Goal: Task Accomplishment & Management: Use online tool/utility

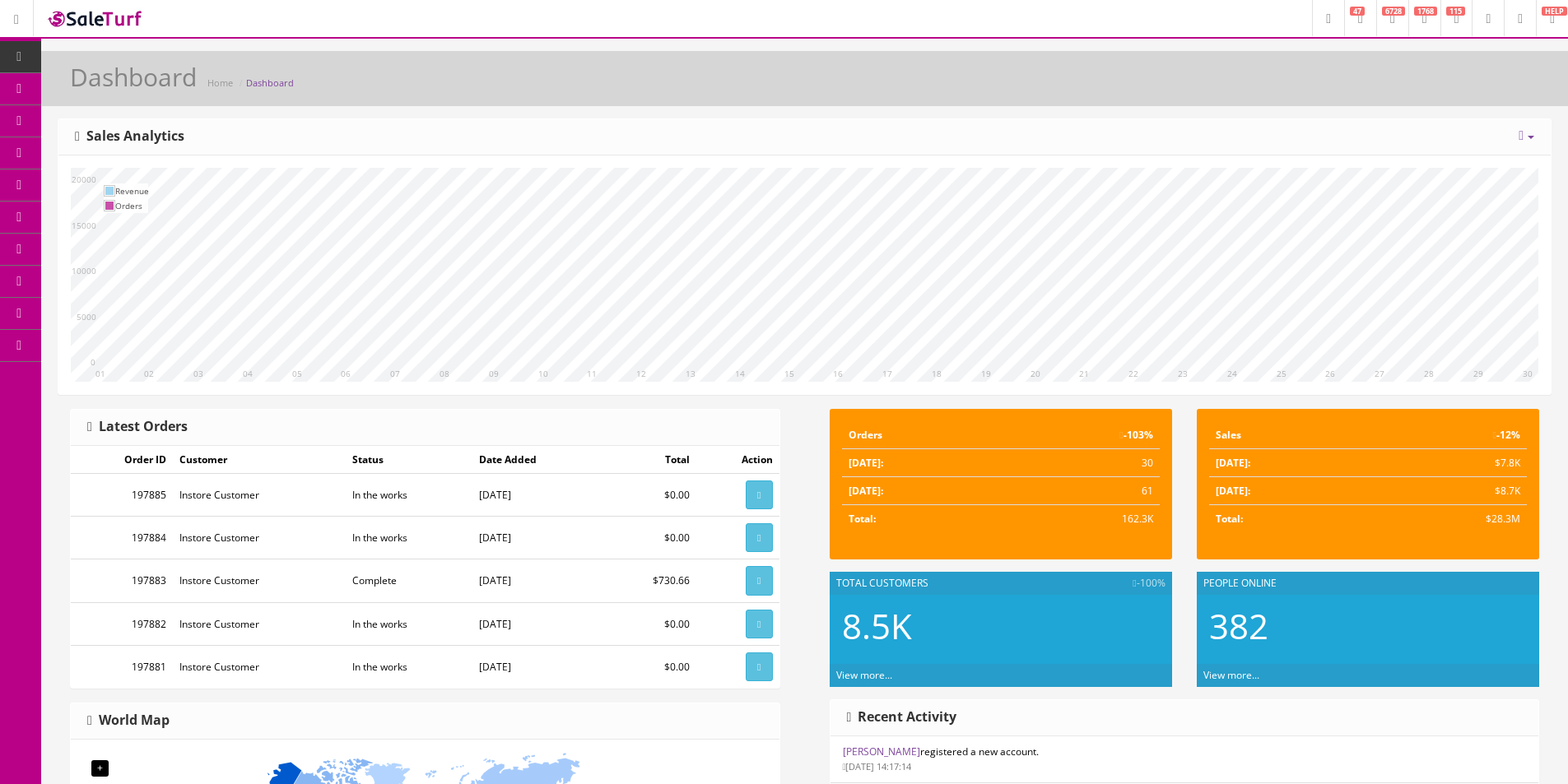
click at [517, 113] on div "Dashboard Home Dashboard Today Week Month Year Year over Year Last Year over Pr…" at bounding box center [805, 680] width 1527 height 1257
drag, startPoint x: 519, startPoint y: 112, endPoint x: 310, endPoint y: 145, distance: 211.6
click at [522, 107] on div "Dashboard Home Dashboard Today Week Month Year Year over Year Last Year over Pr…" at bounding box center [805, 680] width 1527 height 1257
click at [98, 171] on link "Order List" at bounding box center [127, 185] width 173 height 32
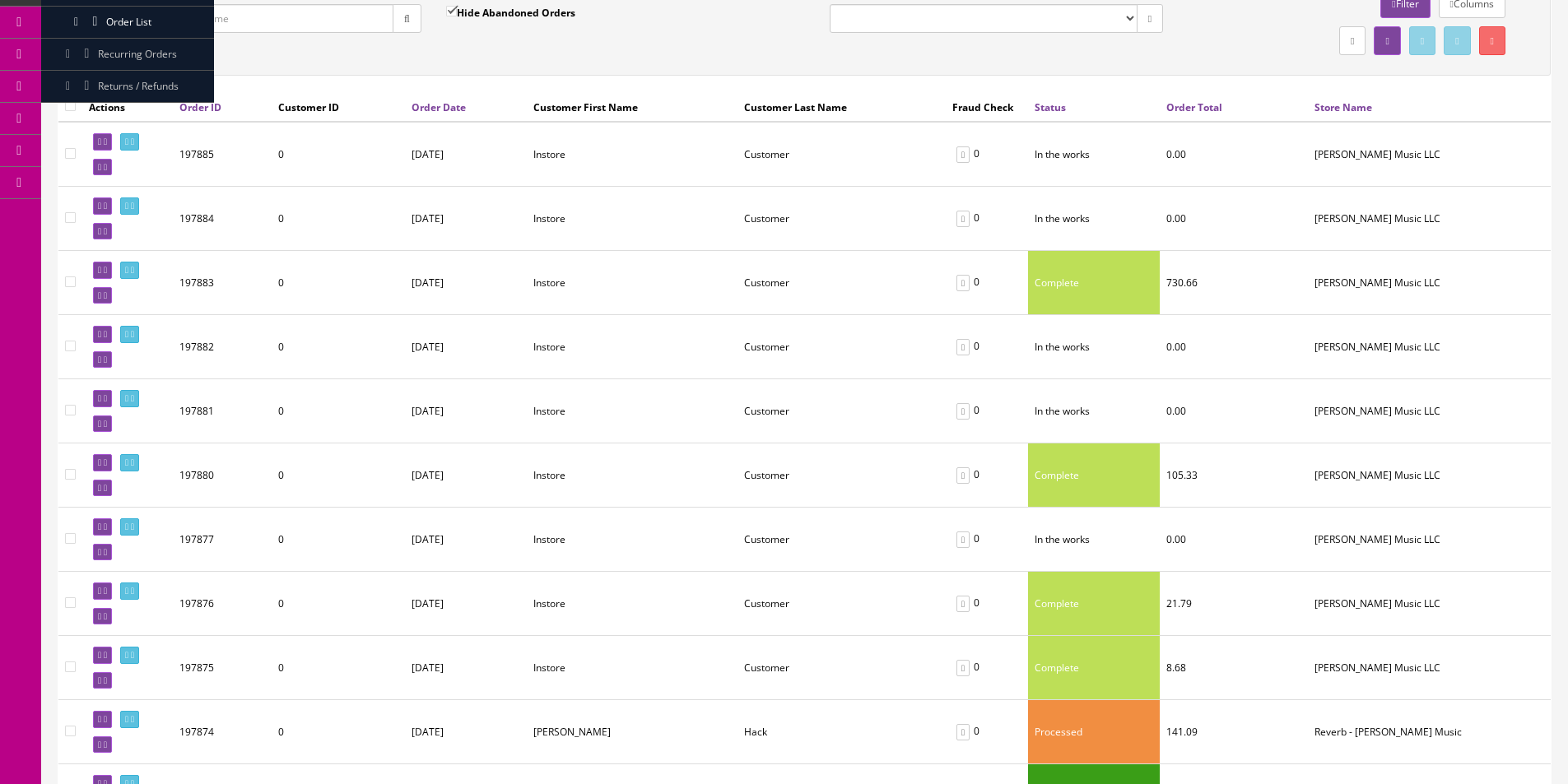
scroll to position [165, 0]
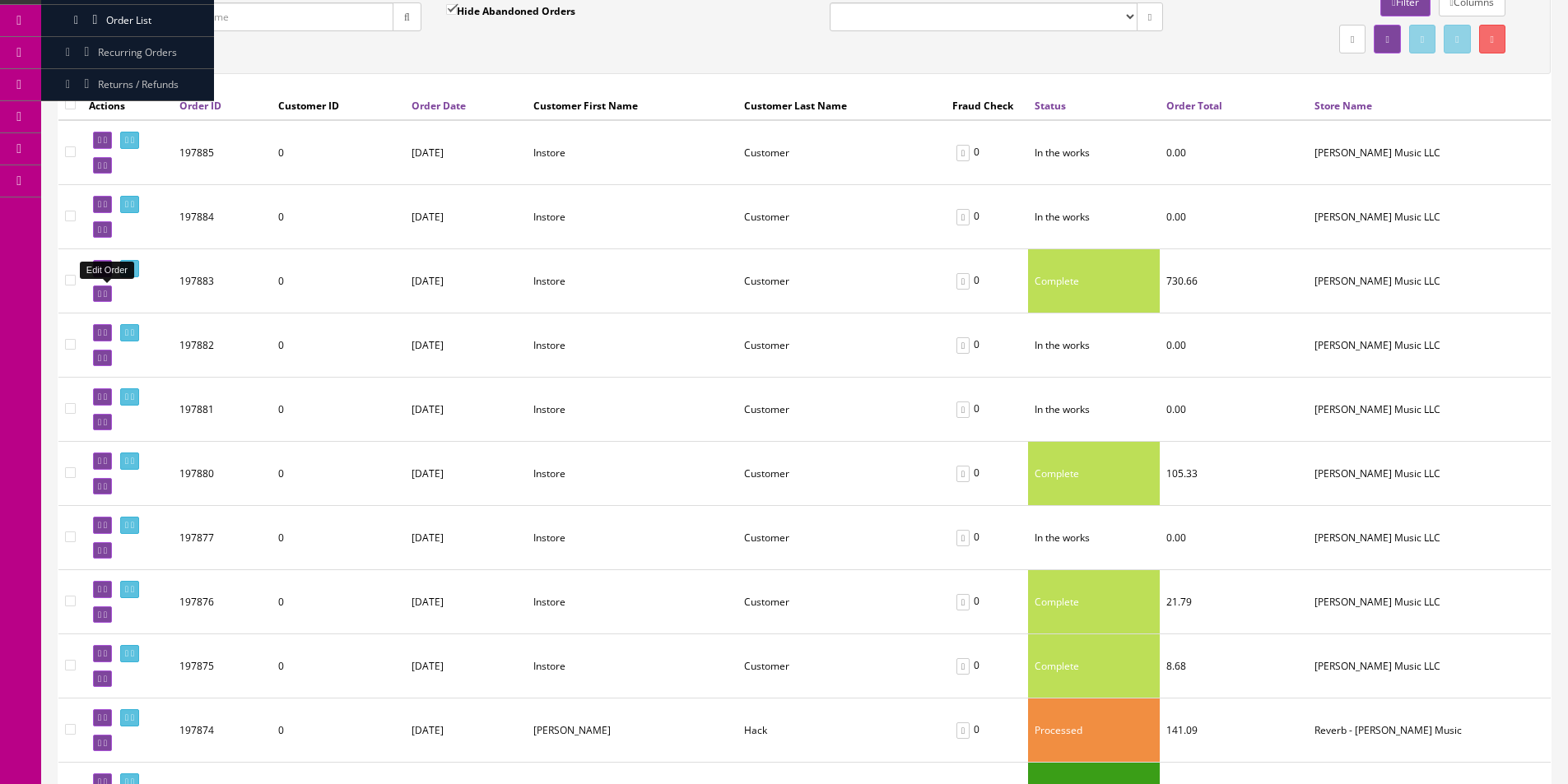
click at [107, 294] on icon at bounding box center [105, 294] width 3 height 9
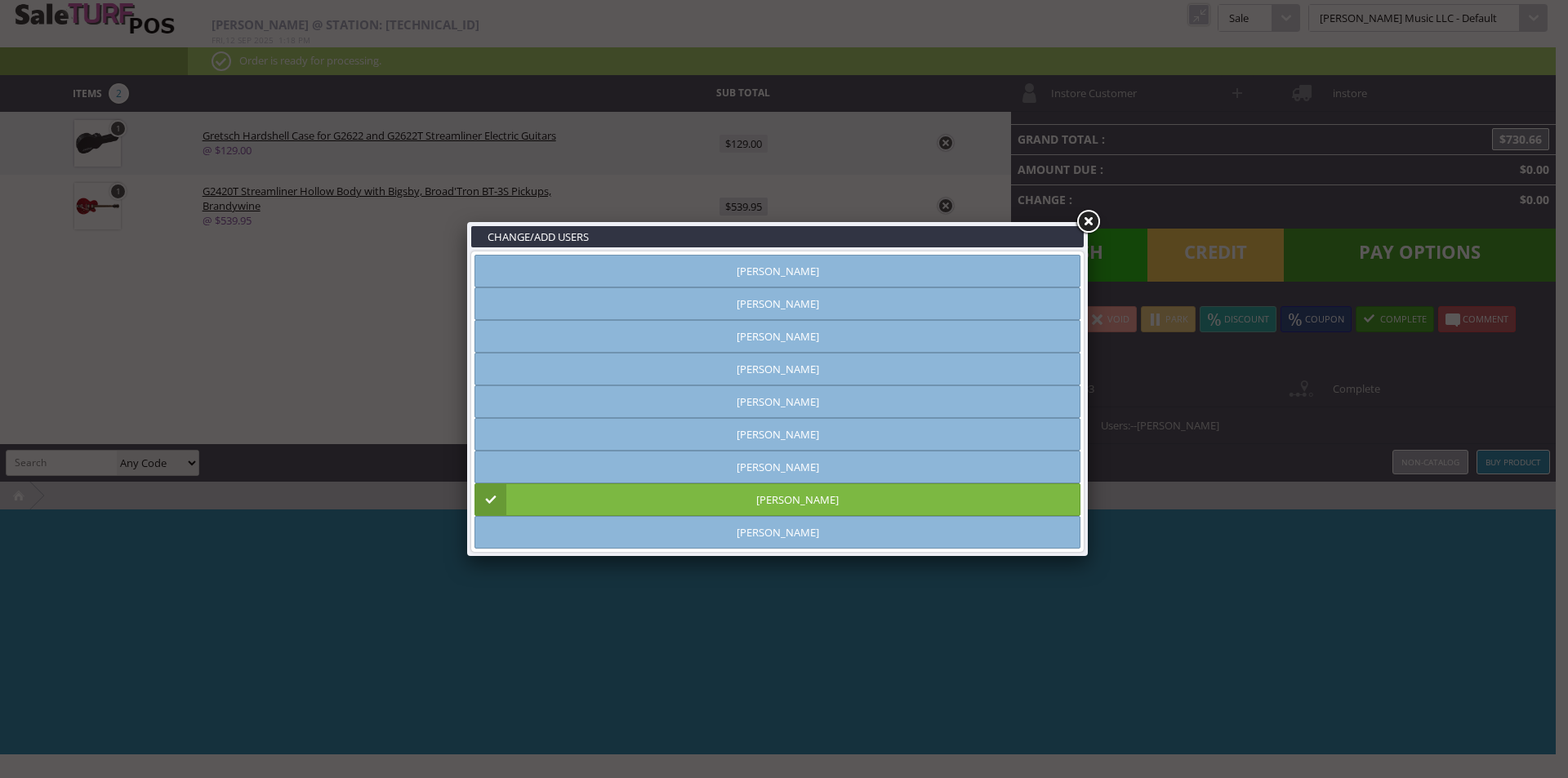
type input "[PERSON_NAME]"
click at [814, 491] on link "Vincent VanBebber" at bounding box center [777, 499] width 606 height 33
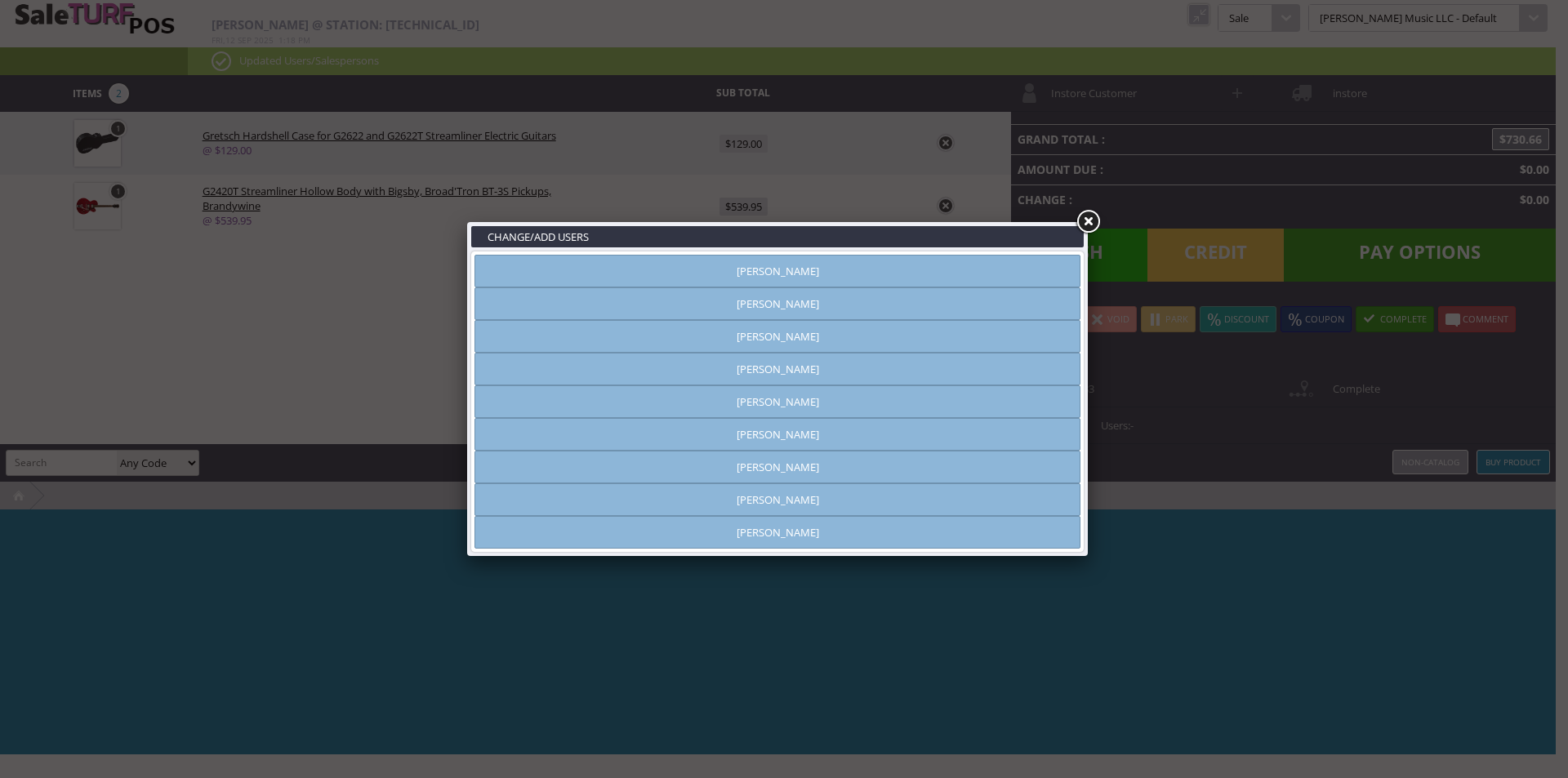
click at [814, 497] on link "Vincent VanBebber" at bounding box center [777, 499] width 606 height 33
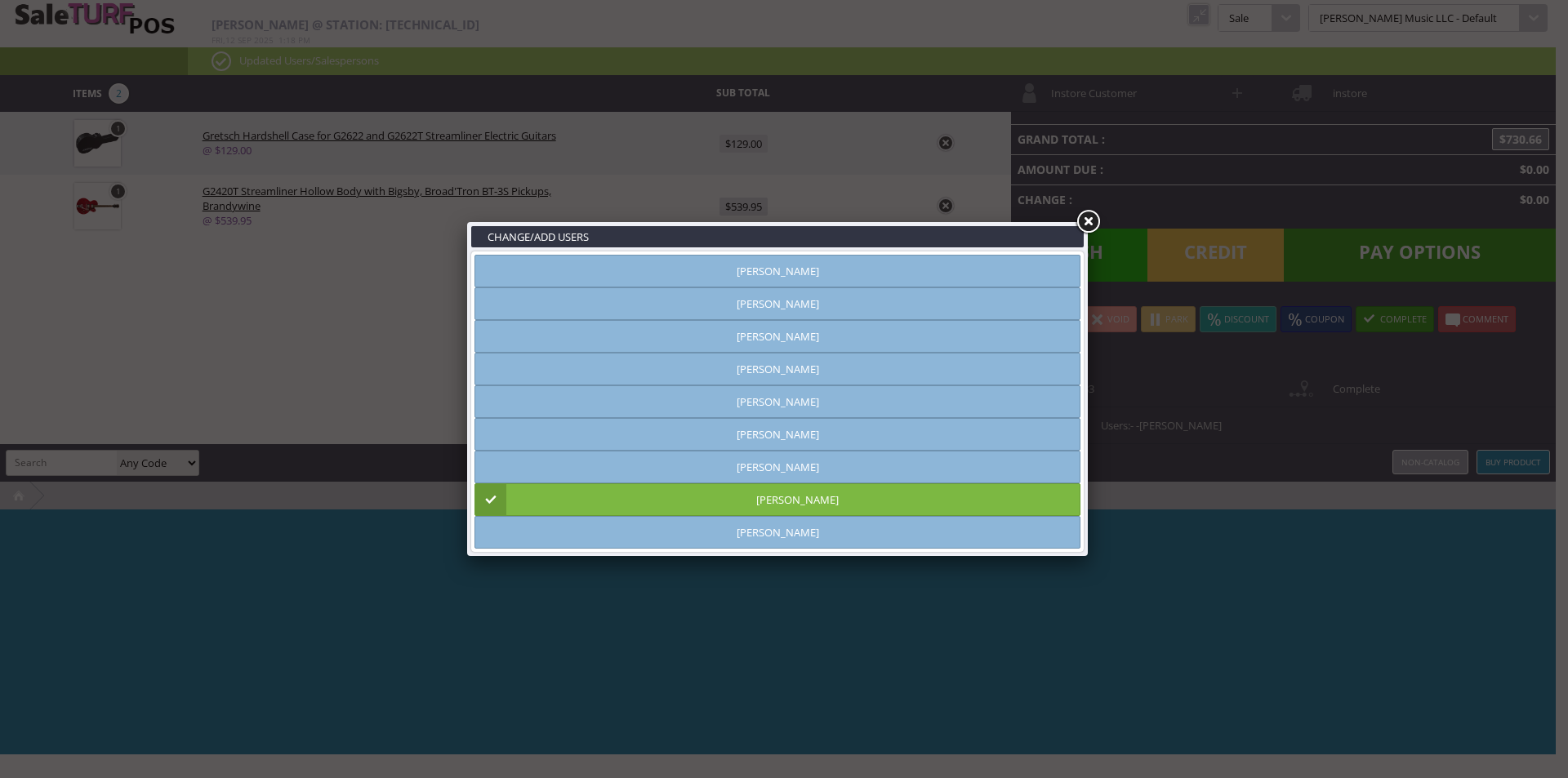
click at [1090, 220] on link at bounding box center [1087, 221] width 29 height 29
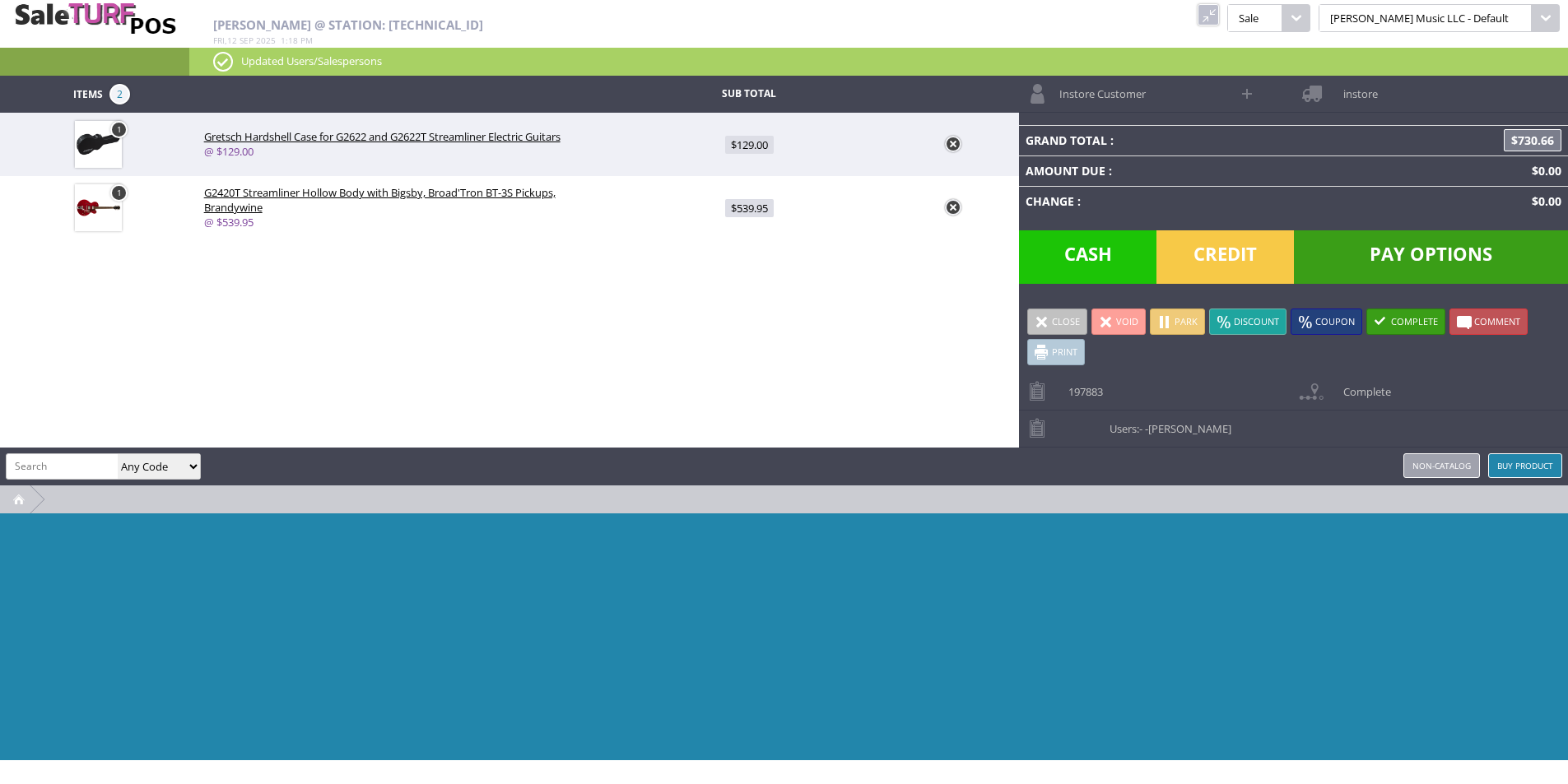
click at [1219, 19] on link at bounding box center [1208, 14] width 21 height 21
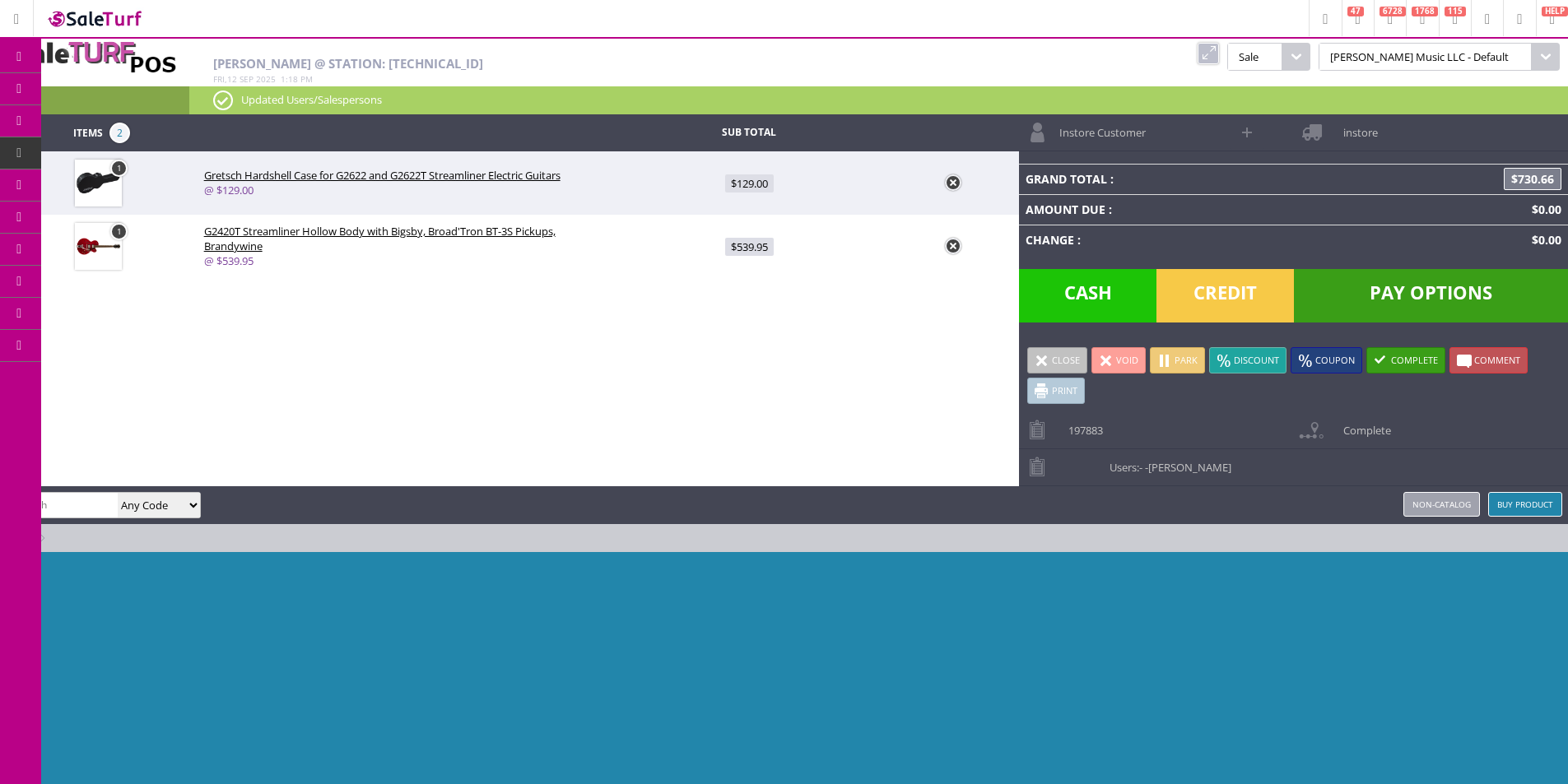
click at [114, 93] on span "Products" at bounding box center [120, 89] width 45 height 15
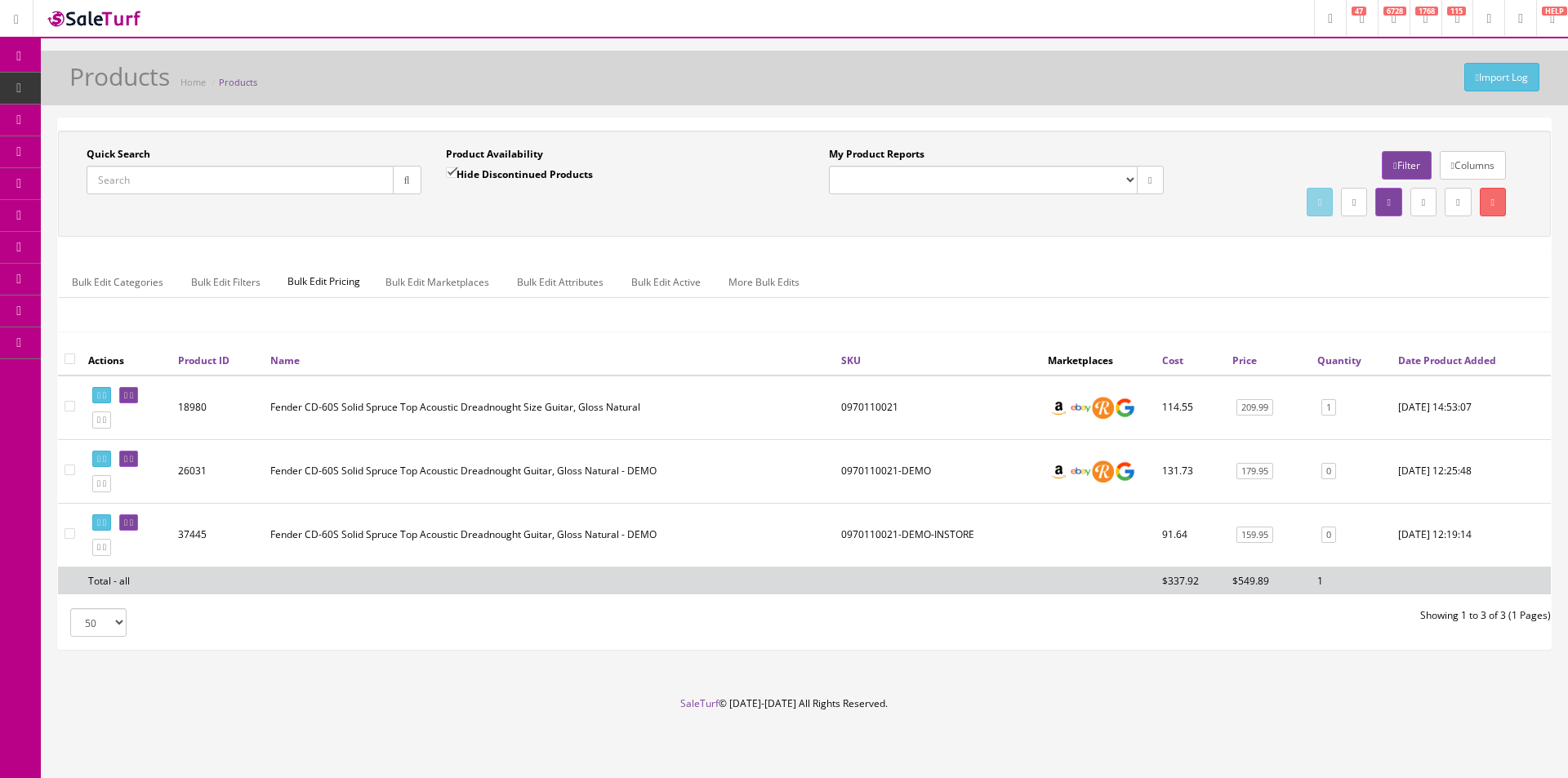
click at [180, 175] on input "Quick Search" at bounding box center [240, 180] width 307 height 28
type input "B"
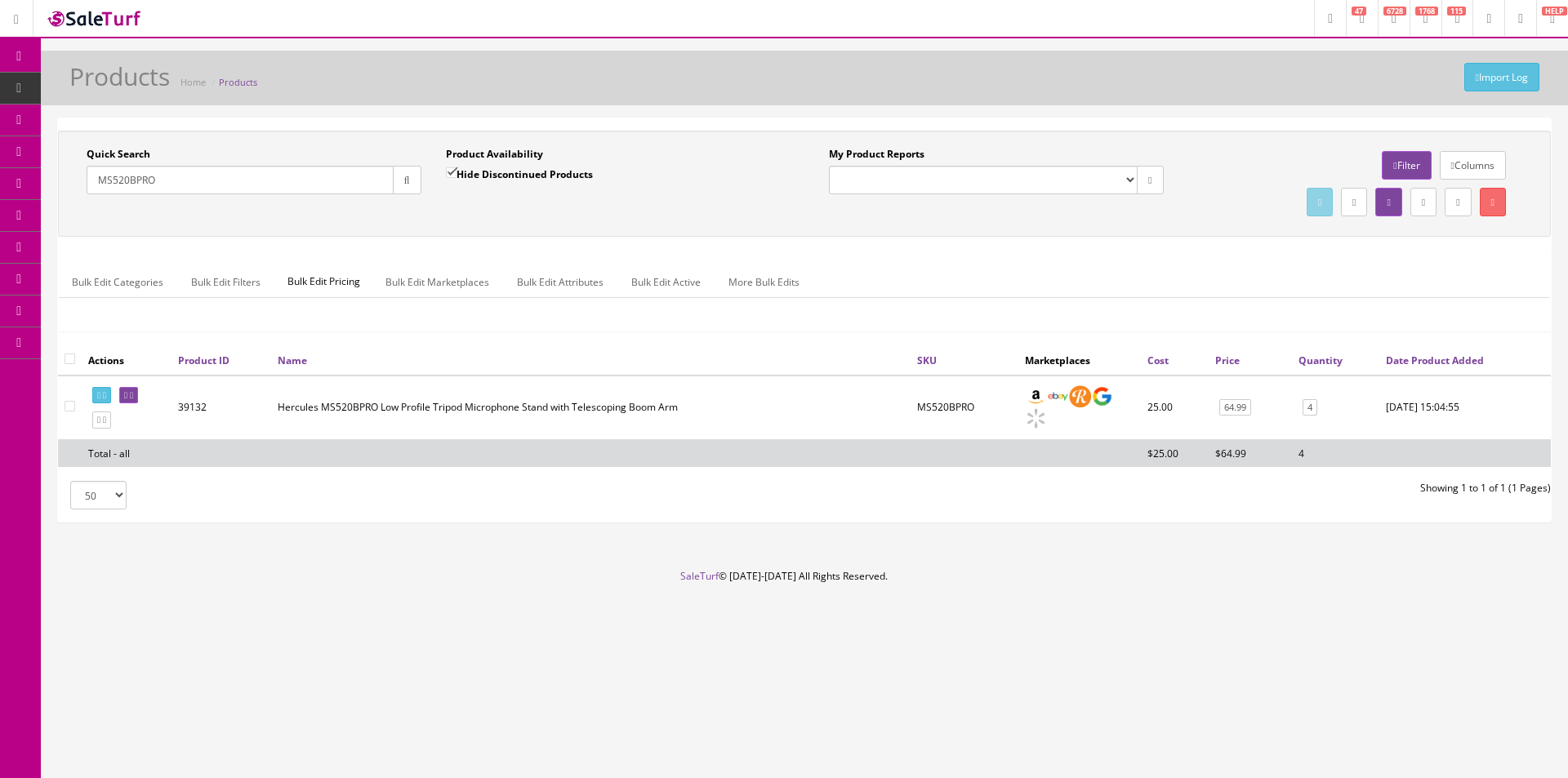
type input "MS520BPRO"
click at [457, 173] on input "Hide Discontinued Products" at bounding box center [451, 172] width 11 height 11
checkbox input "false"
click at [251, 176] on input "MS520BPRO" at bounding box center [240, 180] width 307 height 28
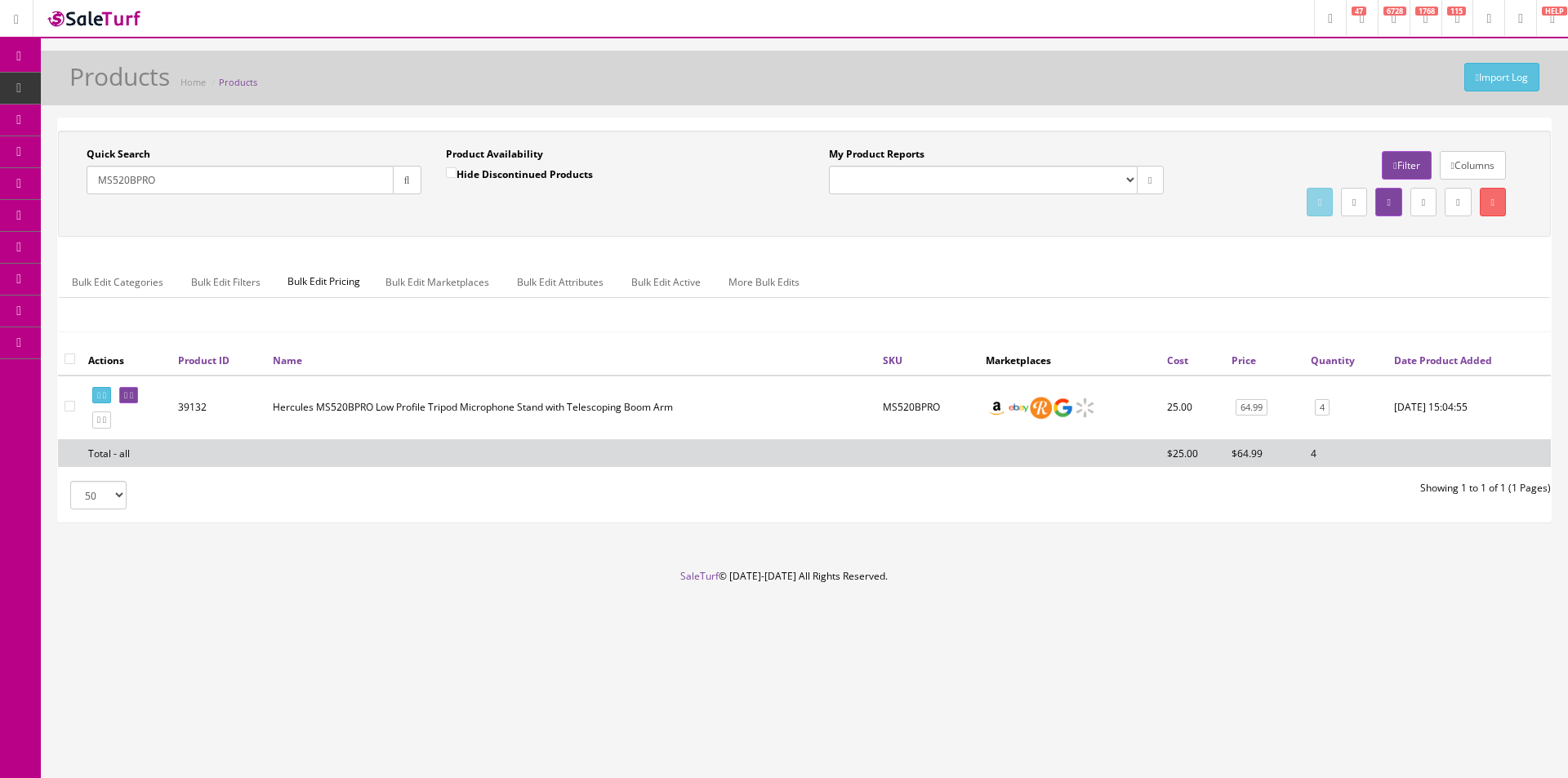
click at [251, 176] on input "MS520BPRO" at bounding box center [240, 180] width 307 height 28
click at [496, 229] on div "Quick Search 560PBX Date From Product Availability Hide Discontinued Products D…" at bounding box center [804, 183] width 1493 height 106
click at [496, 230] on div "Quick Search 560PBX Date From Product Availability Hide Discontinued Products D…" at bounding box center [804, 183] width 1493 height 106
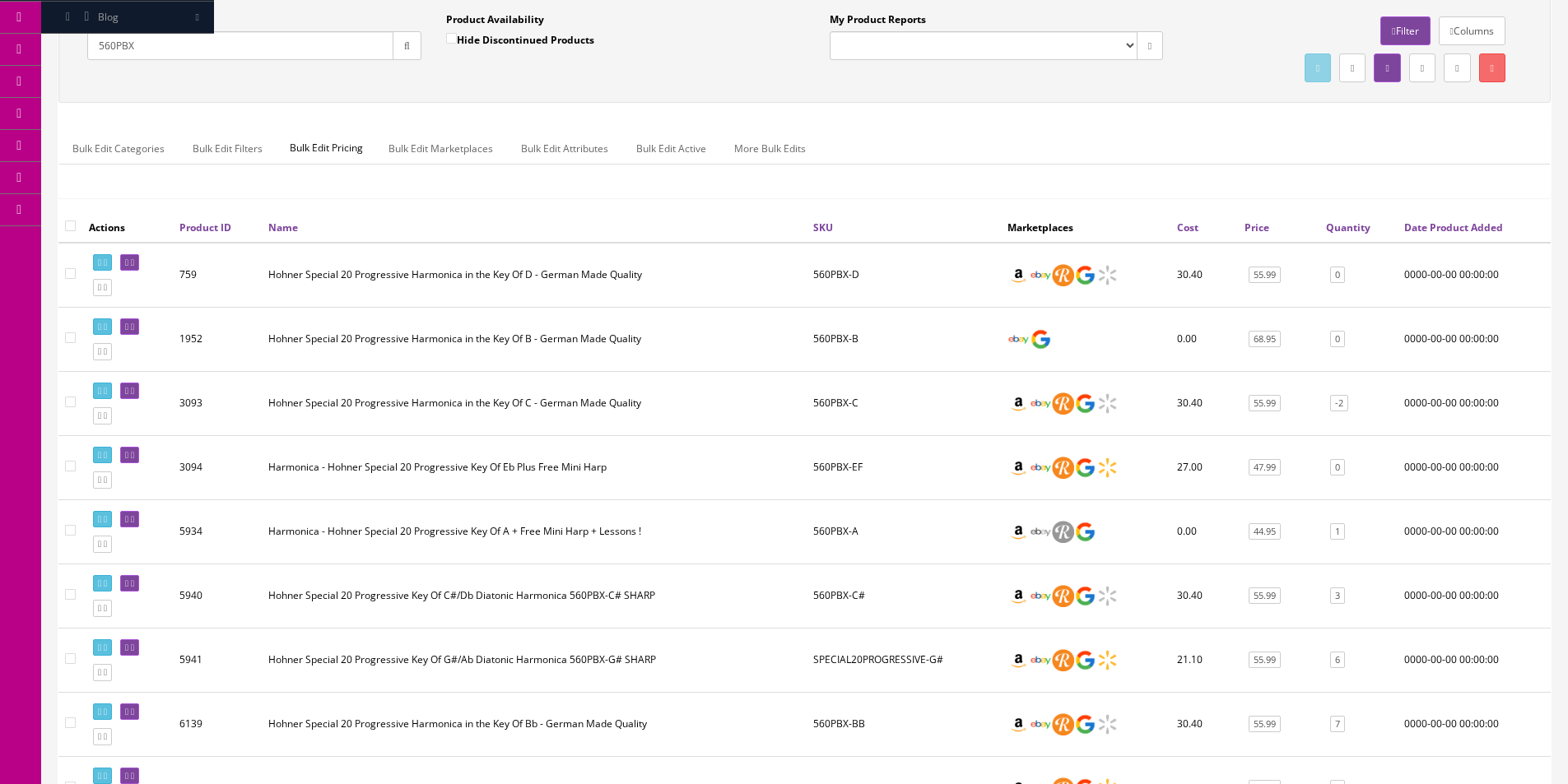
scroll to position [165, 0]
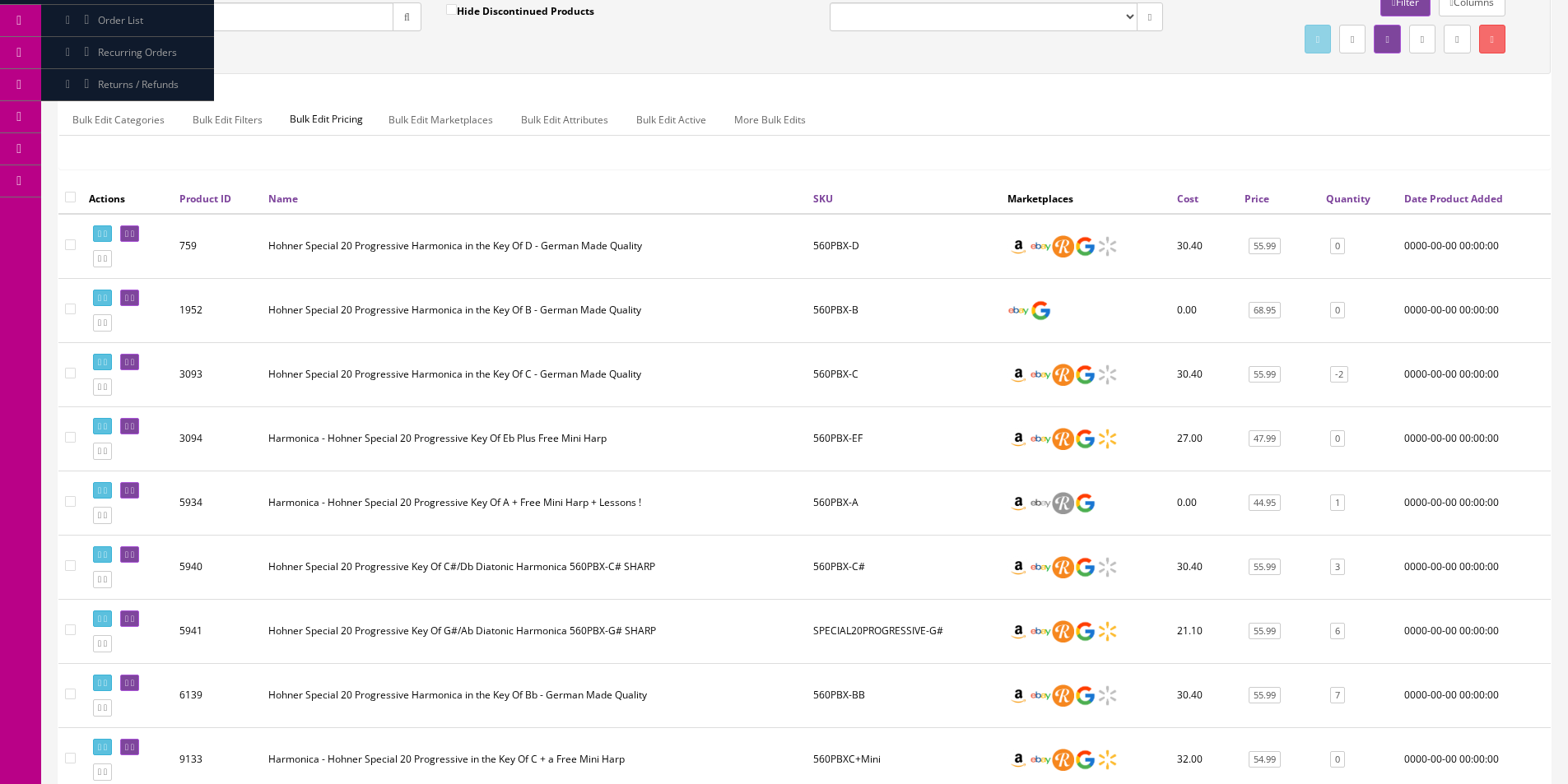
click at [885, 455] on td "560PBX-EF" at bounding box center [903, 438] width 194 height 64
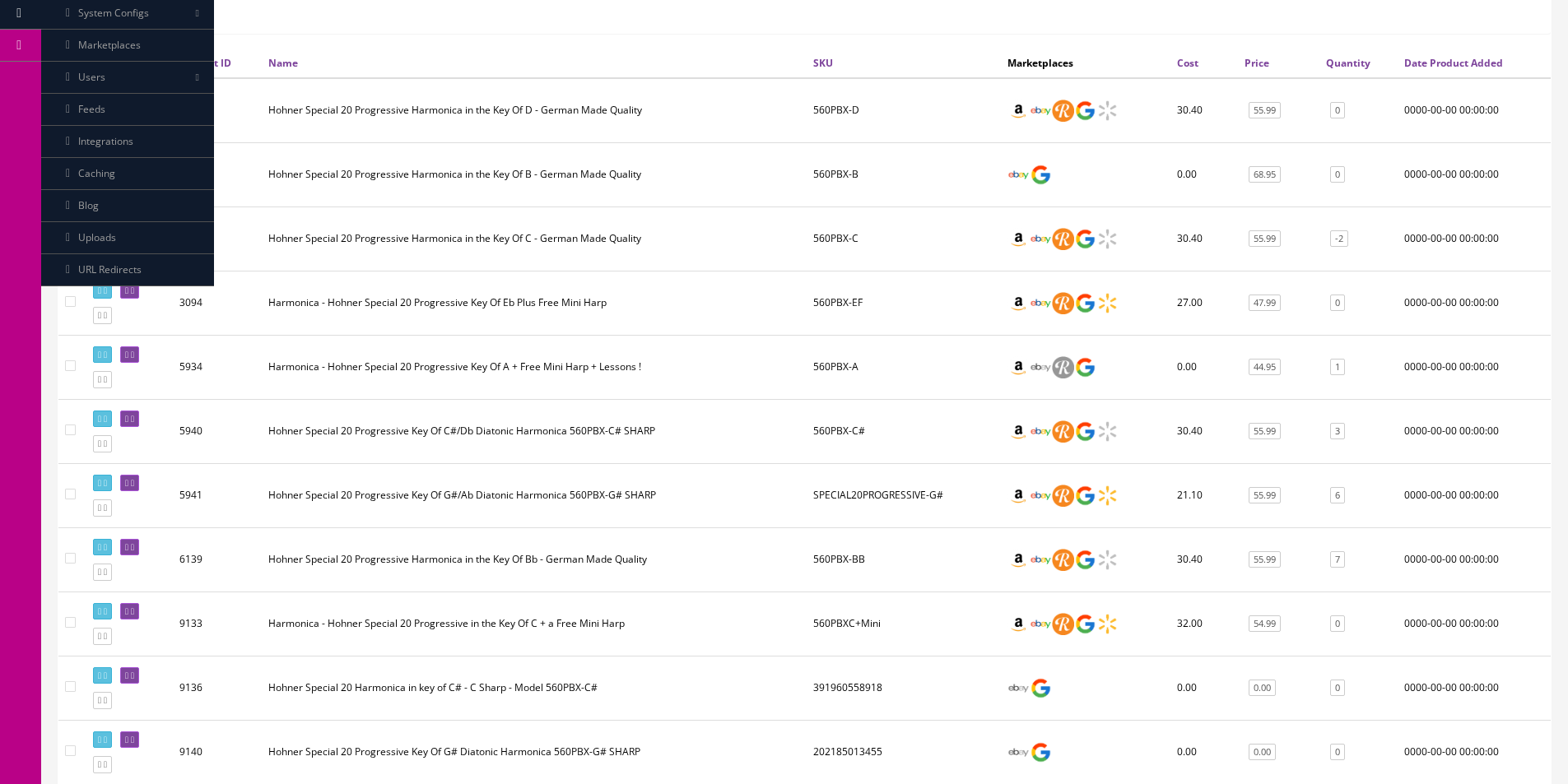
scroll to position [329, 0]
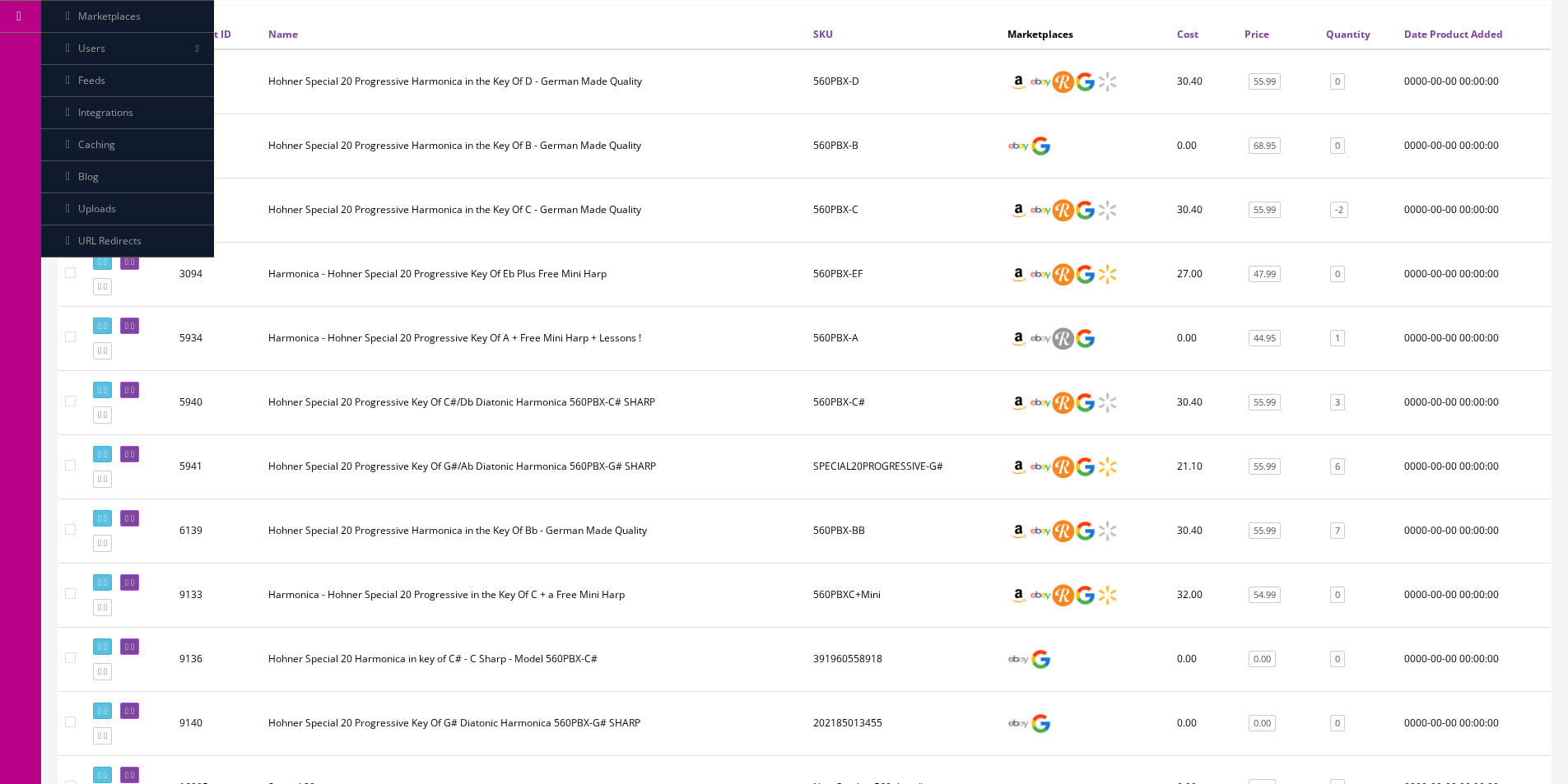
click at [892, 414] on td "560PBX-C#" at bounding box center [903, 402] width 194 height 64
click at [896, 411] on td "560PBX-C#" at bounding box center [903, 402] width 194 height 64
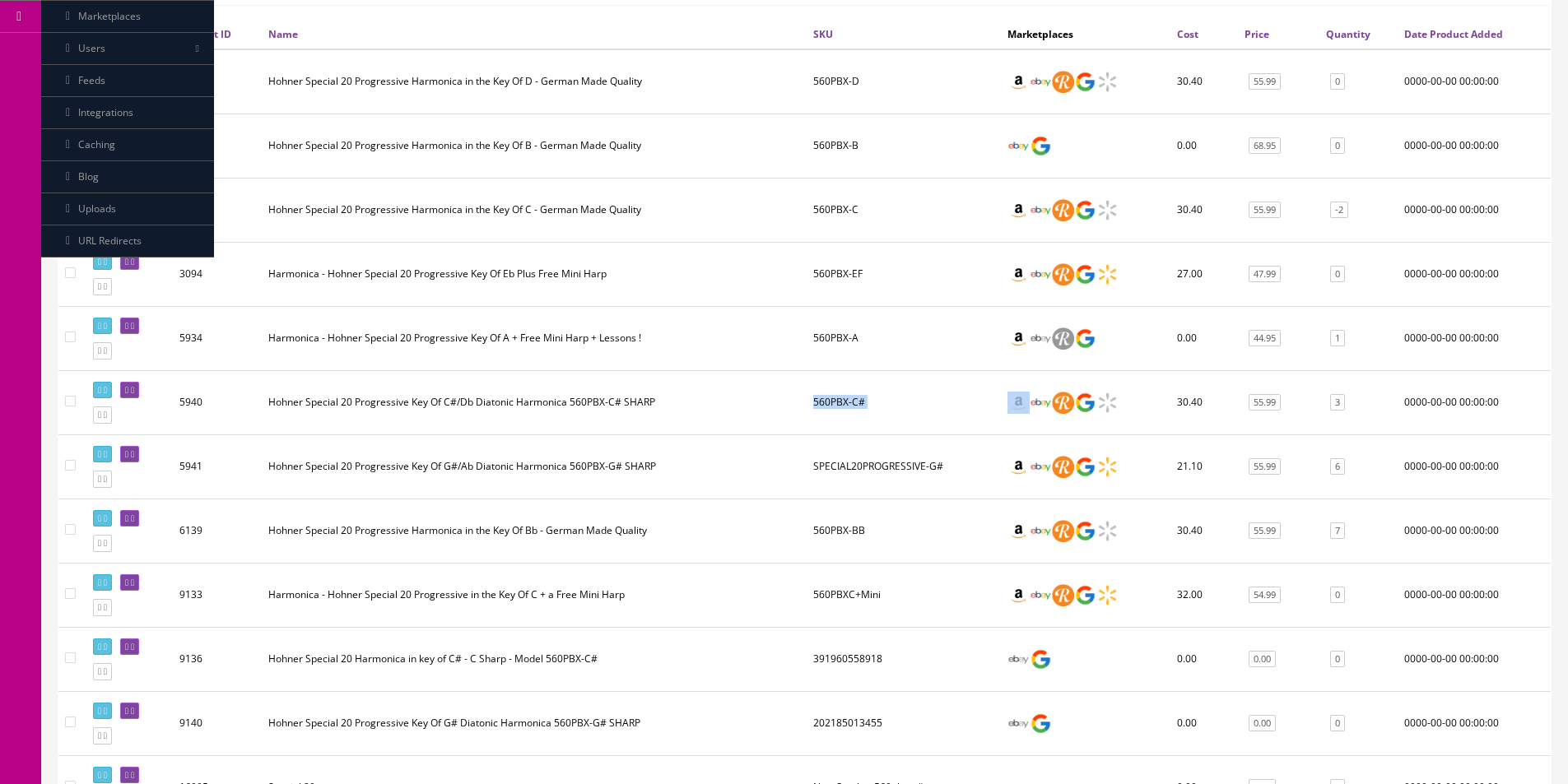
click at [896, 411] on td "560PBX-C#" at bounding box center [903, 402] width 194 height 64
click at [918, 392] on td "560PBX-C#" at bounding box center [903, 402] width 194 height 64
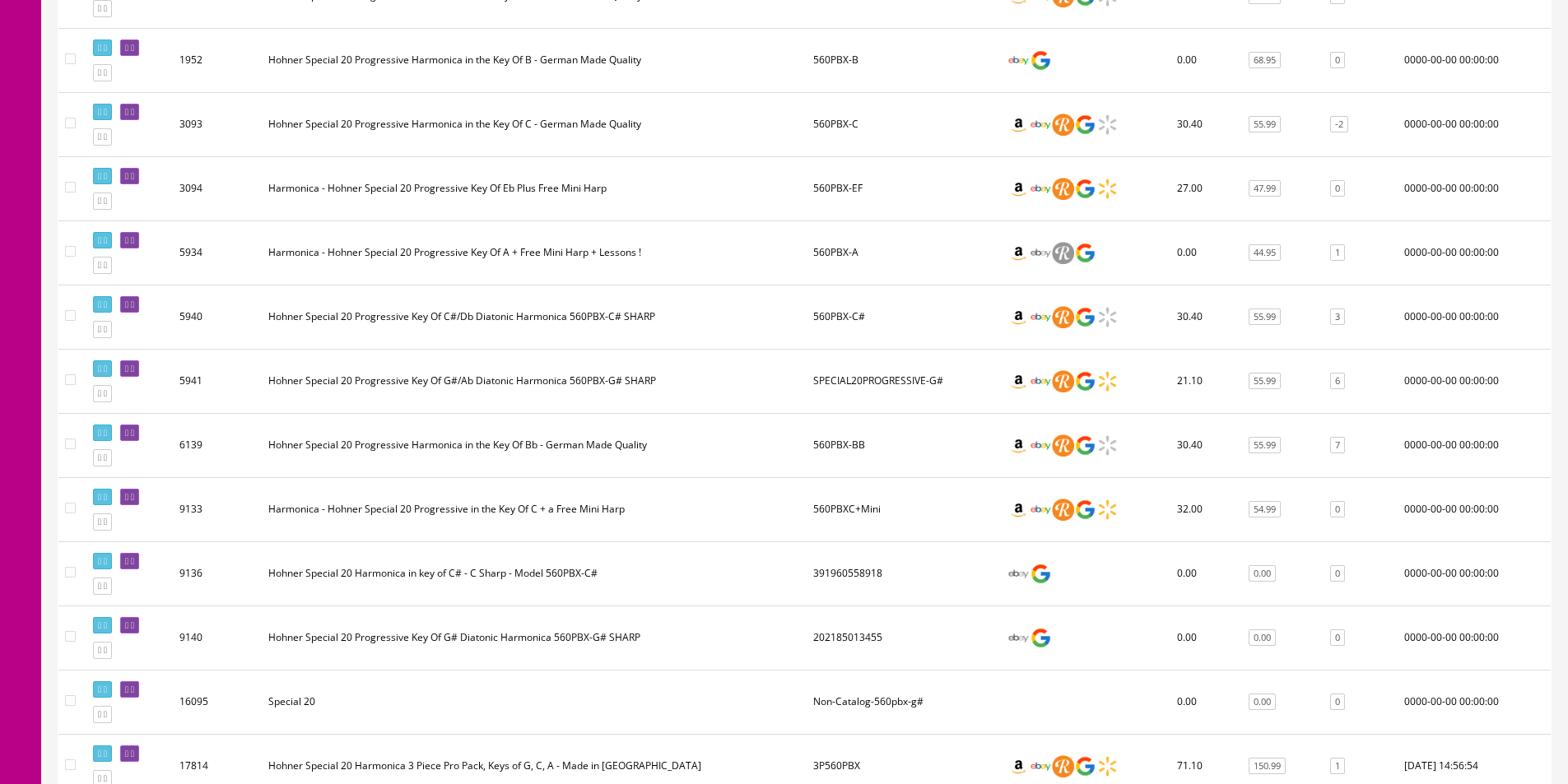
scroll to position [494, 0]
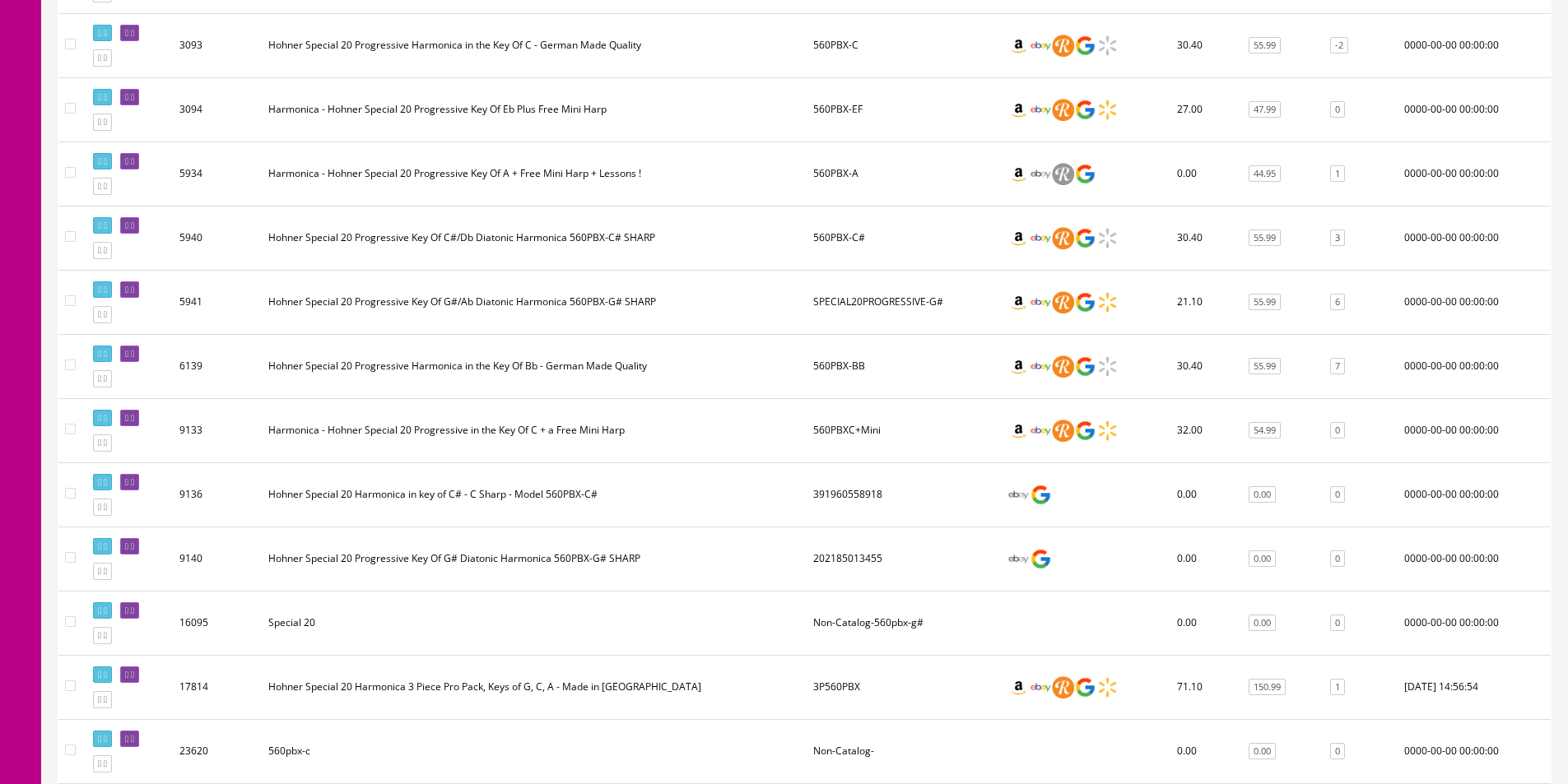
click at [906, 368] on td "560PBX-BB" at bounding box center [903, 366] width 194 height 64
click at [920, 363] on td "560PBX-BB" at bounding box center [903, 366] width 194 height 64
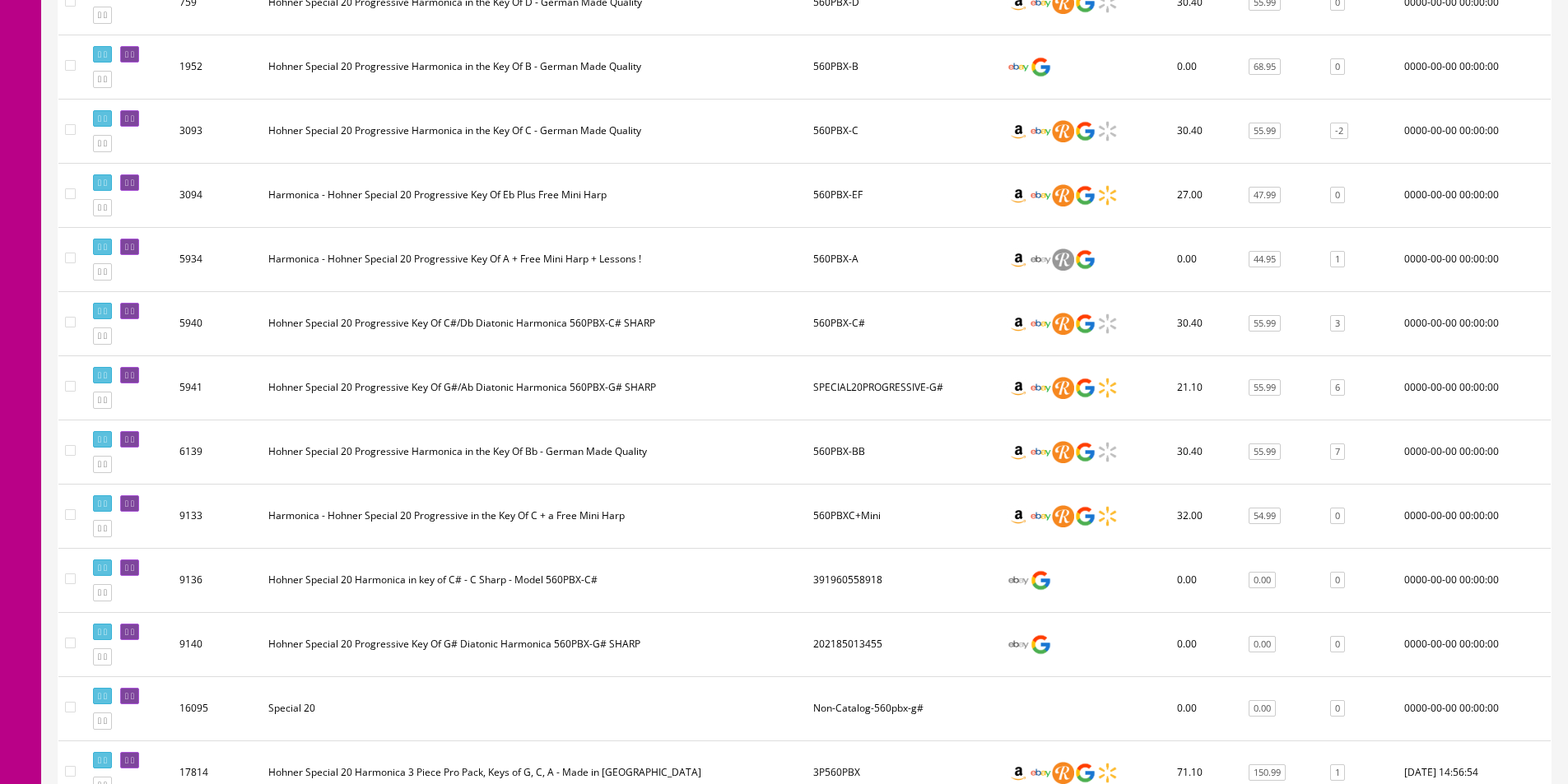
scroll to position [246, 0]
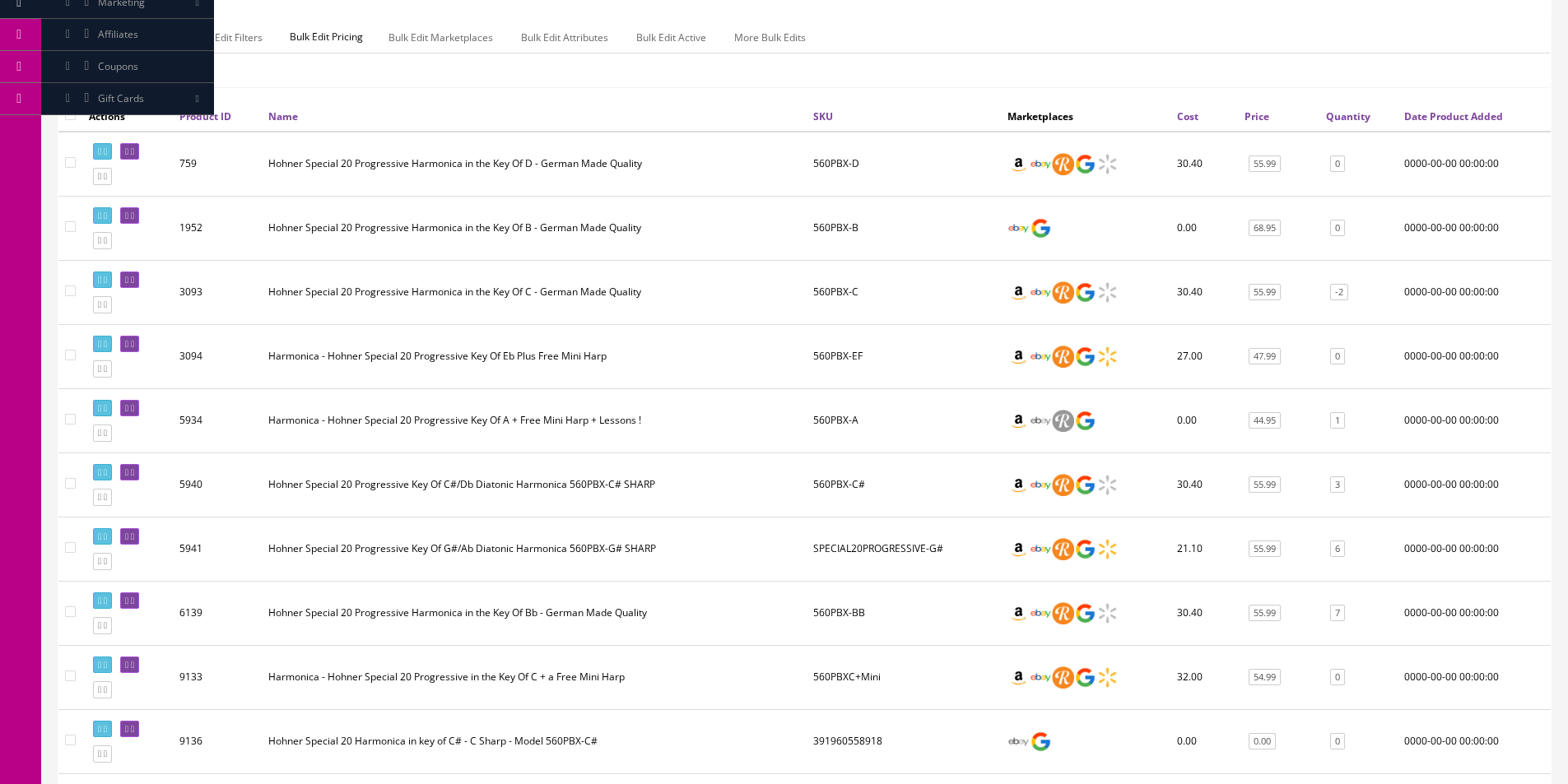
click at [850, 351] on td "560PBX-EF" at bounding box center [903, 356] width 194 height 64
click at [929, 390] on td "560PBX-A" at bounding box center [903, 421] width 194 height 64
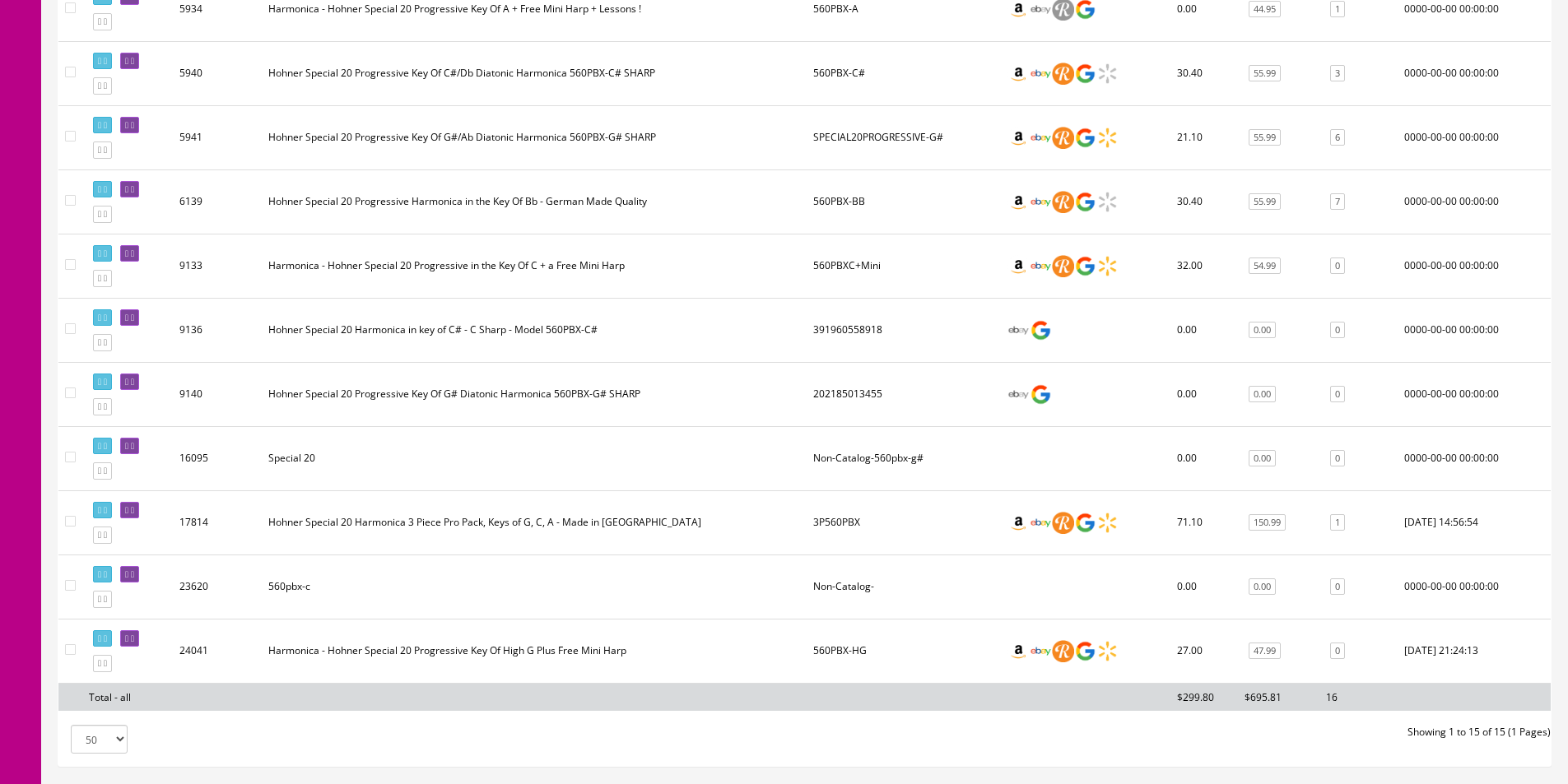
scroll to position [494, 0]
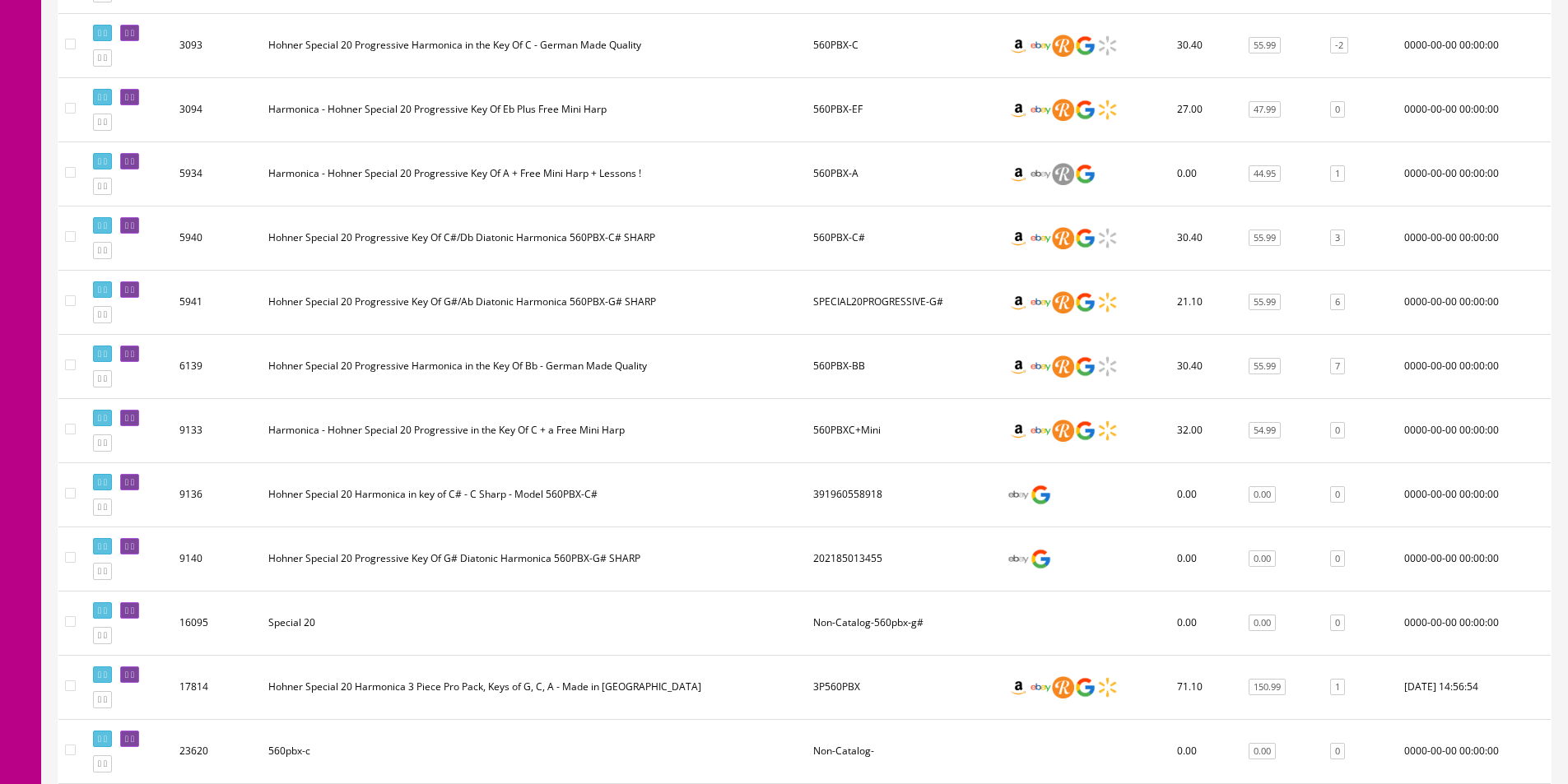
click at [889, 442] on td "560PBXC+Mini" at bounding box center [903, 430] width 194 height 64
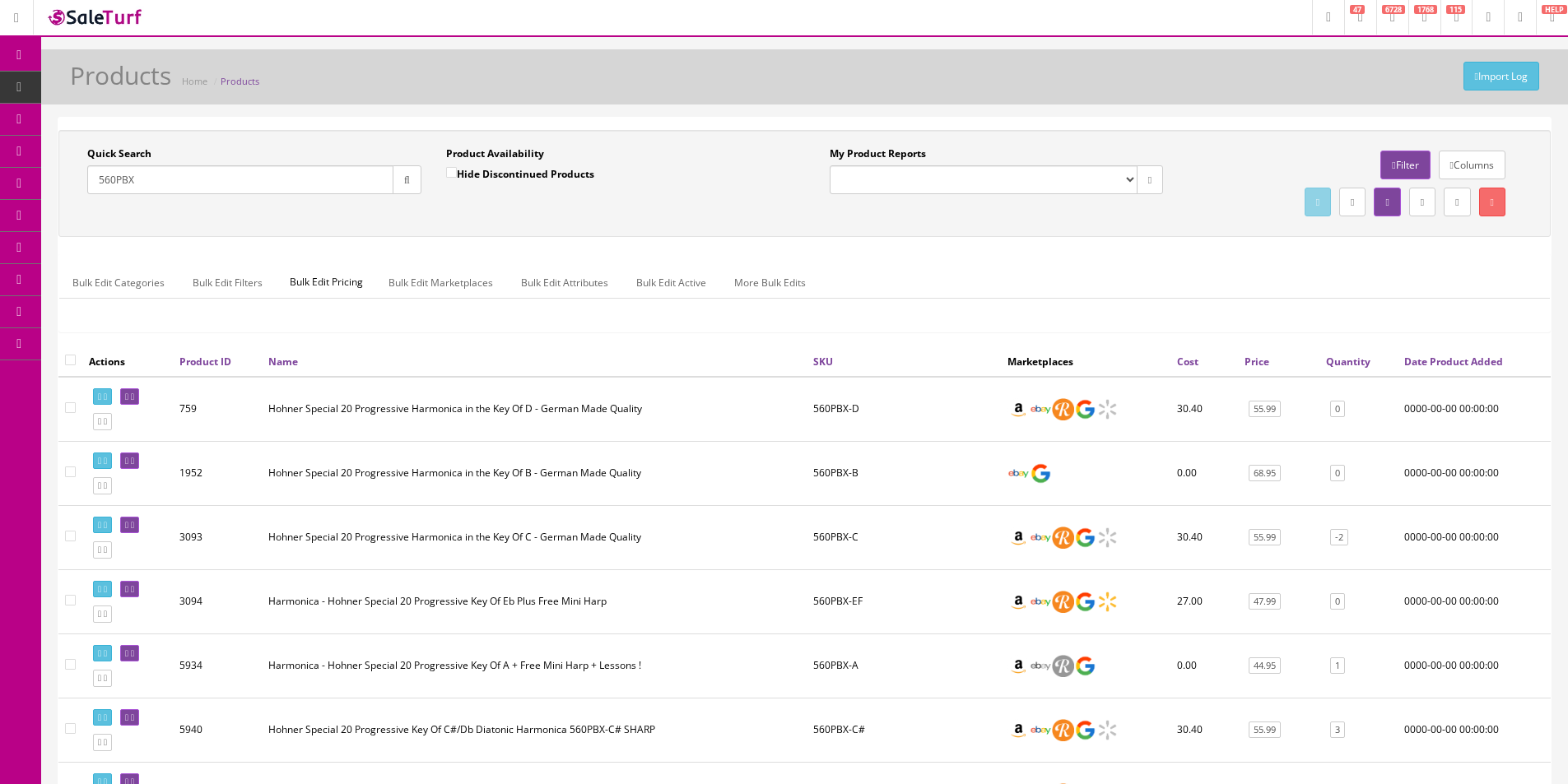
scroll to position [0, 0]
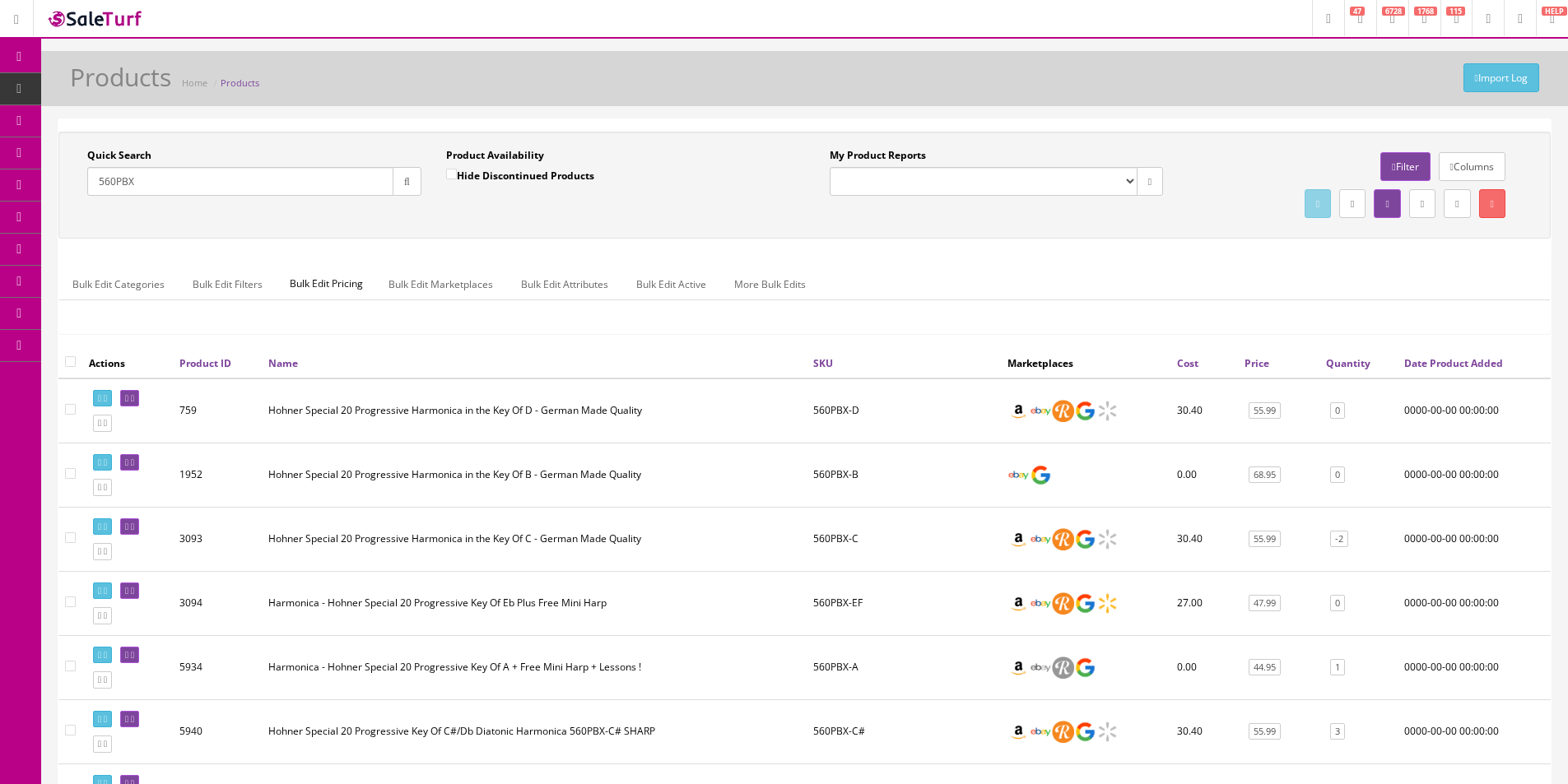
click at [319, 186] on input "560PBX" at bounding box center [241, 182] width 306 height 29
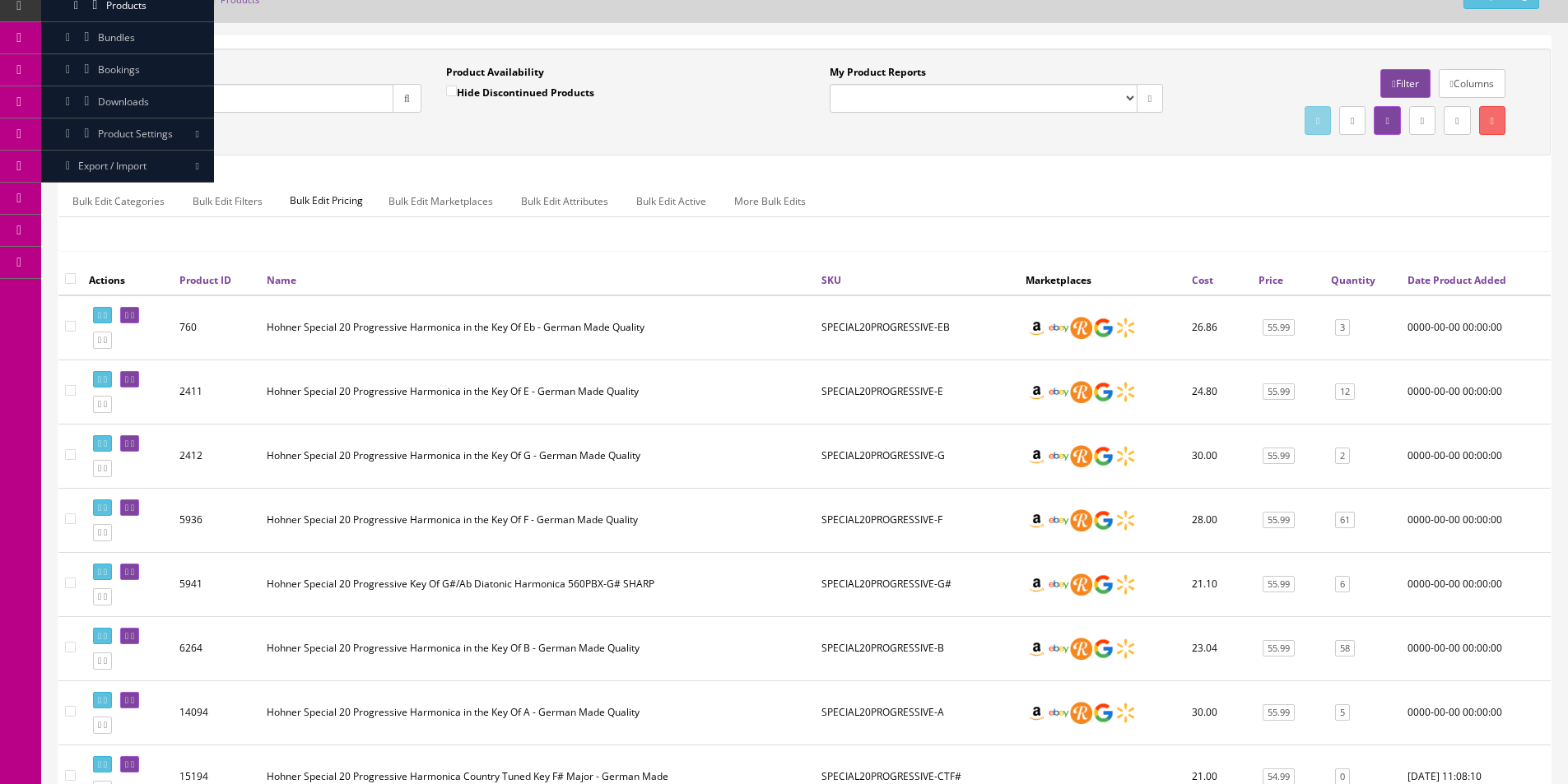
scroll to position [82, 0]
click at [242, 98] on input "special20progressive" at bounding box center [241, 99] width 306 height 29
click at [893, 204] on ul "Bulk Edit Categories Bulk Edit Filters Bulk Edit Pricing Bulk Edit Marketplaces…" at bounding box center [804, 202] width 1491 height 32
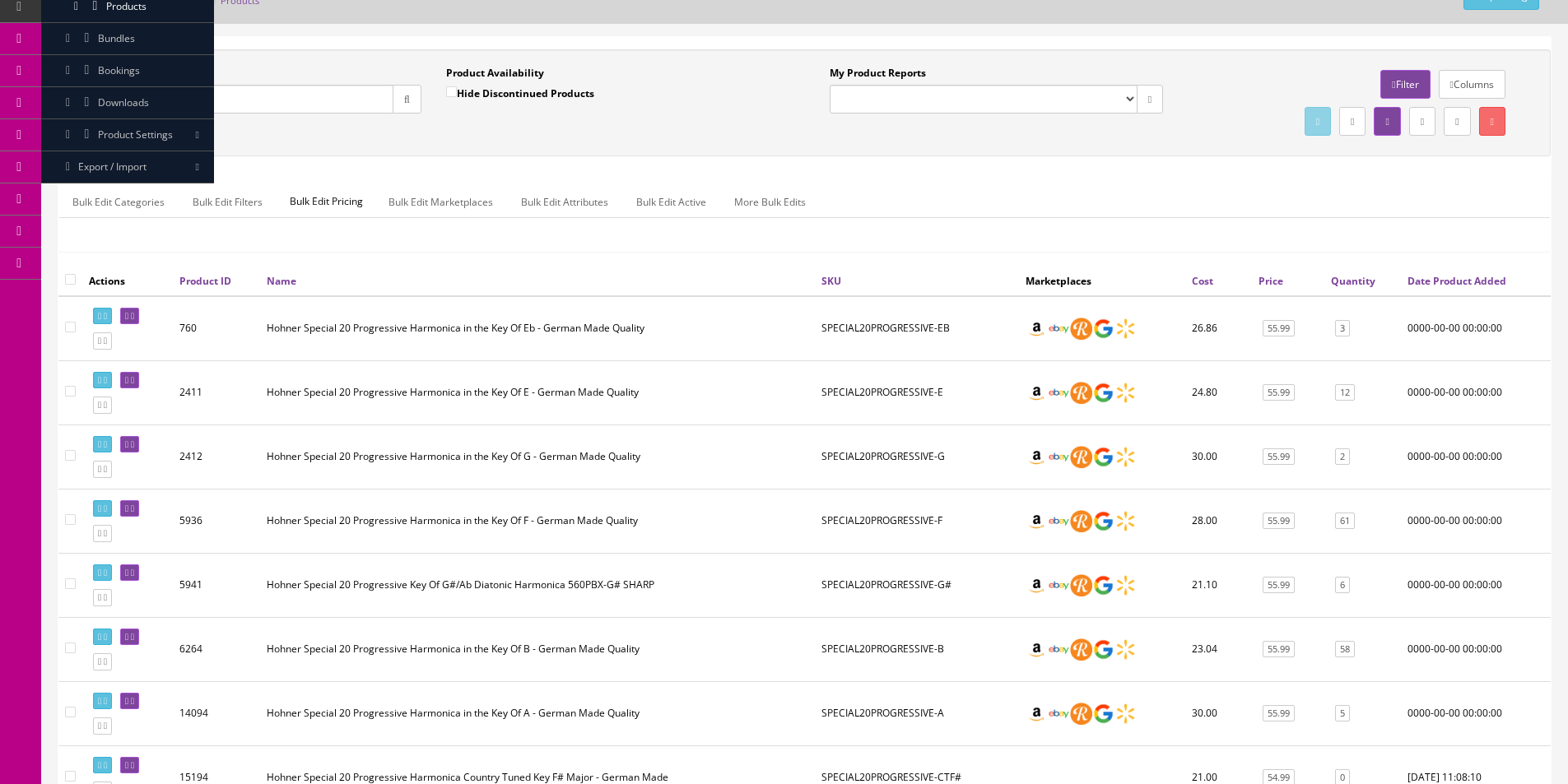
click at [892, 204] on ul "Bulk Edit Categories Bulk Edit Filters Bulk Edit Pricing Bulk Edit Marketplaces…" at bounding box center [804, 202] width 1491 height 32
click at [893, 204] on ul "Bulk Edit Categories Bulk Edit Filters Bulk Edit Pricing Bulk Edit Marketplaces…" at bounding box center [804, 202] width 1491 height 32
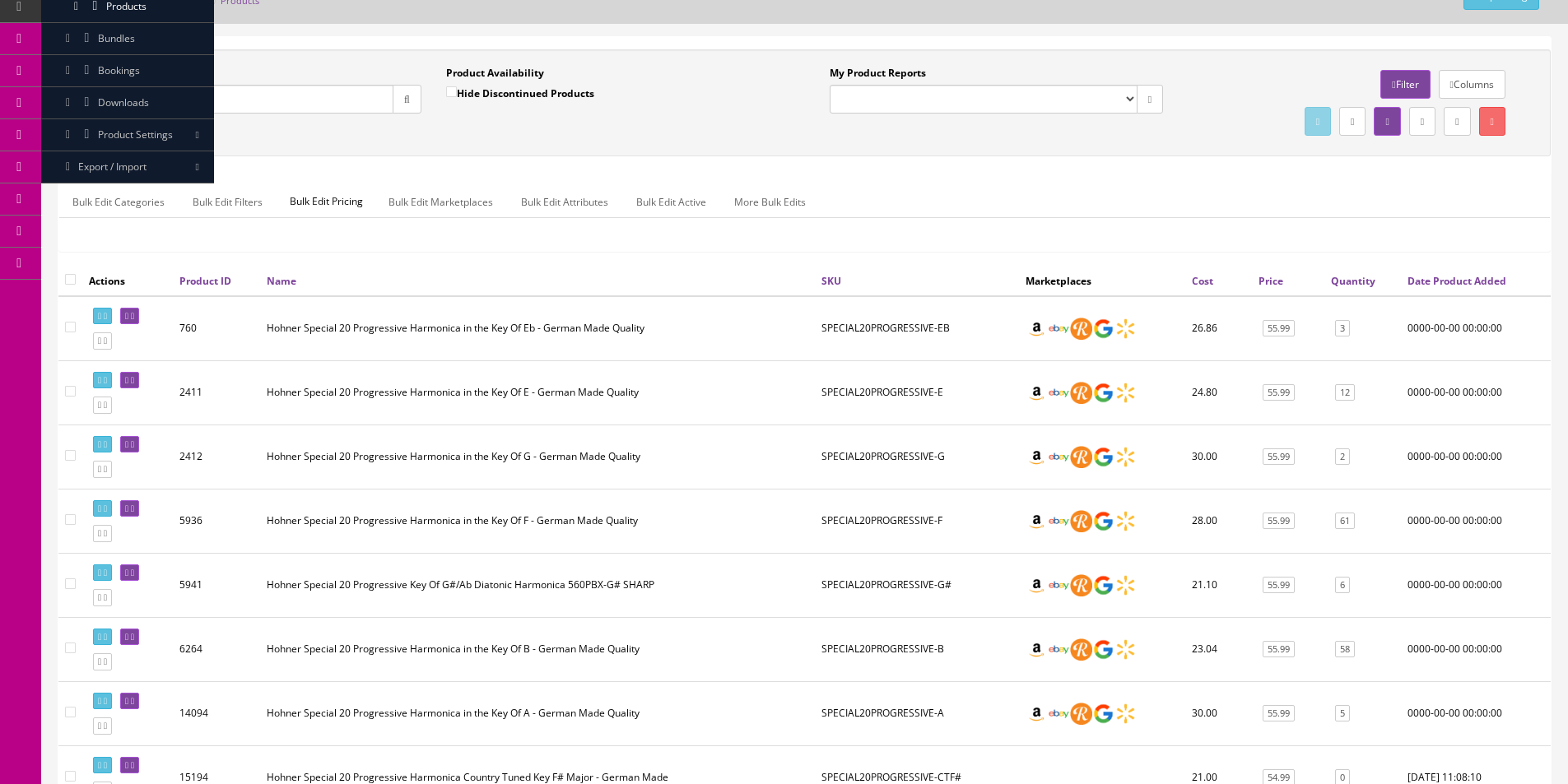
click at [893, 204] on ul "Bulk Edit Categories Bulk Edit Filters Bulk Edit Pricing Bulk Edit Marketplaces…" at bounding box center [804, 202] width 1491 height 32
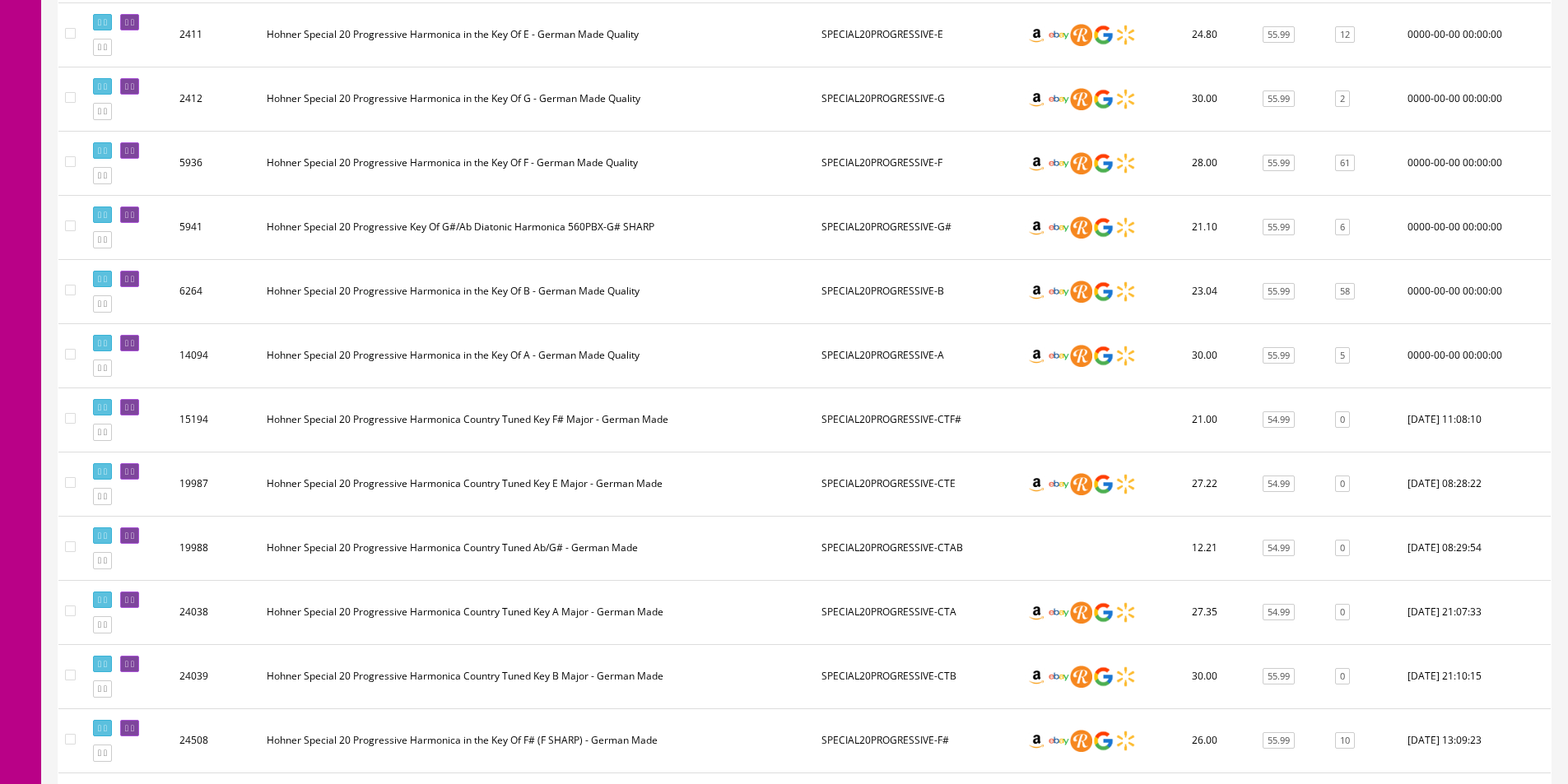
scroll to position [576, 0]
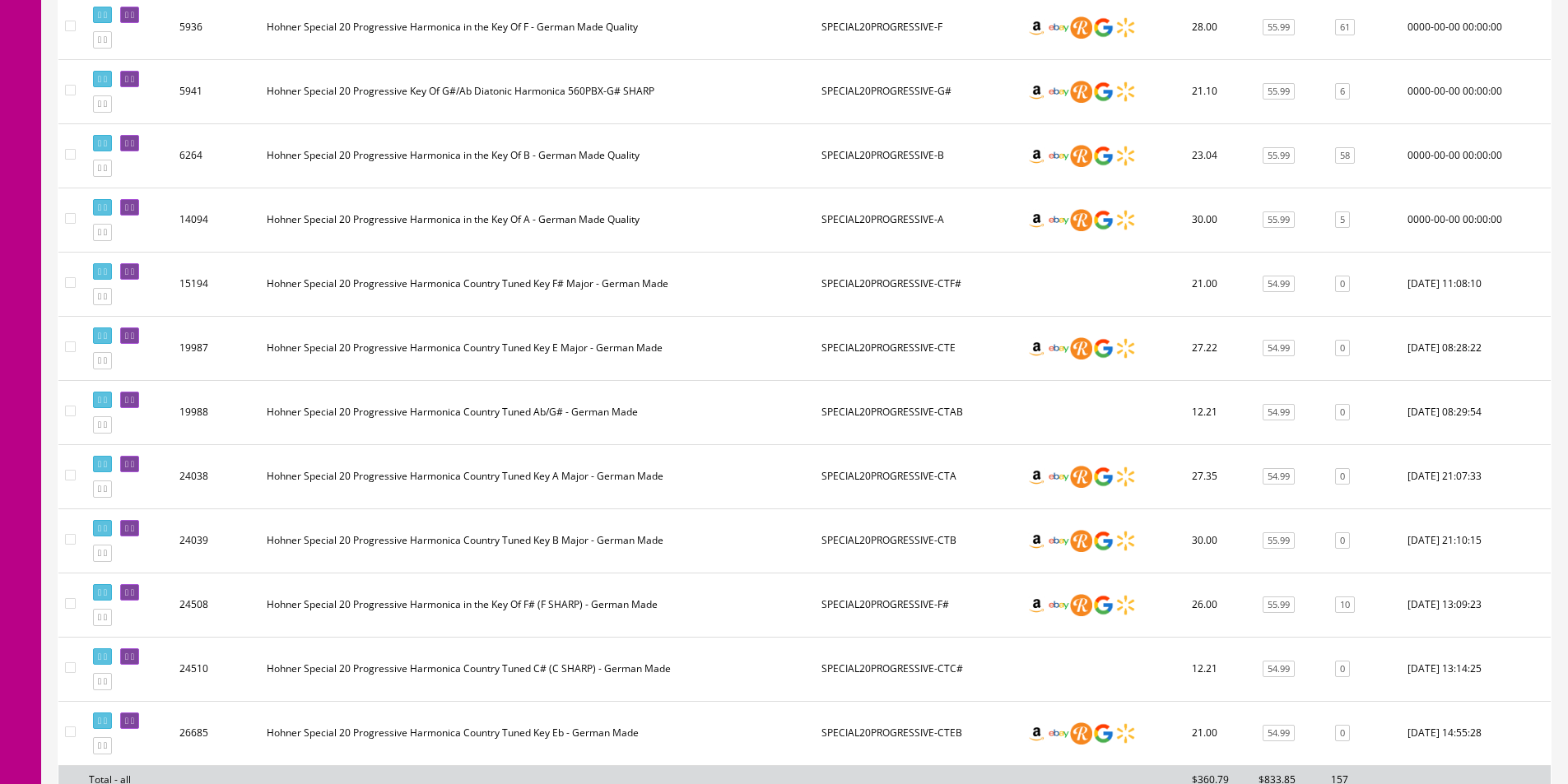
click at [843, 405] on td "SPECIAL20PROGRESSIVE-CTAB" at bounding box center [917, 412] width 205 height 64
click at [878, 332] on td "SPECIAL20PROGRESSIVE-CTE" at bounding box center [917, 348] width 205 height 64
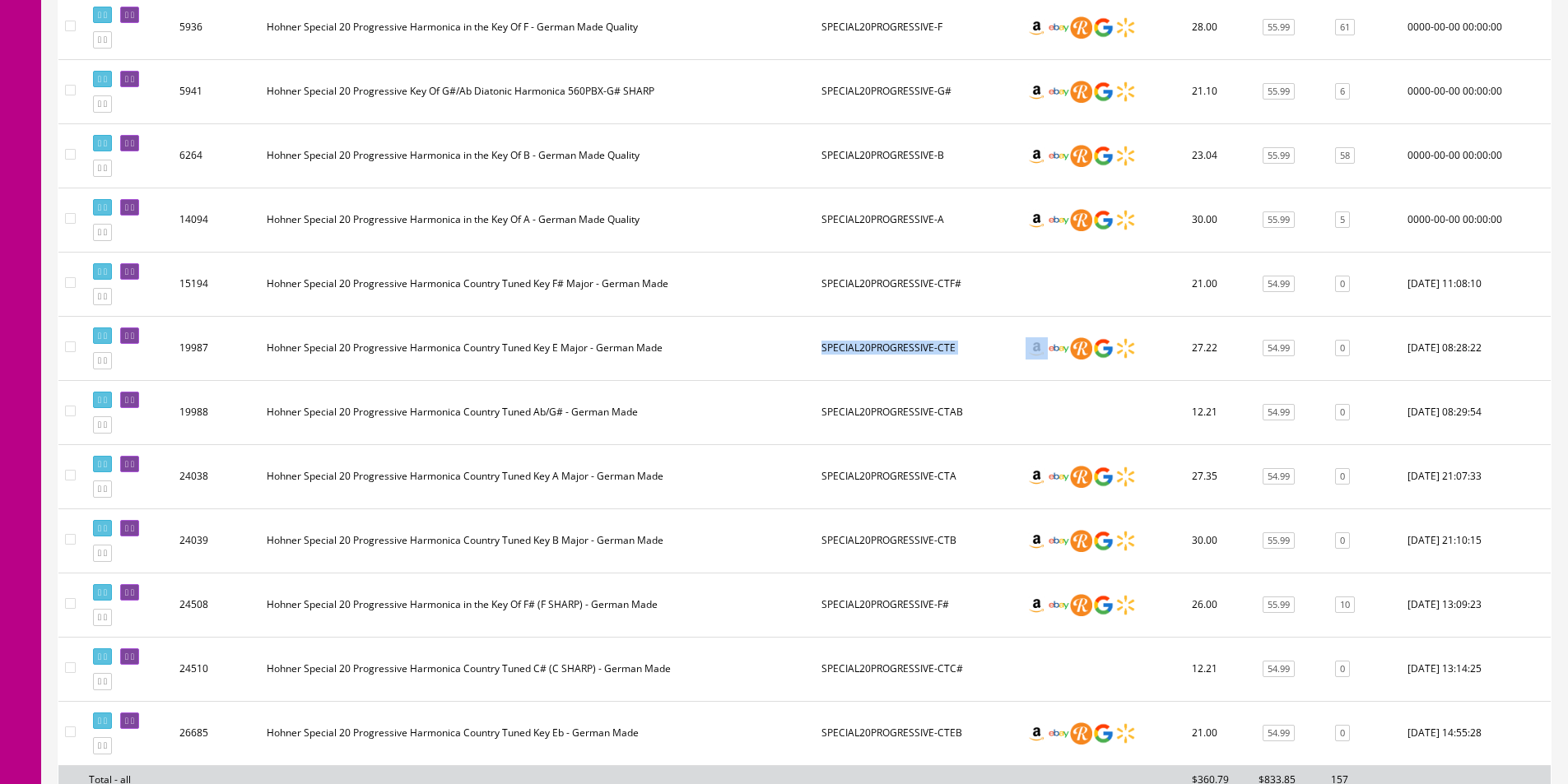
click at [880, 363] on td "SPECIAL20PROGRESSIVE-CTE" at bounding box center [917, 348] width 205 height 64
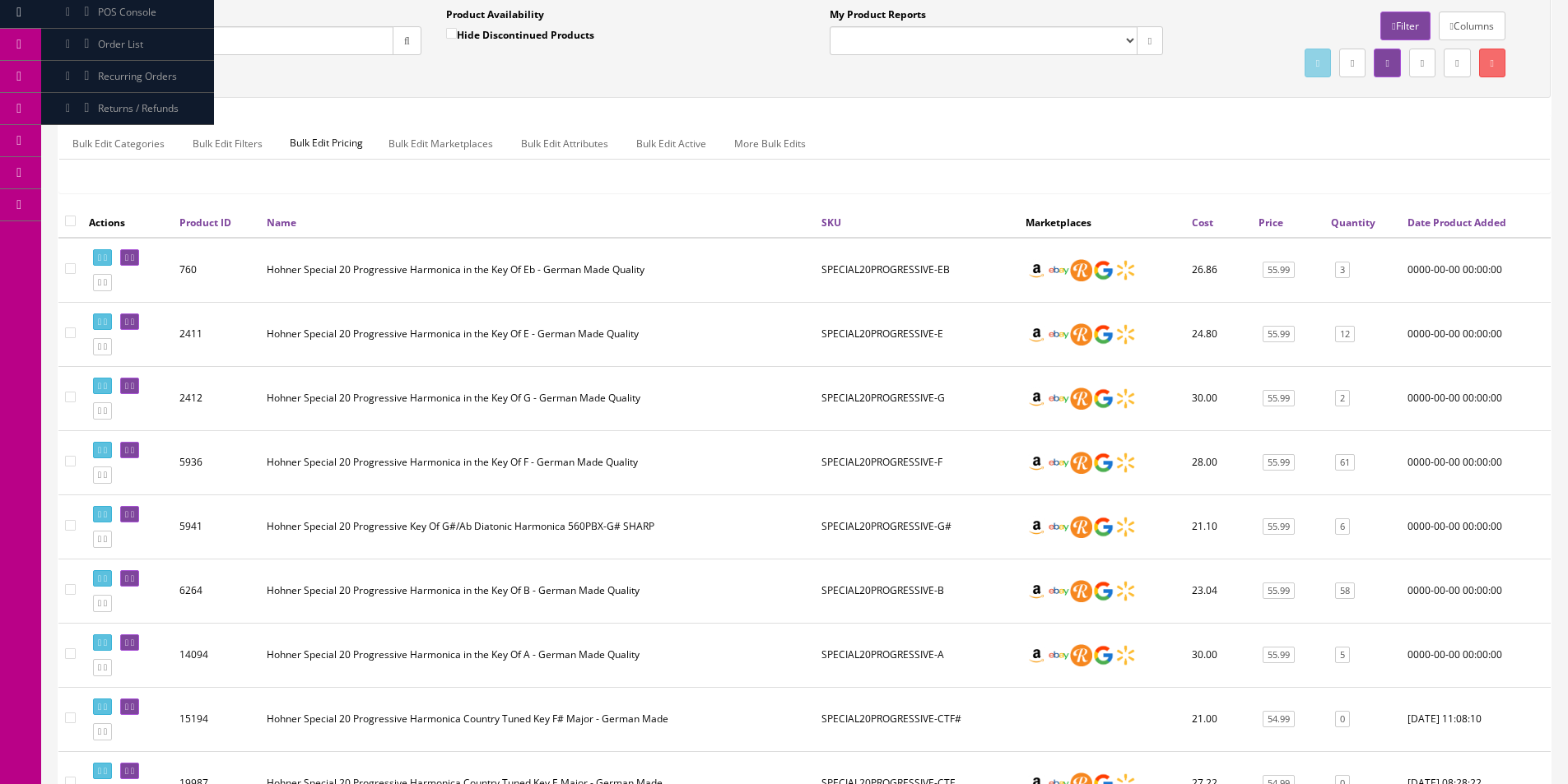
scroll to position [0, 0]
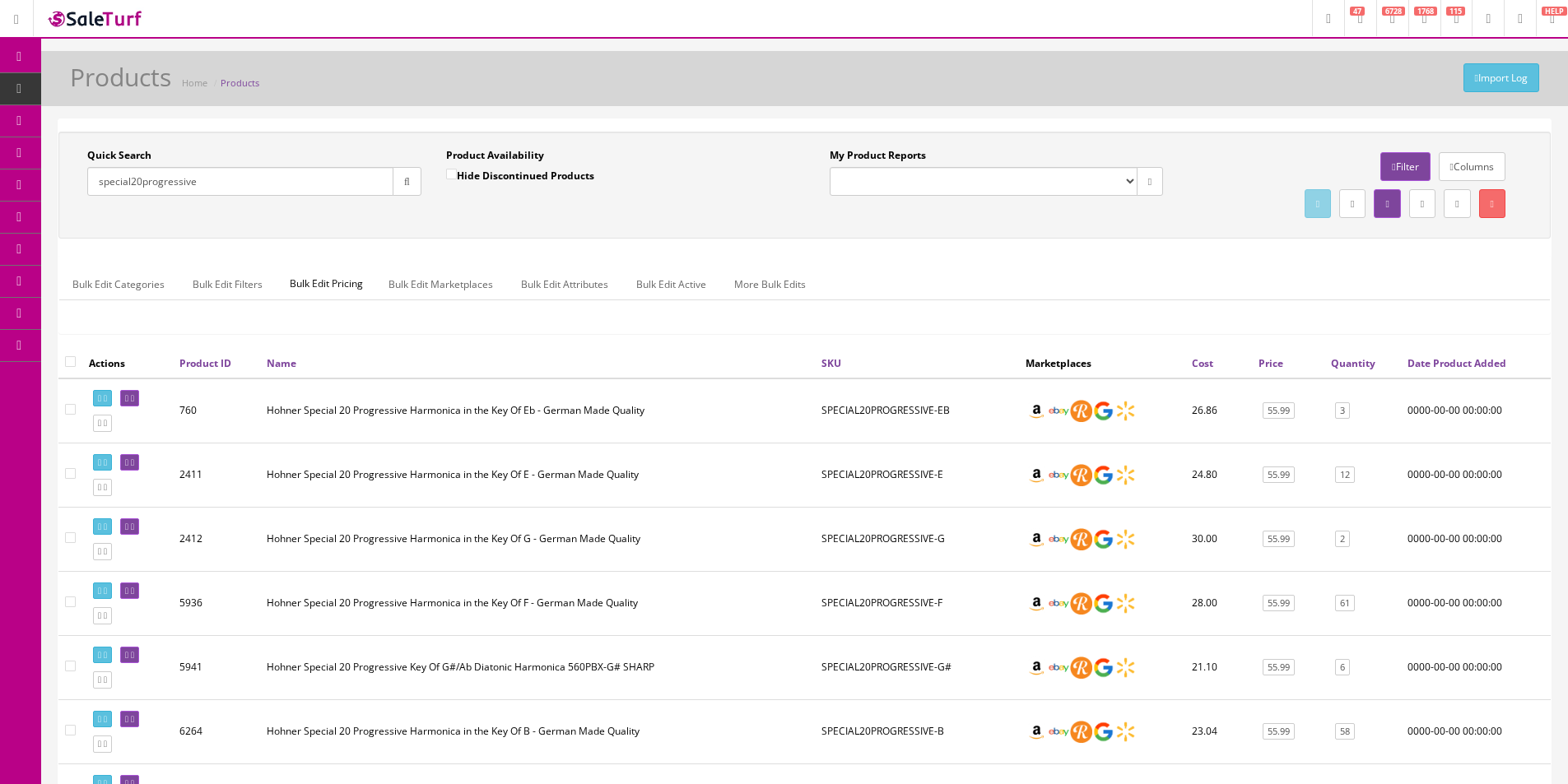
click at [234, 175] on input "special20progressive" at bounding box center [241, 182] width 306 height 29
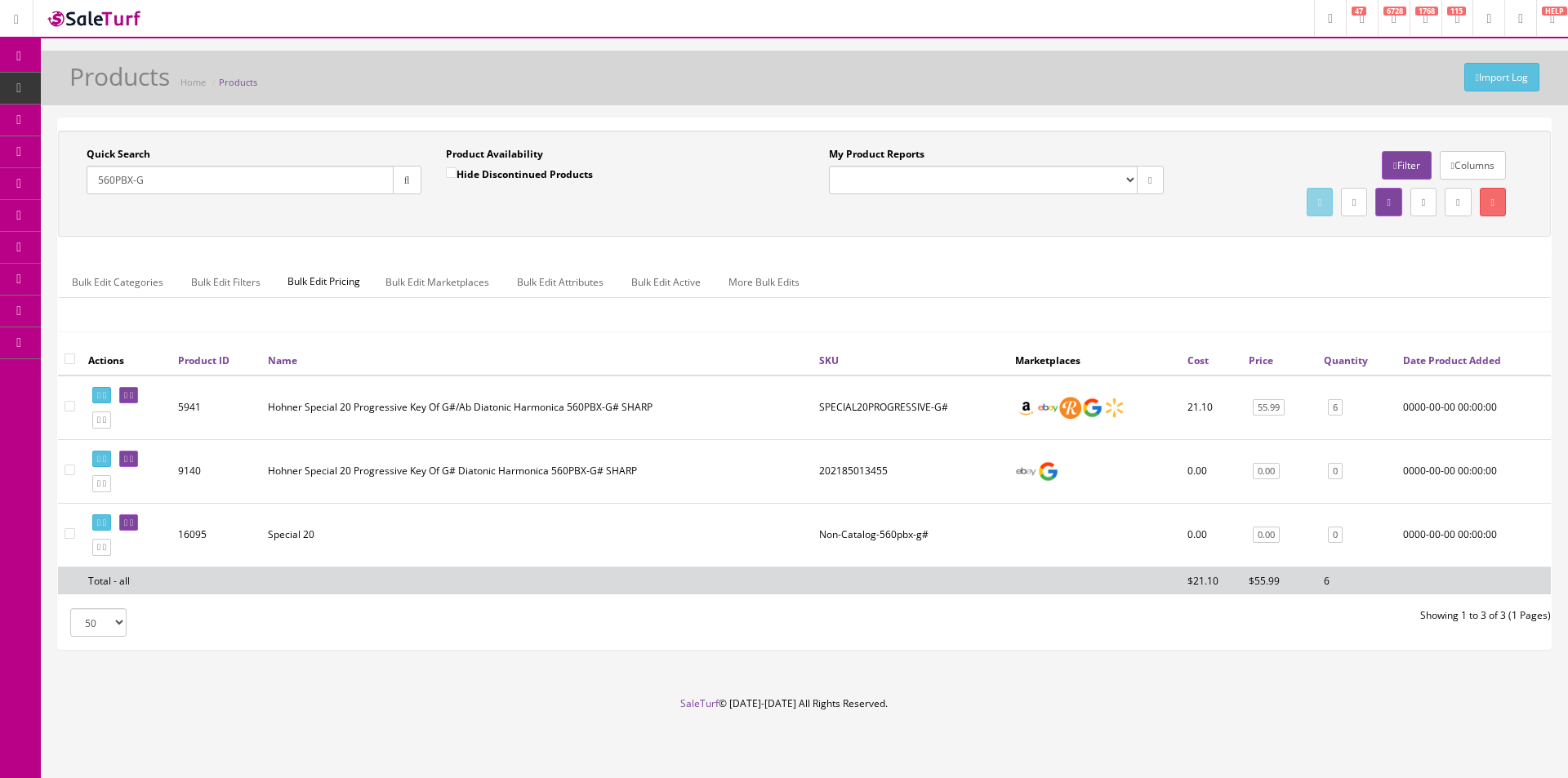
drag, startPoint x: 1491, startPoint y: 260, endPoint x: 1551, endPoint y: 236, distance: 64.6
click at [1491, 260] on div "Bulk Edit Categories Bulk Edit Filters Bulk Edit Pricing Bulk Edit Marketplaces…" at bounding box center [804, 292] width 1491 height 77
click at [277, 181] on input "560PBX-G" at bounding box center [240, 180] width 307 height 28
click at [279, 181] on input "560PBX-G" at bounding box center [240, 180] width 307 height 28
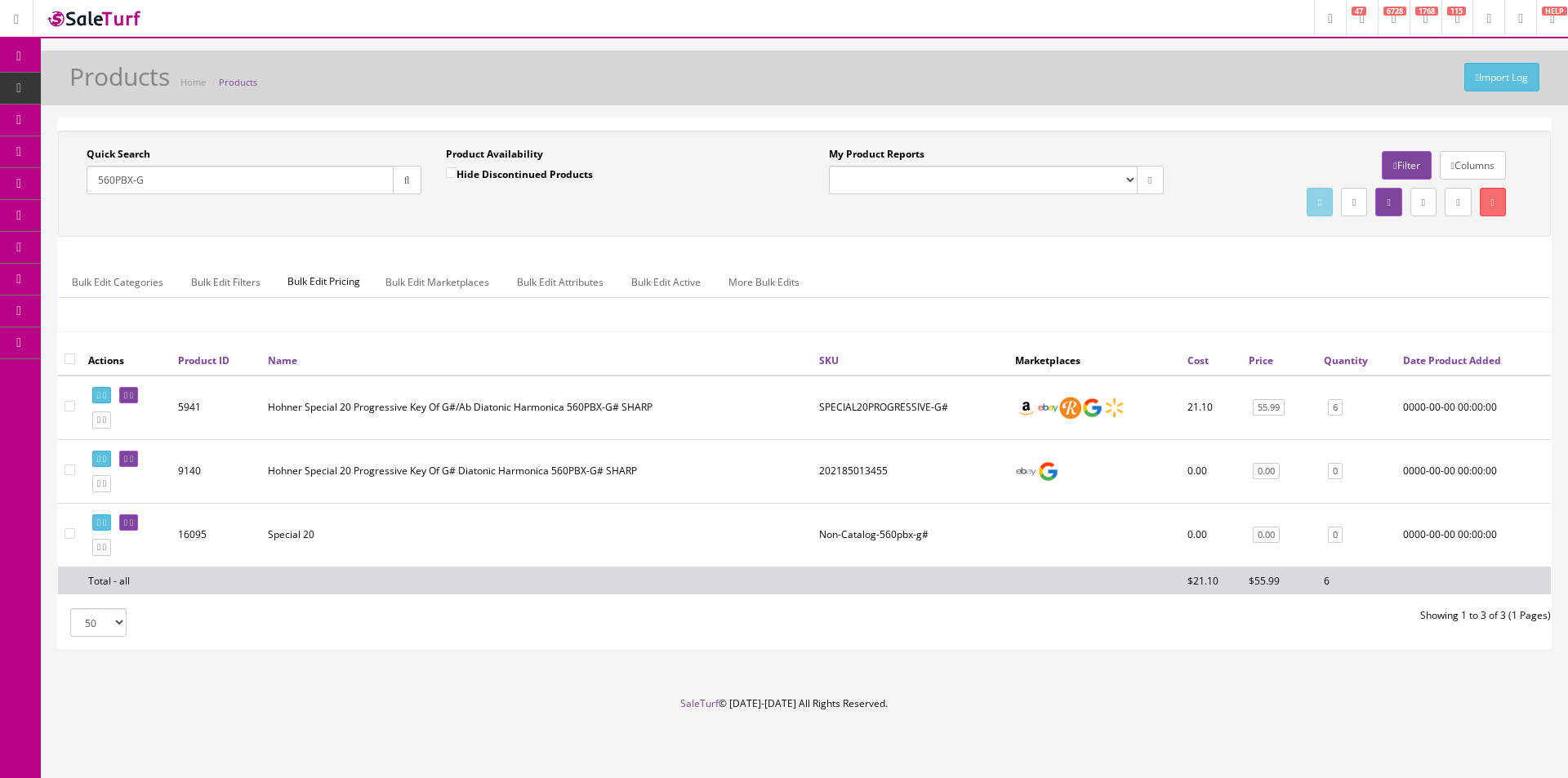
click at [279, 181] on input "560PBX-G" at bounding box center [240, 180] width 307 height 28
paste input "210520339"
drag, startPoint x: 412, startPoint y: 174, endPoint x: 422, endPoint y: 210, distance: 37.4
click at [412, 175] on button "button" at bounding box center [407, 180] width 28 height 28
click at [422, 210] on div "Quick Search 210520339 Date From Product Availability Hide Discontinued Product…" at bounding box center [804, 184] width 1485 height 73
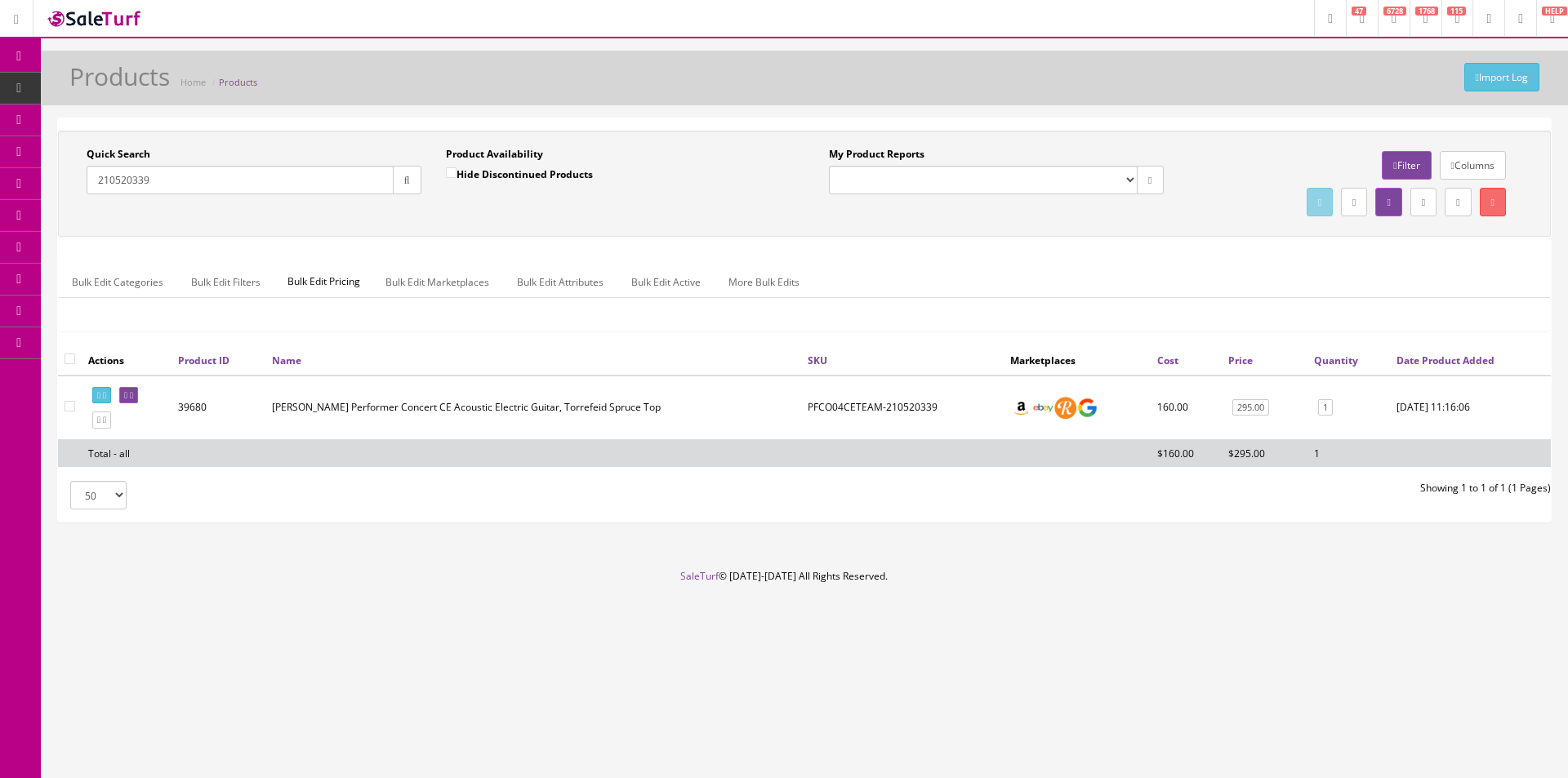
click at [235, 189] on input "210520339" at bounding box center [240, 180] width 307 height 28
paste input "mc25002605"
click at [409, 188] on button "button" at bounding box center [407, 180] width 28 height 28
click at [414, 226] on div "Quick Search mc25002605 Date From Product Availability Hide Discontinued Produc…" at bounding box center [804, 183] width 1493 height 106
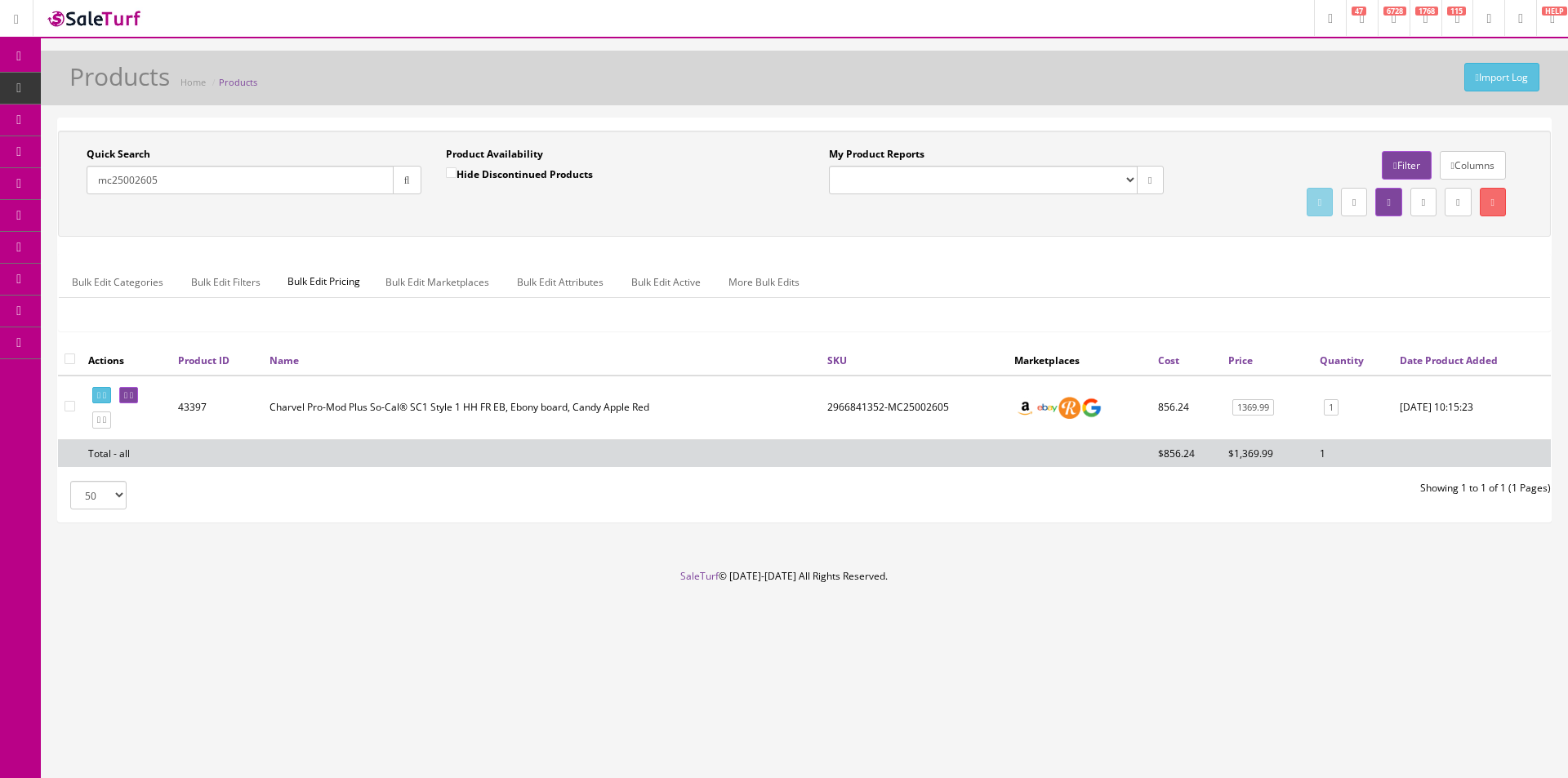
click at [857, 403] on td "2966841352-MC25002605" at bounding box center [914, 407] width 187 height 64
copy td "2966841352"
click at [1160, 103] on div "Import Log Products Home Products" at bounding box center [804, 78] width 1527 height 55
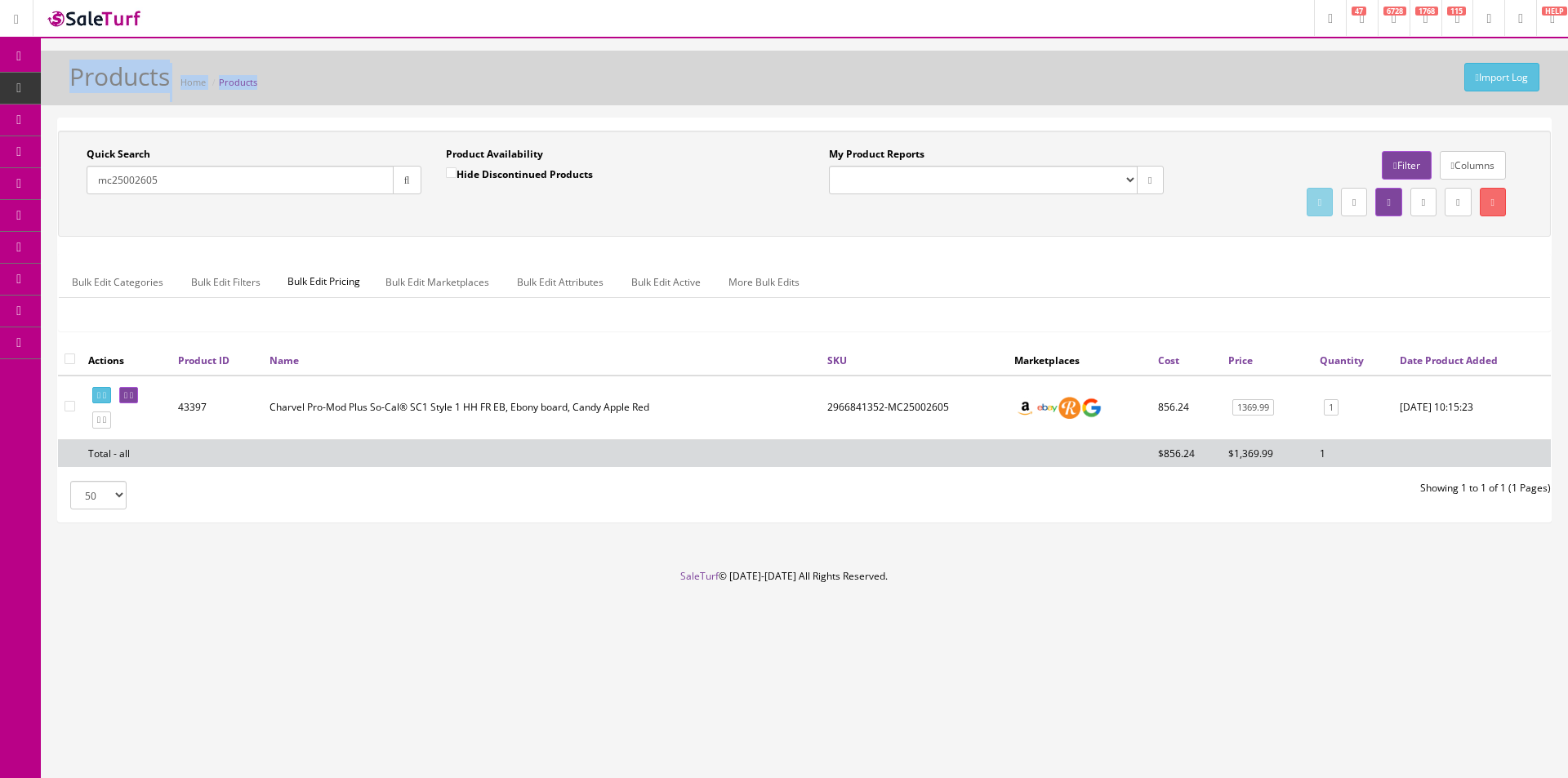
click at [1160, 103] on div "Import Log Products Home Products" at bounding box center [804, 78] width 1527 height 55
drag, startPoint x: 1160, startPoint y: 103, endPoint x: 1167, endPoint y: 79, distance: 25.0
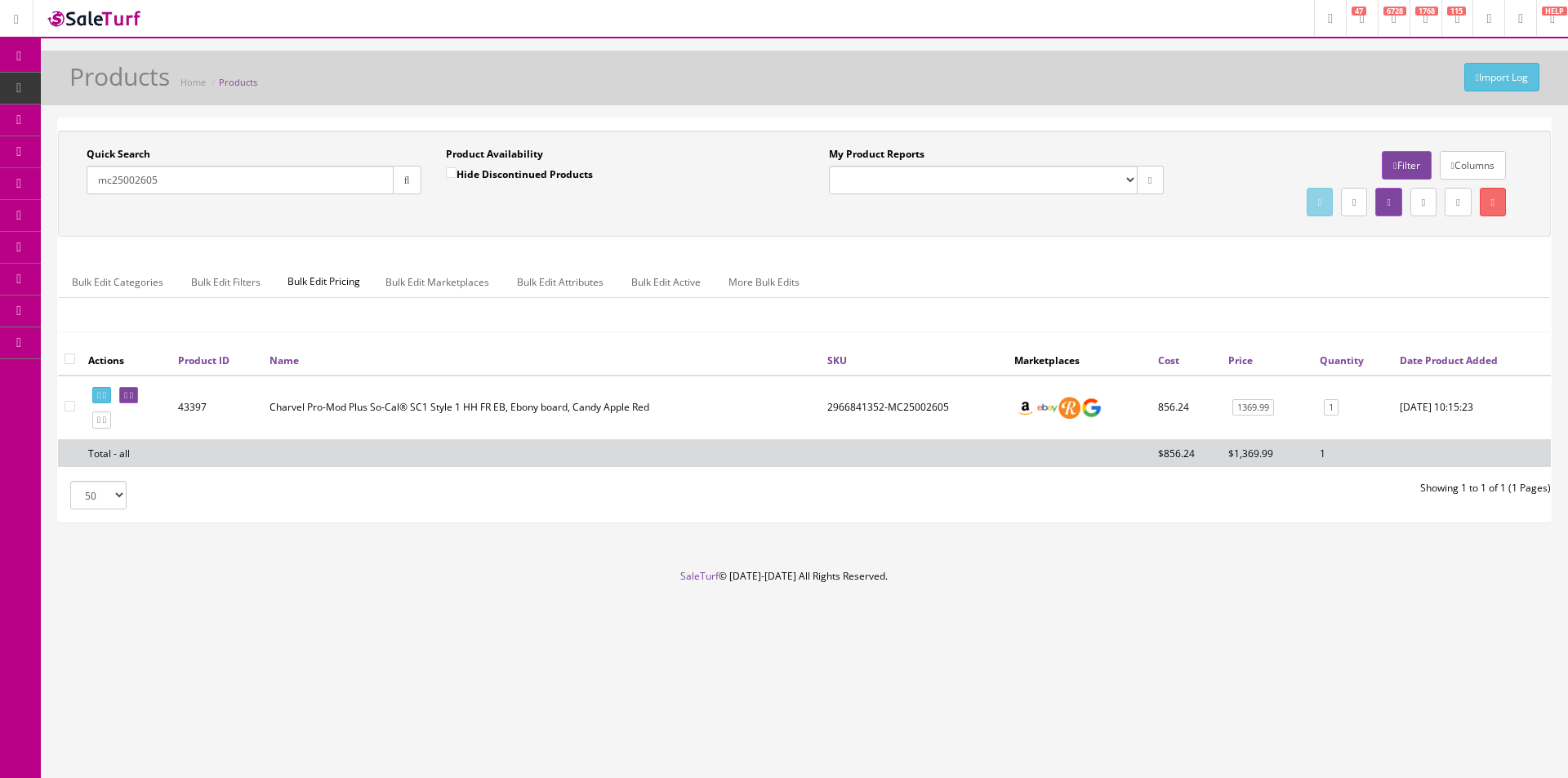
click at [1160, 103] on div "Import Log Products Home Products" at bounding box center [804, 78] width 1527 height 55
click at [313, 178] on input "mc25002605" at bounding box center [240, 180] width 307 height 28
paste input "2966841352-"
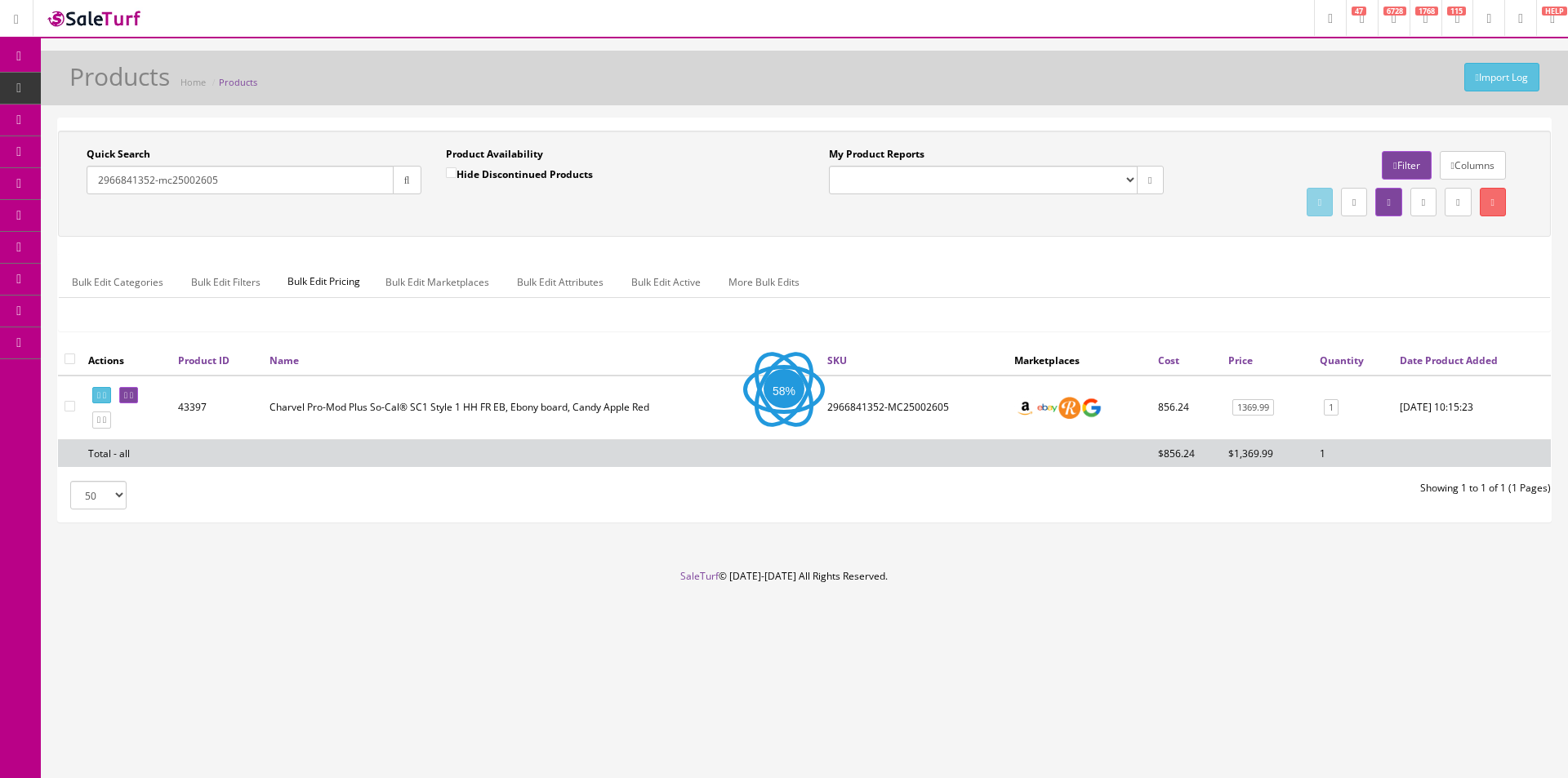
type input "2966841352-mc25002605"
click at [226, 187] on input "2966841352-mc25002605" at bounding box center [240, 180] width 307 height 28
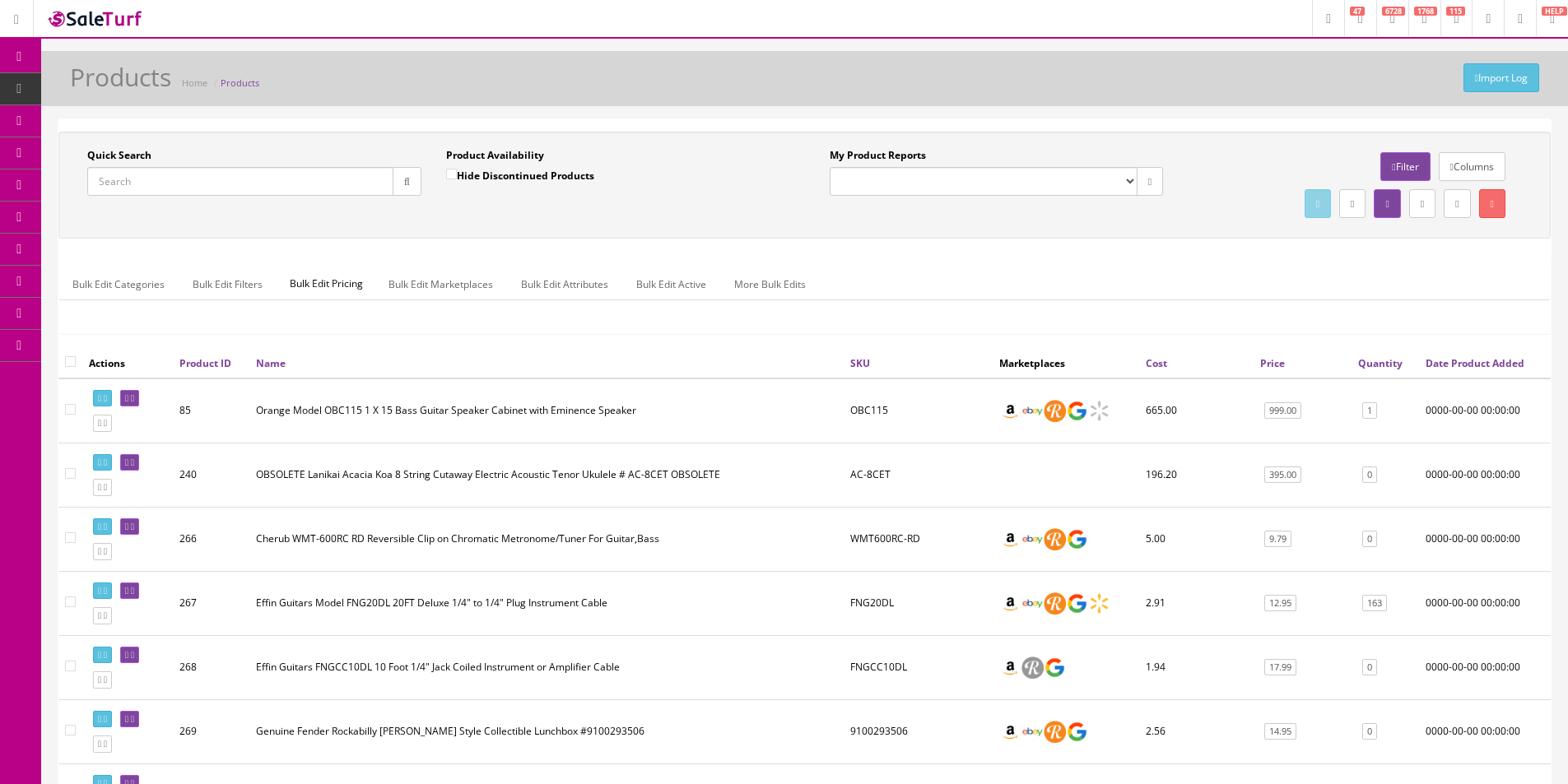
click at [307, 180] on input "Quick Search" at bounding box center [241, 182] width 306 height 29
click at [332, 213] on div "Quick Search Date From Product Availability Hide Discontinued Products Date To …" at bounding box center [804, 185] width 1484 height 74
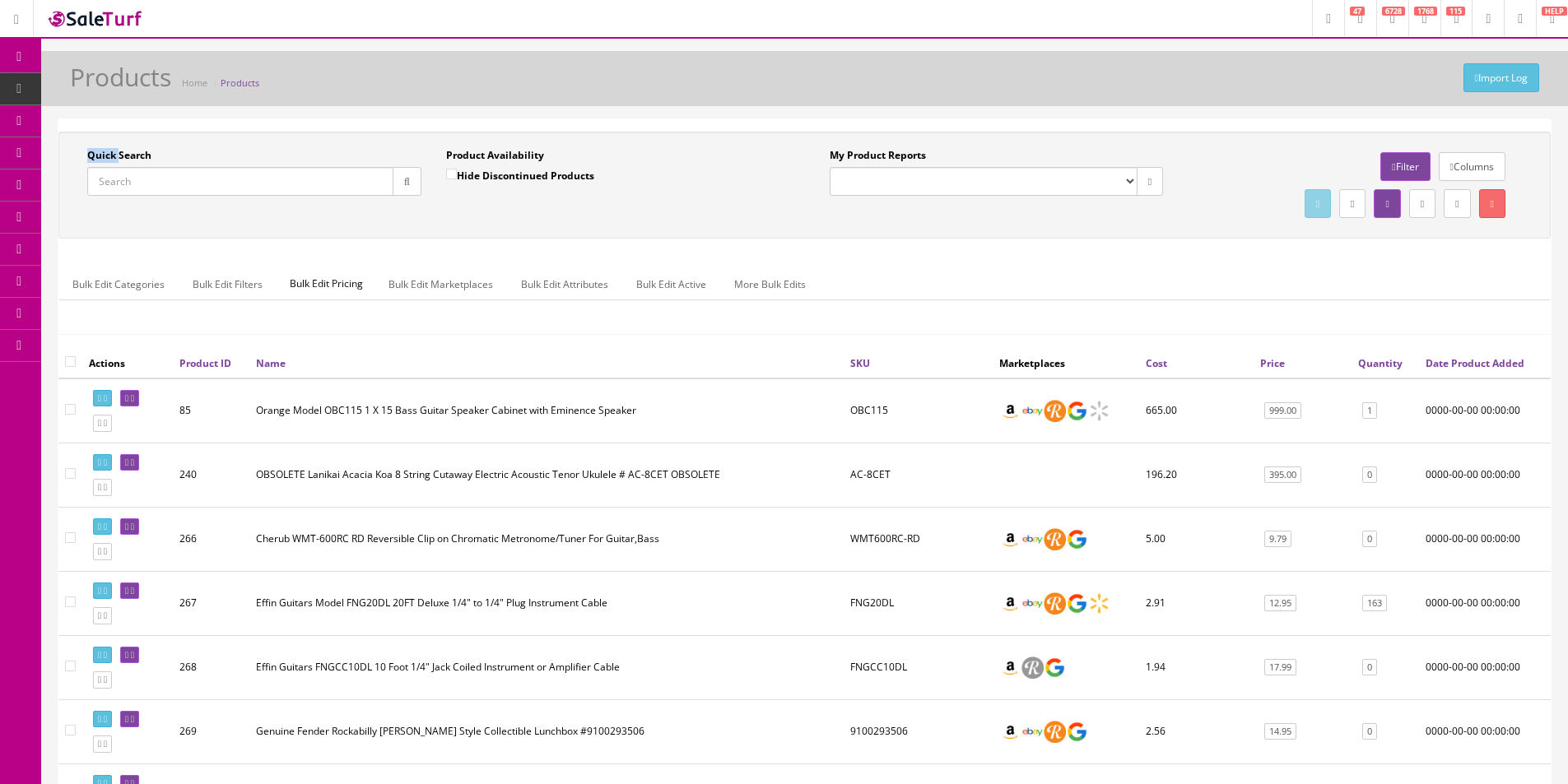
click at [332, 213] on div "Quick Search Date From Product Availability Hide Discontinued Products Date To …" at bounding box center [804, 185] width 1484 height 74
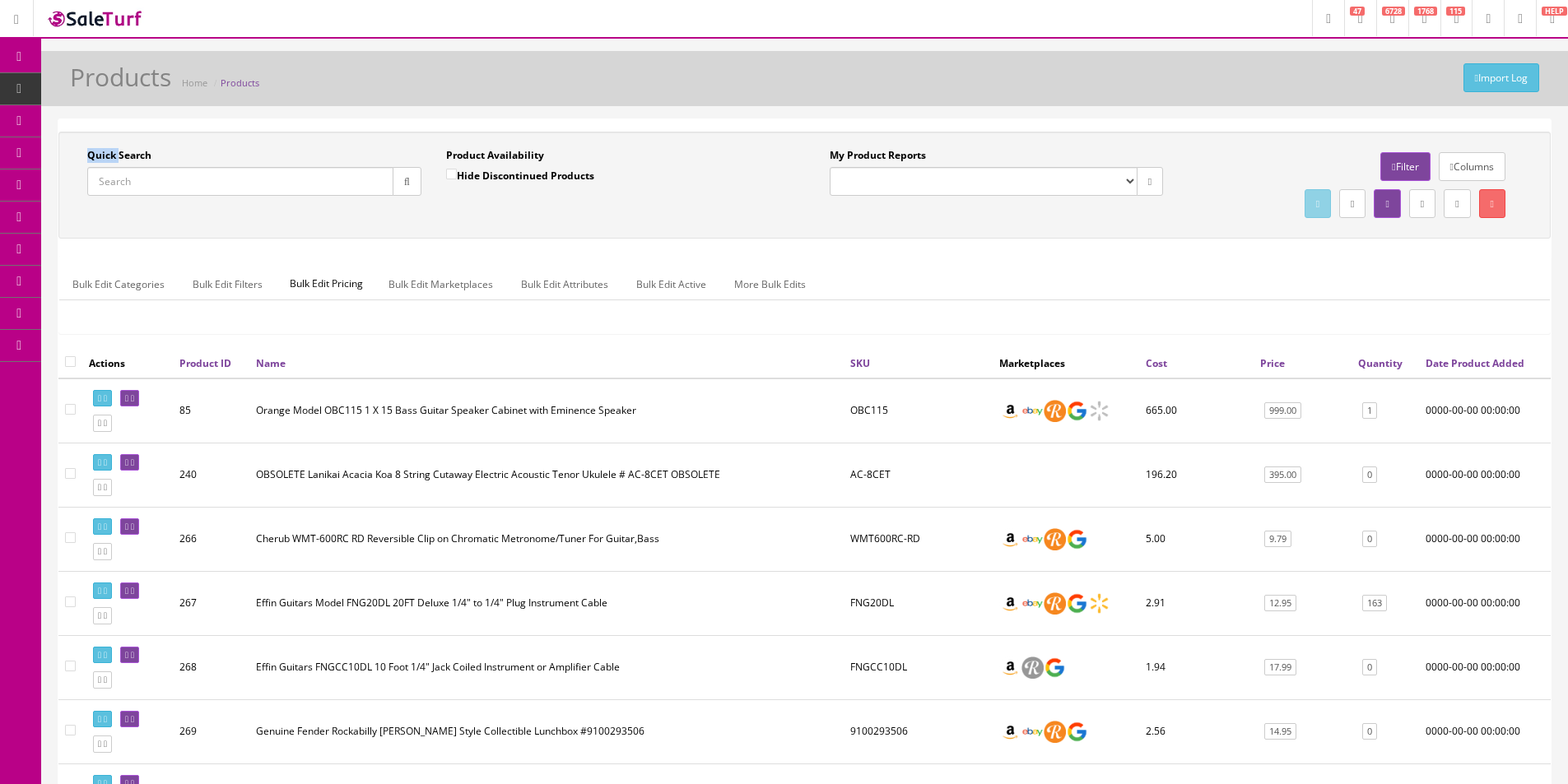
click at [353, 186] on input "Quick Search" at bounding box center [241, 182] width 306 height 29
click at [102, 165] on div "Quick Search" at bounding box center [254, 172] width 334 height 48
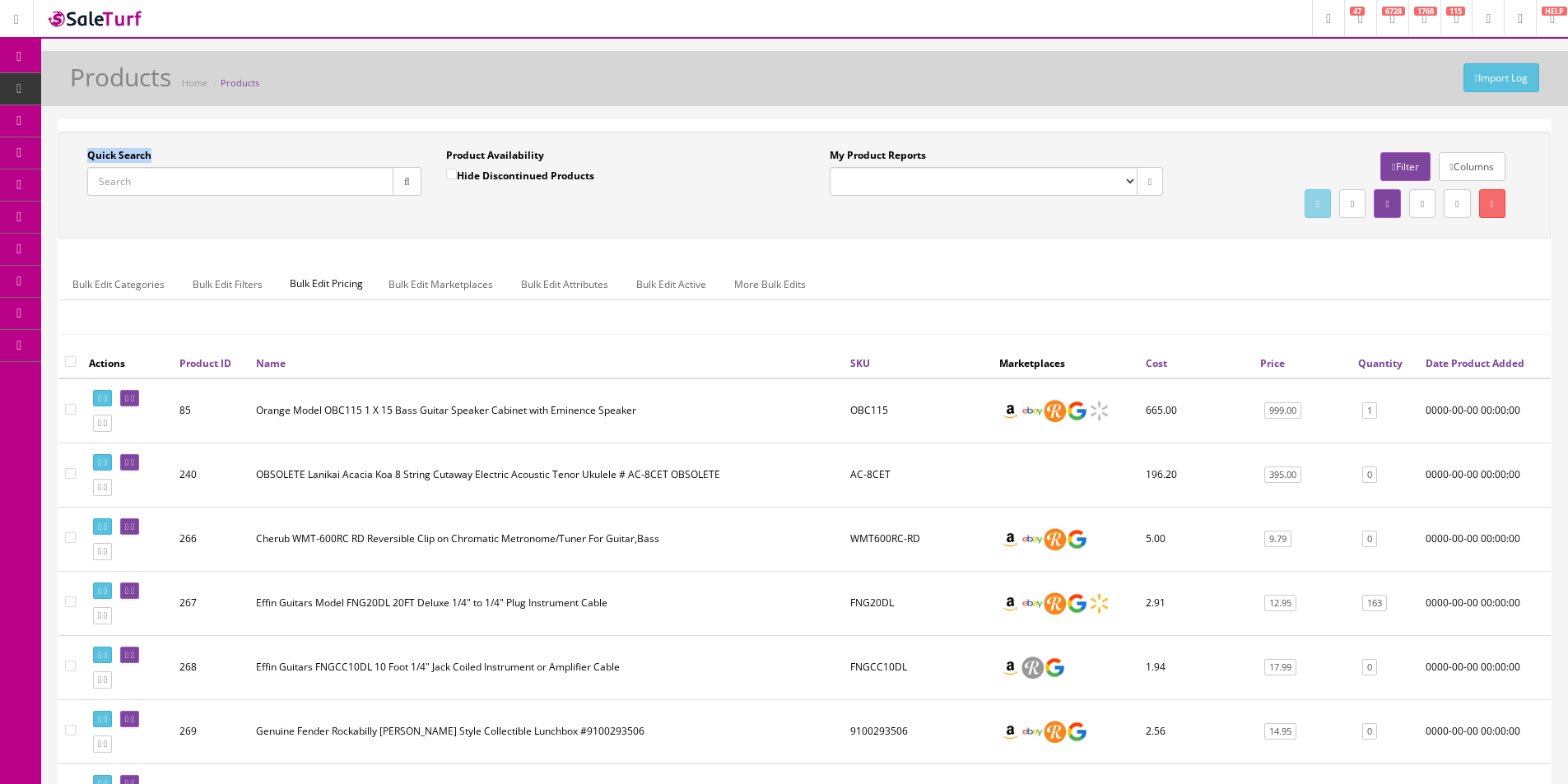
click at [102, 165] on div "Quick Search" at bounding box center [254, 172] width 334 height 48
click at [119, 152] on label "Quick Search" at bounding box center [120, 156] width 64 height 15
click at [119, 167] on input "Quick Search" at bounding box center [241, 182] width 306 height 29
click at [119, 152] on label "Quick Search" at bounding box center [120, 156] width 64 height 15
click at [119, 167] on input "Quick Search" at bounding box center [241, 182] width 306 height 29
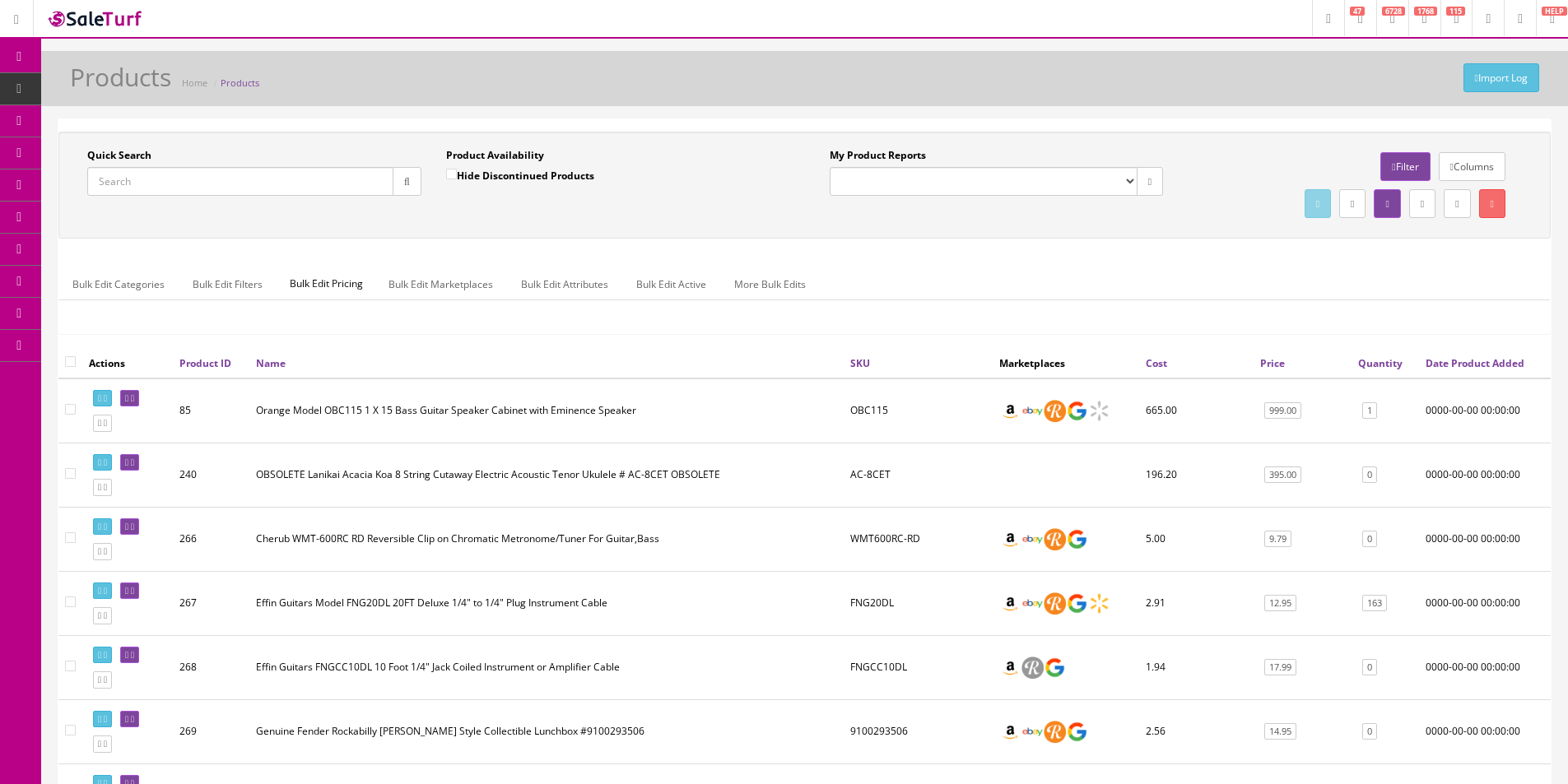
click at [93, 146] on div "Quick Search Date From Product Availability Hide Discontinued Products Date To …" at bounding box center [804, 184] width 1492 height 107
drag, startPoint x: 93, startPoint y: 146, endPoint x: 129, endPoint y: 160, distance: 38.6
click at [93, 146] on div "Quick Search Date From Product Availability Hide Discontinued Products Date To …" at bounding box center [804, 184] width 1492 height 107
click at [130, 161] on label "Quick Search" at bounding box center [120, 156] width 64 height 15
click at [130, 167] on input "Quick Search" at bounding box center [241, 182] width 306 height 29
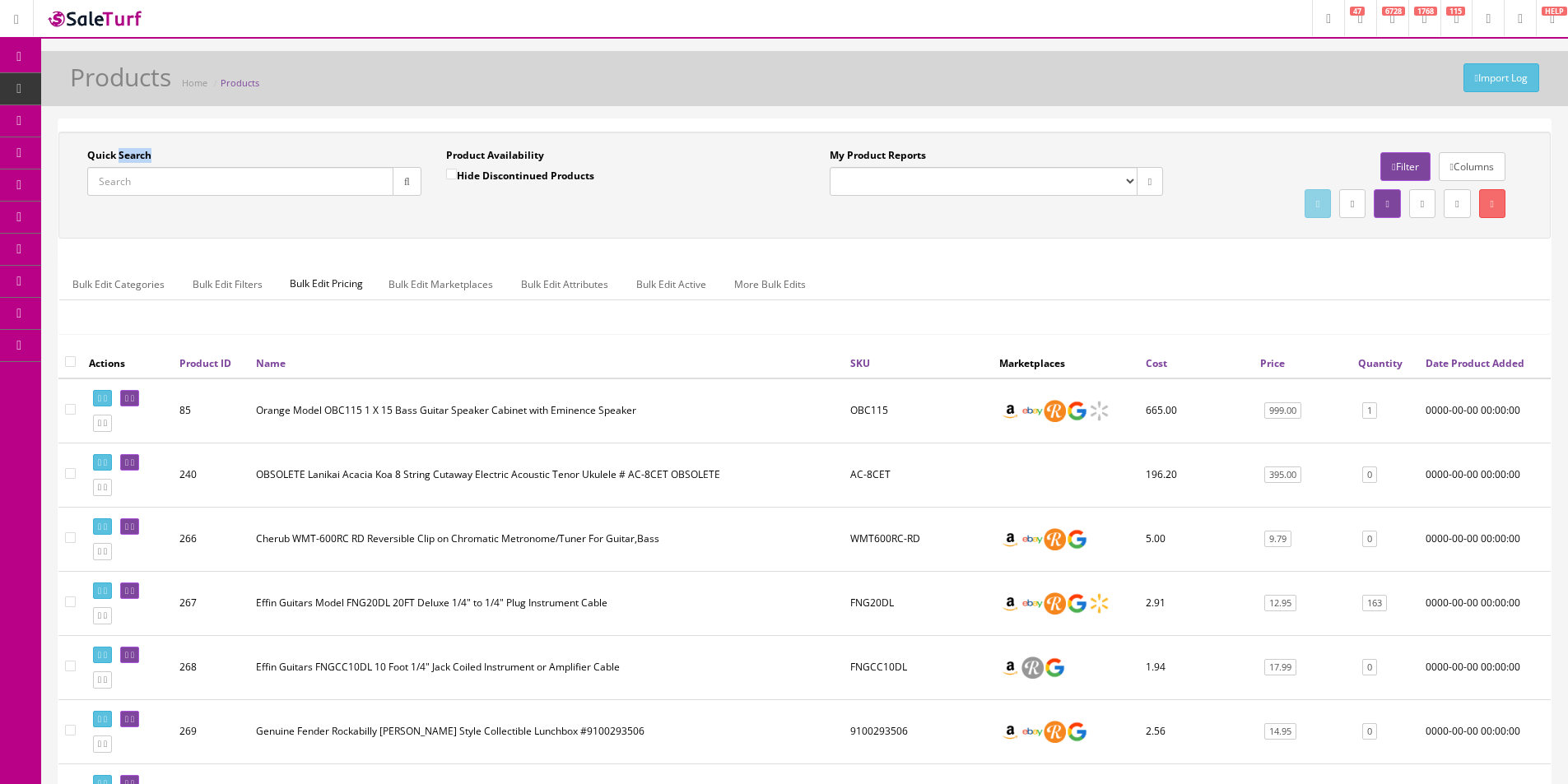
click at [130, 162] on label "Quick Search" at bounding box center [120, 156] width 64 height 15
click at [130, 167] on input "Quick Search" at bounding box center [241, 182] width 306 height 29
click at [162, 154] on div "Quick Search" at bounding box center [254, 172] width 334 height 48
click at [133, 163] on div "Quick Search" at bounding box center [254, 172] width 334 height 48
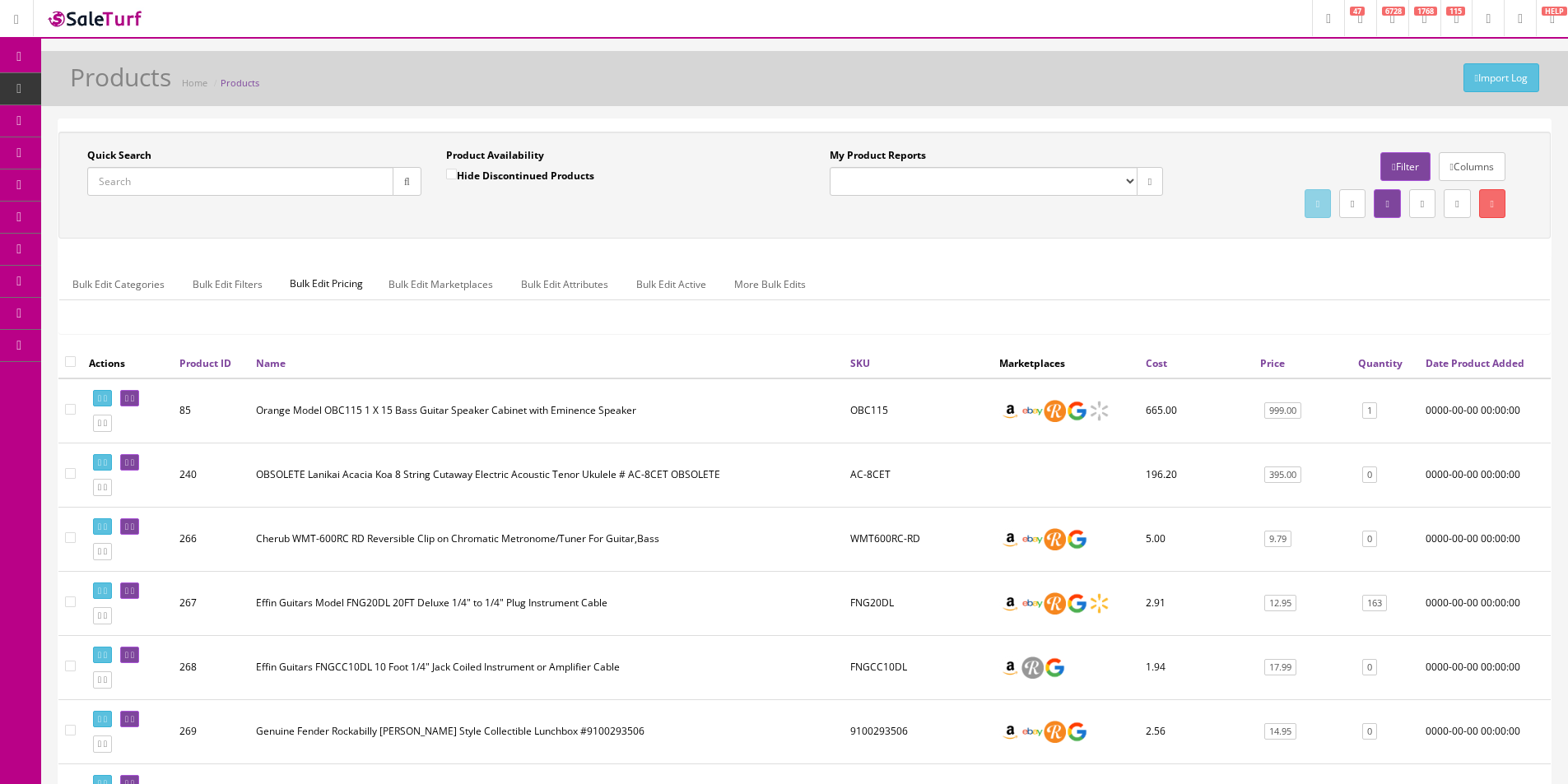
click at [133, 163] on div "Quick Search" at bounding box center [254, 172] width 334 height 48
click at [78, 158] on div "Quick Search Date From" at bounding box center [254, 177] width 359 height 60
click at [93, 154] on label "Quick Search" at bounding box center [120, 156] width 64 height 15
click at [93, 167] on input "Quick Search" at bounding box center [241, 182] width 306 height 29
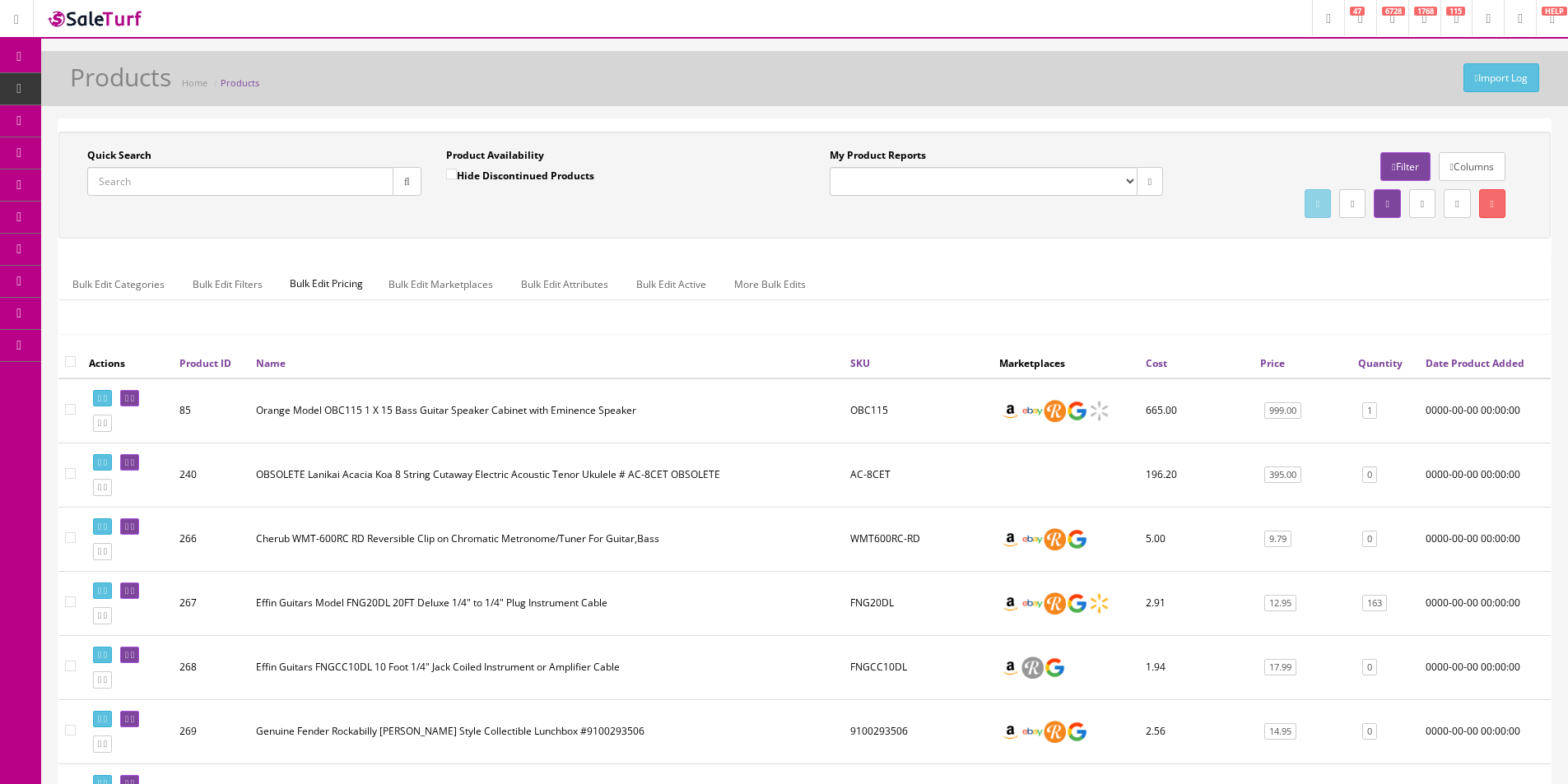
click at [119, 158] on label "Quick Search" at bounding box center [120, 156] width 64 height 15
click at [119, 167] on input "Quick Search" at bounding box center [241, 182] width 306 height 29
click at [119, 158] on label "Quick Search" at bounding box center [120, 156] width 64 height 15
click at [119, 167] on input "Quick Search" at bounding box center [241, 182] width 306 height 29
click at [102, 156] on label "Quick Search" at bounding box center [120, 156] width 64 height 15
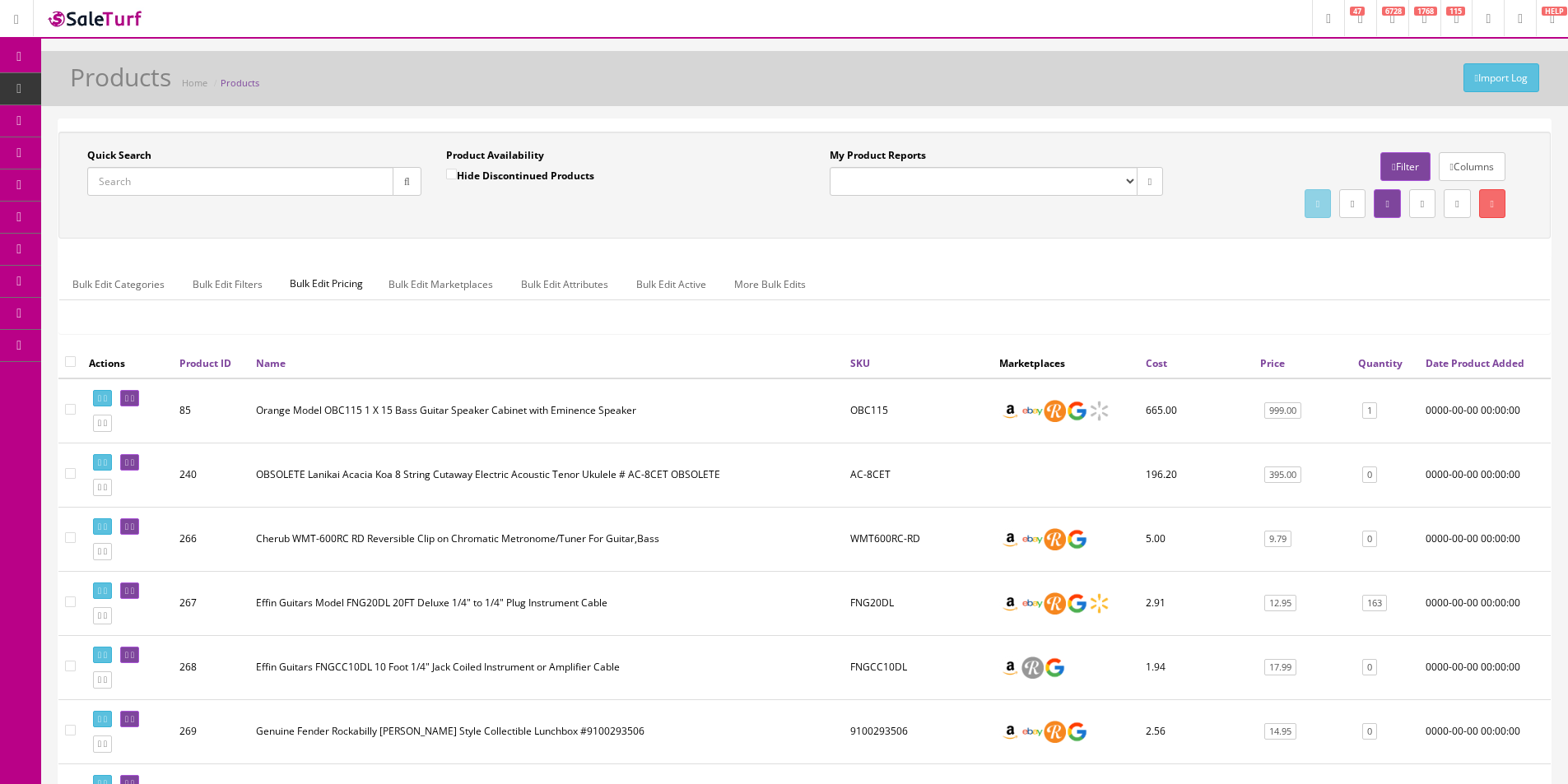
click at [102, 167] on input "Quick Search" at bounding box center [241, 182] width 306 height 29
click at [102, 156] on label "Quick Search" at bounding box center [120, 156] width 64 height 15
click at [102, 167] on input "Quick Search" at bounding box center [241, 182] width 306 height 29
click at [126, 158] on label "Quick Search" at bounding box center [120, 156] width 64 height 15
click at [126, 167] on input "Quick Search" at bounding box center [241, 182] width 306 height 29
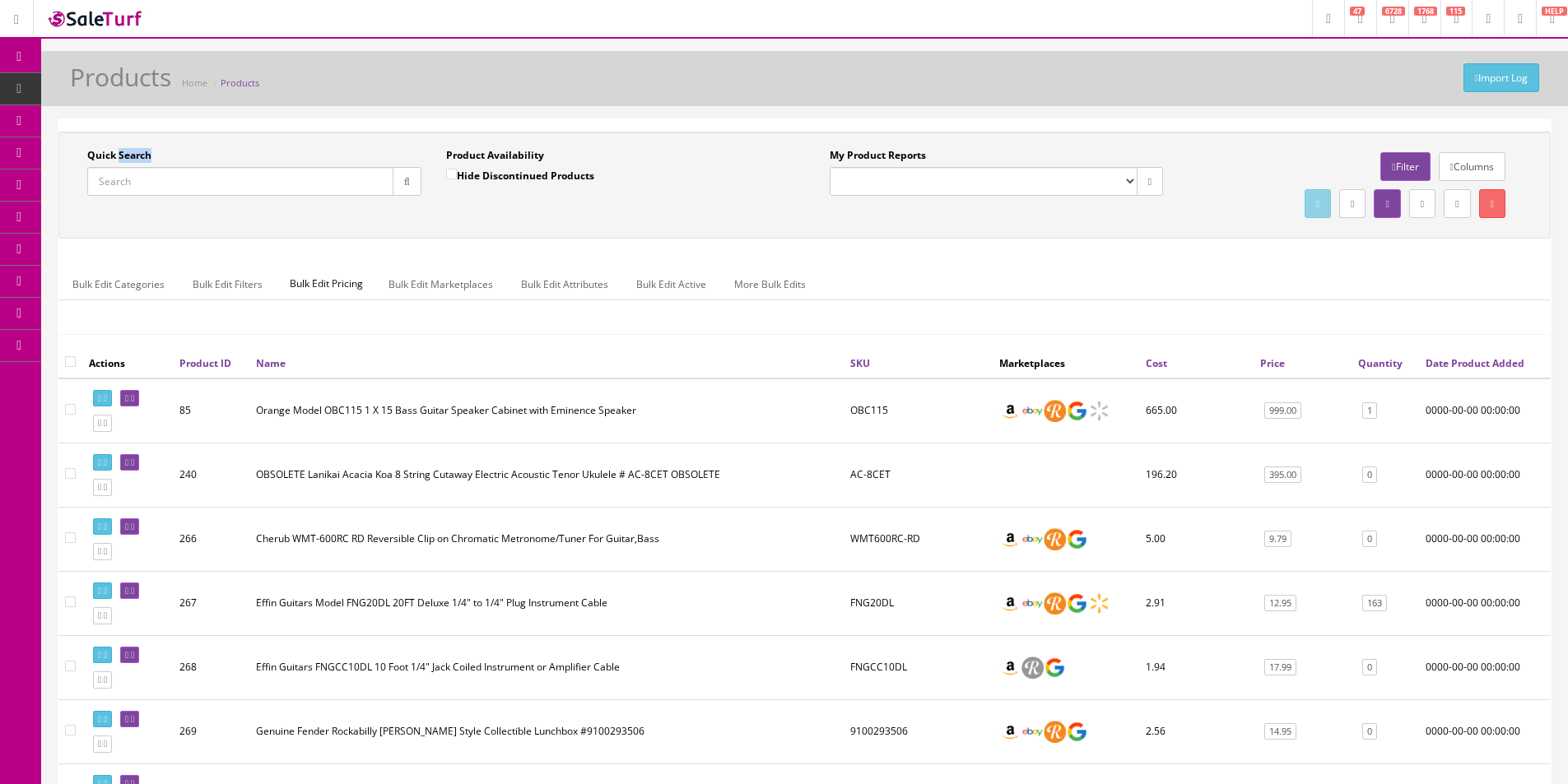
click at [126, 158] on label "Quick Search" at bounding box center [120, 156] width 64 height 15
click at [126, 167] on input "Quick Search" at bounding box center [241, 182] width 306 height 29
click at [125, 158] on label "Quick Search" at bounding box center [120, 156] width 64 height 15
click at [125, 167] on input "Quick Search" at bounding box center [241, 182] width 306 height 29
click at [125, 158] on label "Quick Search" at bounding box center [120, 156] width 64 height 15
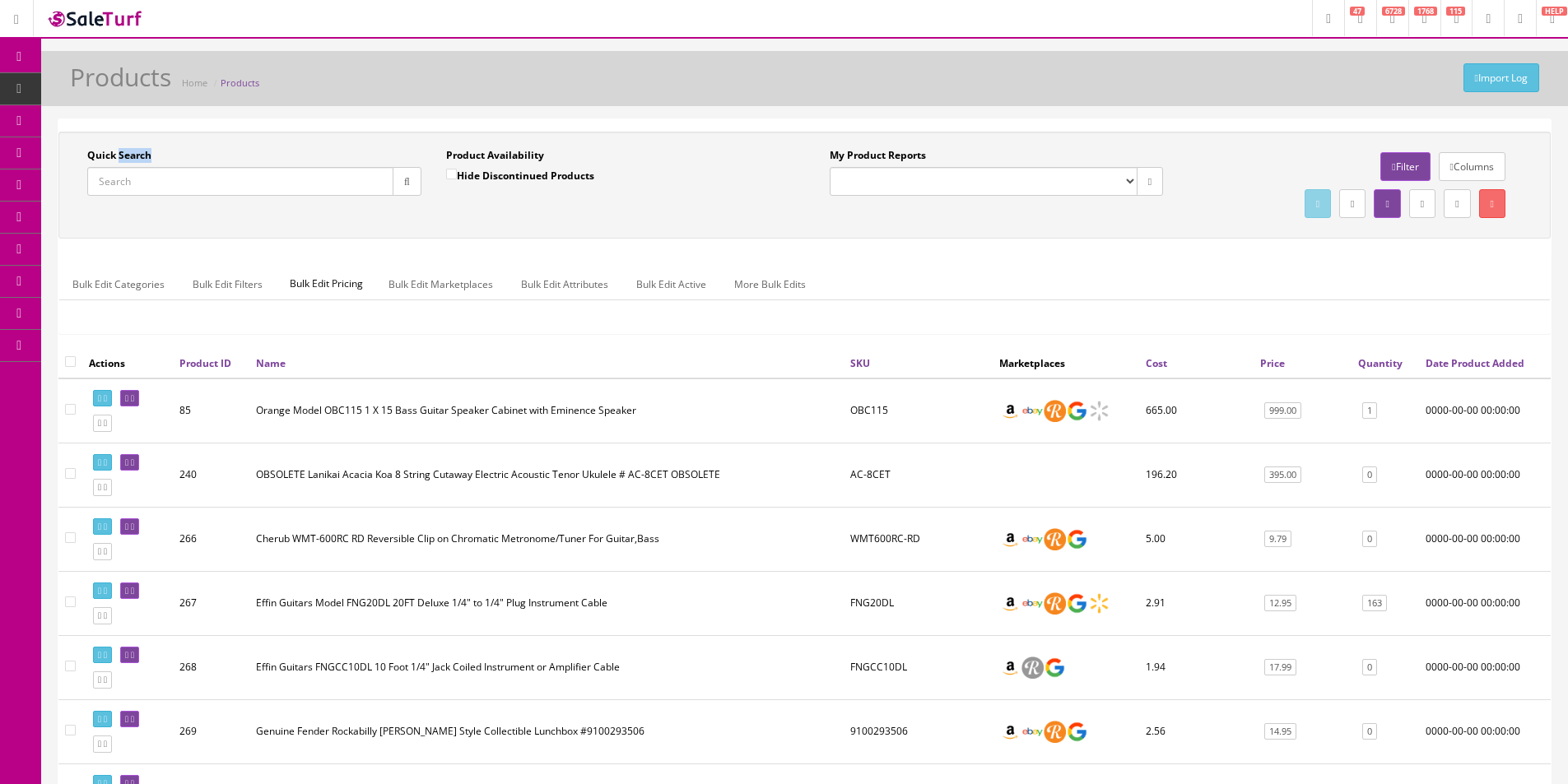
click at [125, 167] on input "Quick Search" at bounding box center [241, 182] width 306 height 29
click at [125, 158] on label "Quick Search" at bounding box center [120, 156] width 64 height 15
click at [125, 167] on input "Quick Search" at bounding box center [241, 182] width 306 height 29
click at [98, 155] on label "Quick Search" at bounding box center [120, 156] width 64 height 15
click at [98, 167] on input "Quick Search" at bounding box center [241, 182] width 306 height 29
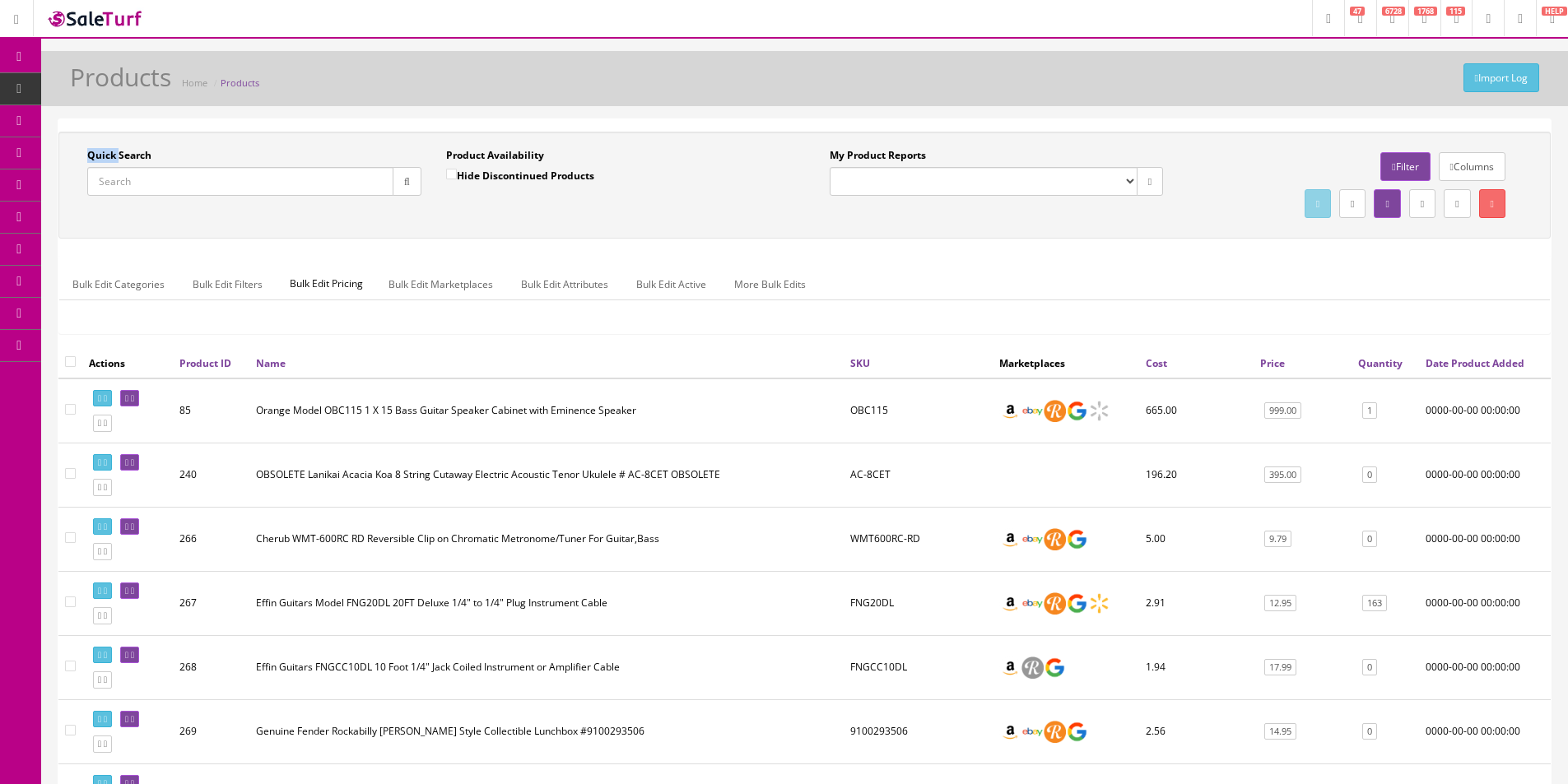
click at [98, 155] on label "Quick Search" at bounding box center [120, 156] width 64 height 15
click at [98, 167] on input "Quick Search" at bounding box center [241, 182] width 306 height 29
click at [117, 157] on label "Quick Search" at bounding box center [120, 156] width 64 height 15
click at [117, 167] on input "Quick Search" at bounding box center [241, 182] width 306 height 29
click at [117, 157] on label "Quick Search" at bounding box center [120, 156] width 64 height 15
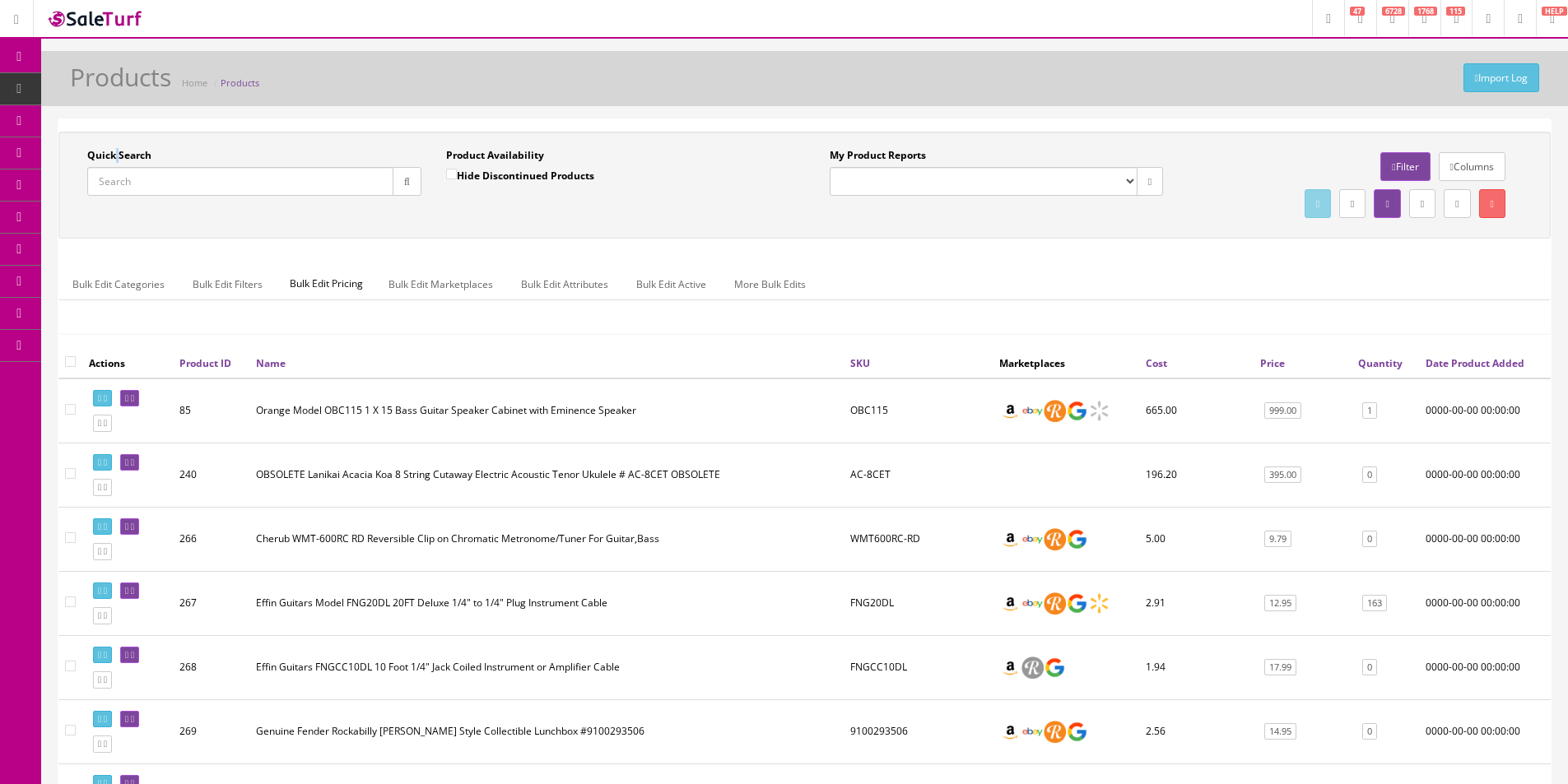
click at [117, 167] on input "Quick Search" at bounding box center [241, 182] width 306 height 29
click at [117, 157] on label "Quick Search" at bounding box center [120, 156] width 64 height 15
click at [117, 167] on input "Quick Search" at bounding box center [241, 182] width 306 height 29
click at [117, 156] on label "Quick Search" at bounding box center [120, 156] width 64 height 15
click at [117, 167] on input "Quick Search" at bounding box center [241, 182] width 306 height 29
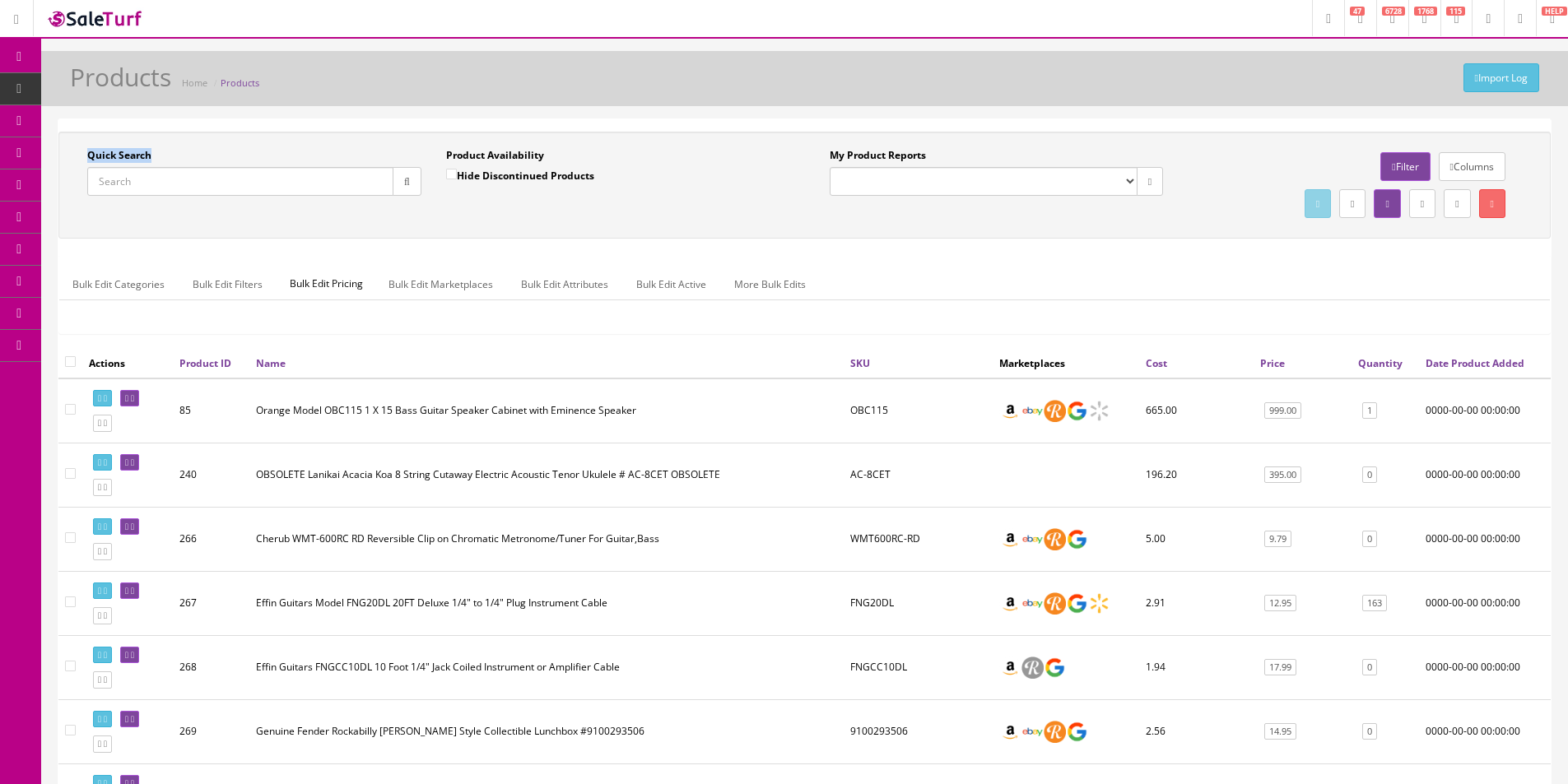
click at [117, 156] on label "Quick Search" at bounding box center [120, 156] width 64 height 15
click at [117, 167] on input "Quick Search" at bounding box center [241, 182] width 306 height 29
click at [117, 156] on label "Quick Search" at bounding box center [120, 156] width 64 height 15
click at [117, 167] on input "Quick Search" at bounding box center [241, 182] width 306 height 29
click at [117, 156] on label "Quick Search" at bounding box center [120, 156] width 64 height 15
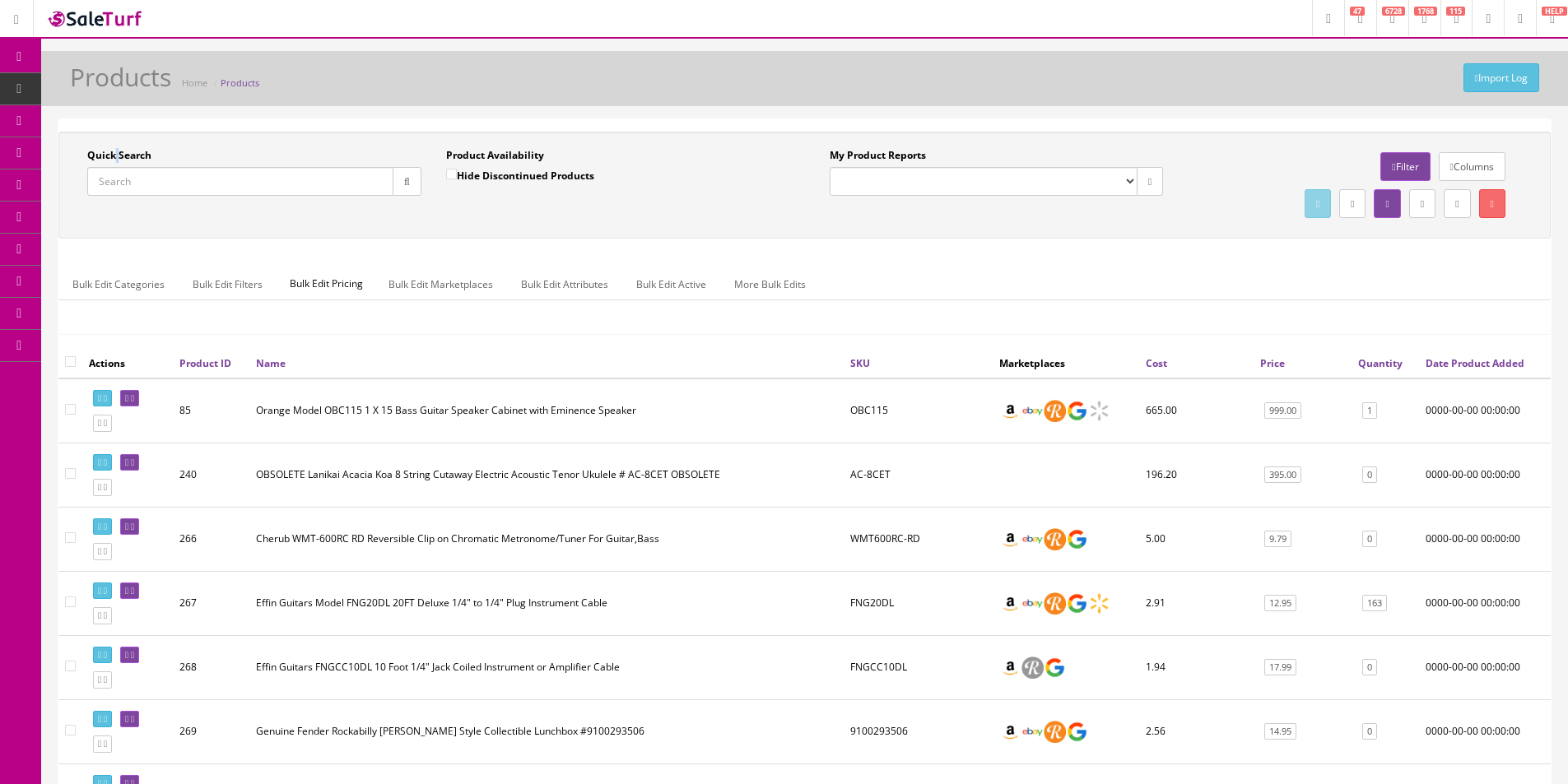
click at [117, 167] on input "Quick Search" at bounding box center [241, 182] width 306 height 29
click at [148, 150] on label "Quick Search" at bounding box center [120, 156] width 64 height 15
click at [148, 167] on input "Quick Search" at bounding box center [241, 182] width 306 height 29
click at [148, 150] on label "Quick Search" at bounding box center [120, 156] width 64 height 15
click at [148, 167] on input "Quick Search" at bounding box center [241, 182] width 306 height 29
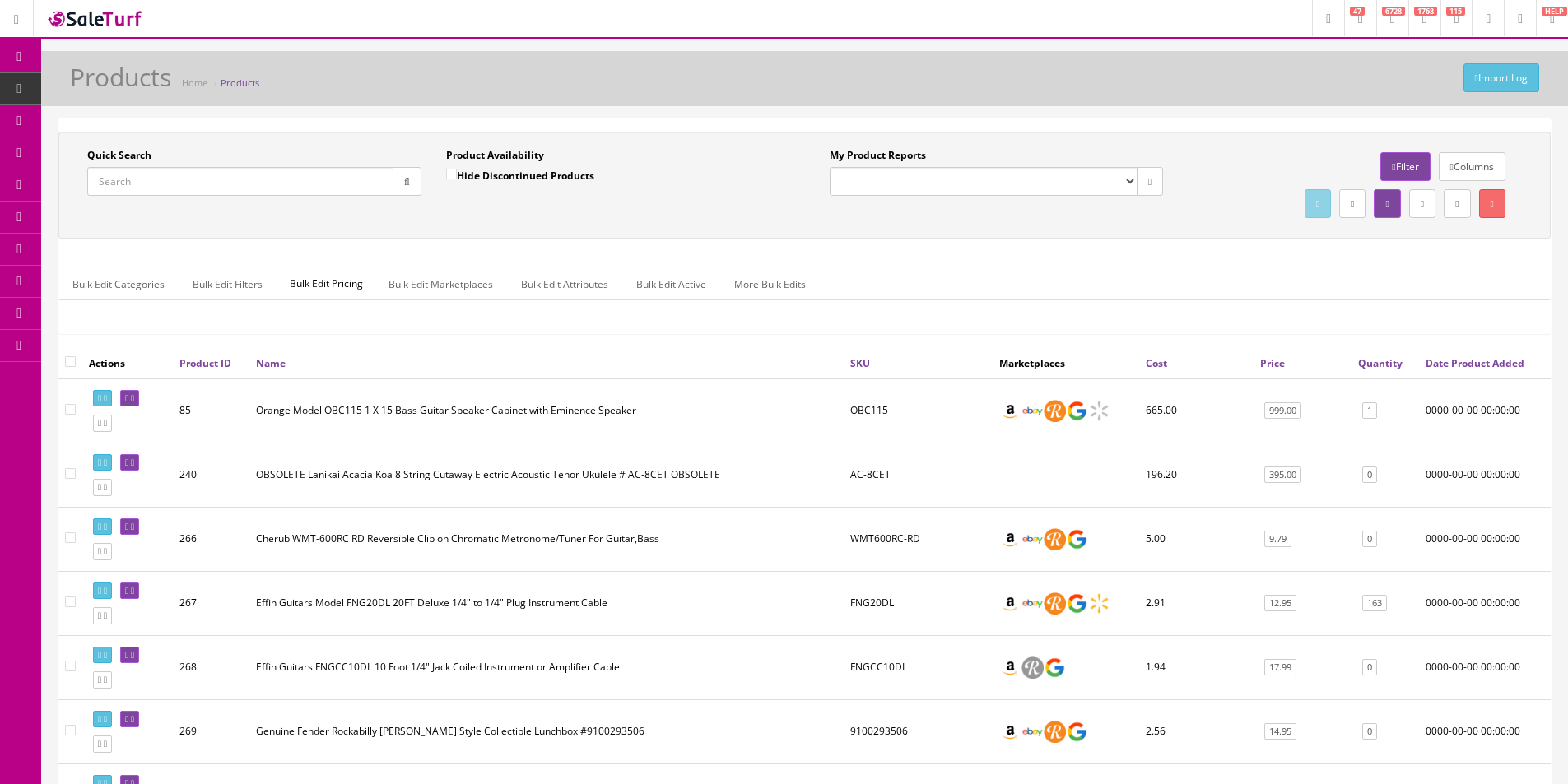
click at [192, 148] on div "Quick Search" at bounding box center [254, 172] width 334 height 48
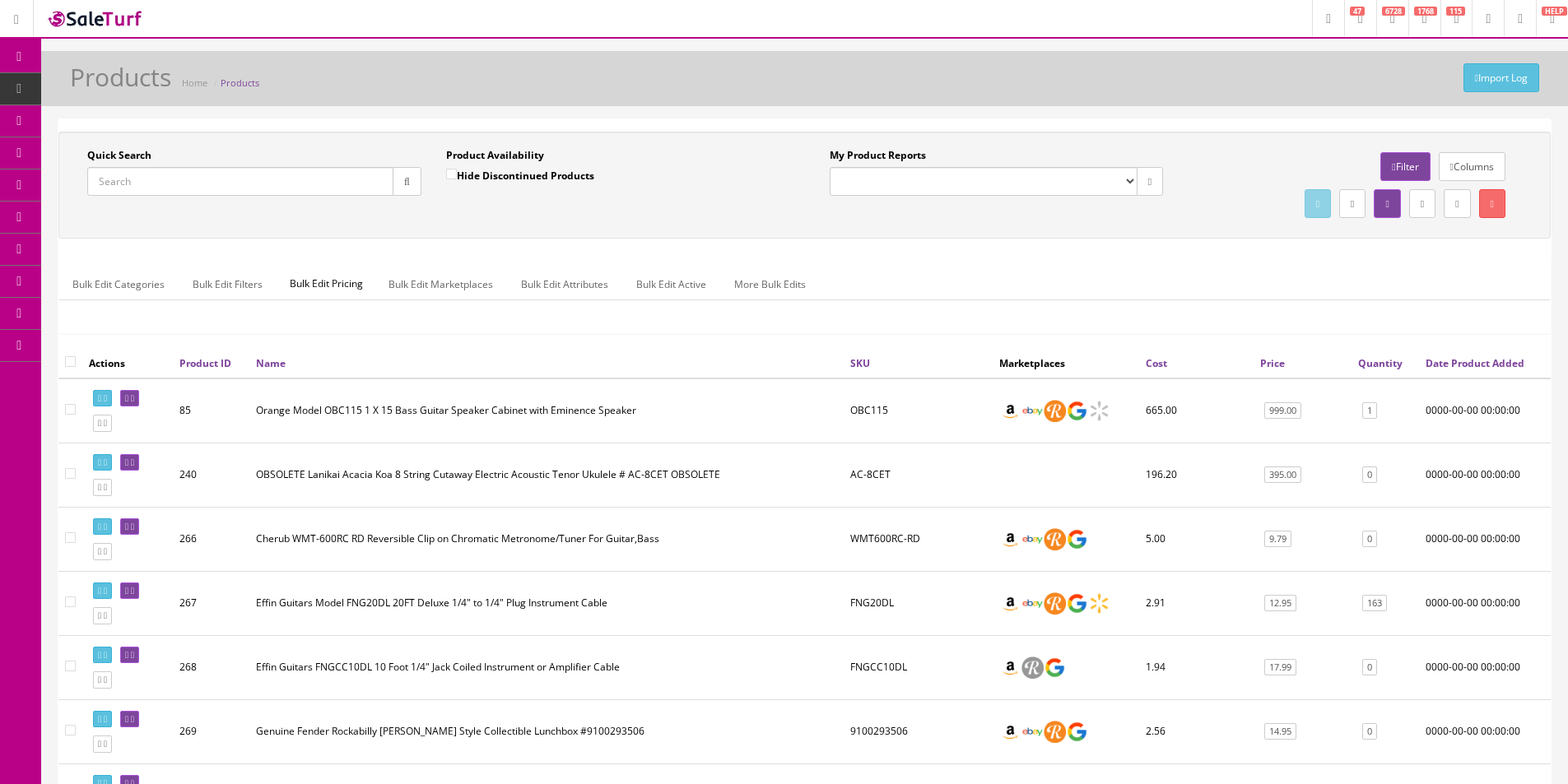
click at [192, 148] on div "Quick Search" at bounding box center [254, 172] width 334 height 48
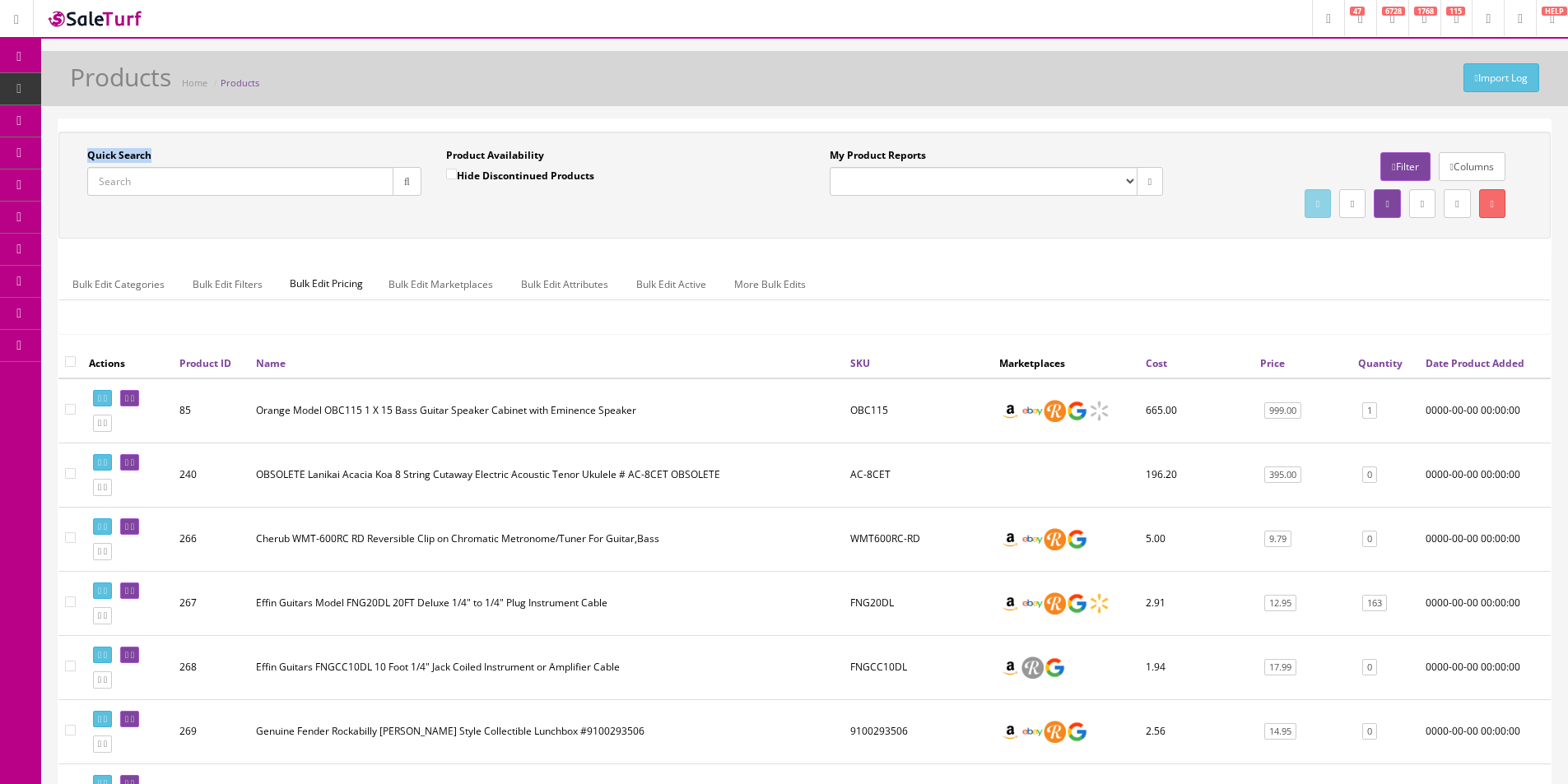
click at [192, 148] on div "Quick Search" at bounding box center [254, 172] width 334 height 48
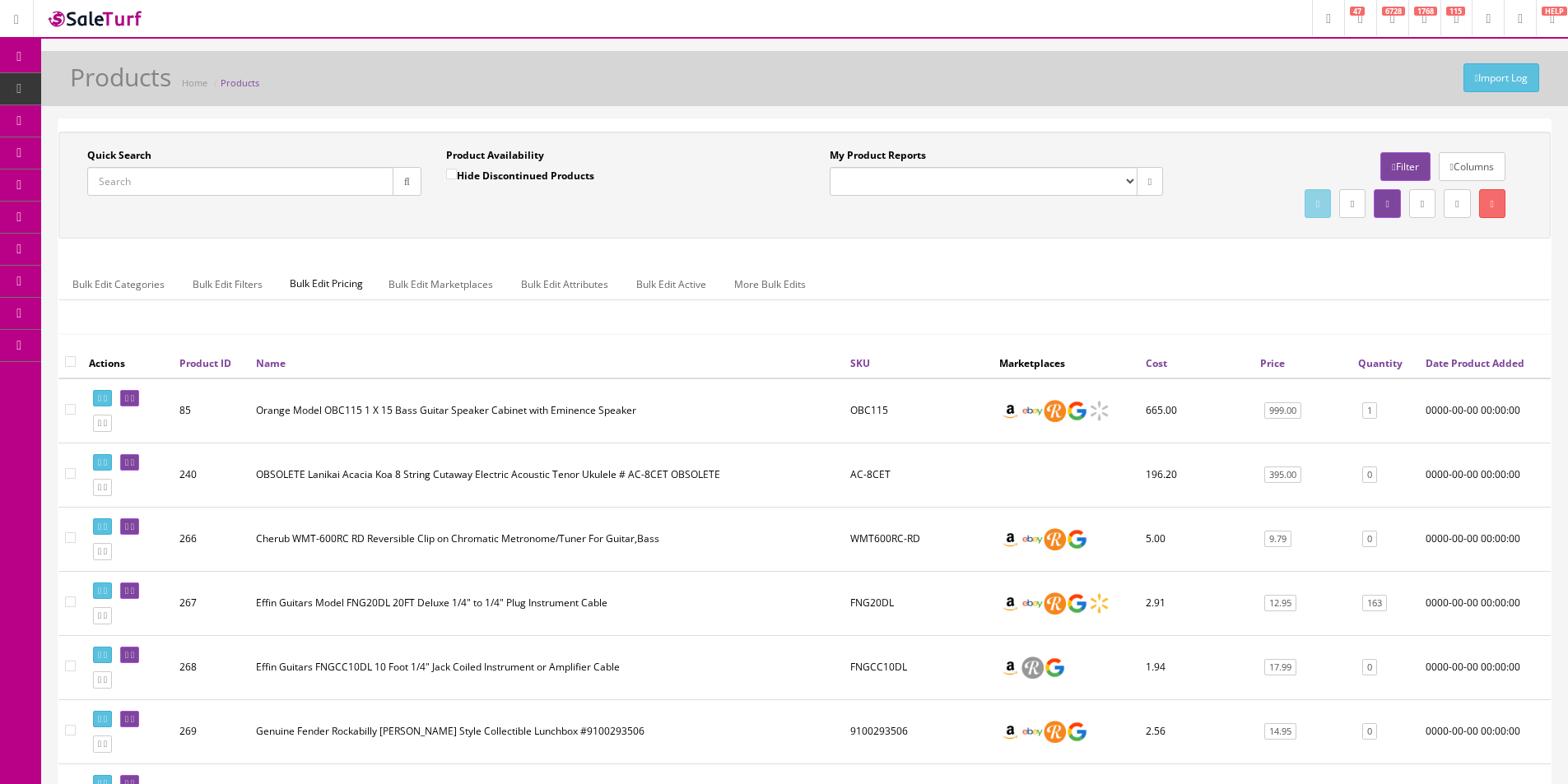
click at [192, 147] on div "Quick Search Date From Product Availability Hide Discontinued Products Date To …" at bounding box center [804, 184] width 1492 height 107
drag, startPoint x: 192, startPoint y: 147, endPoint x: 132, endPoint y: 159, distance: 61.2
click at [132, 159] on label "Quick Search" at bounding box center [120, 156] width 64 height 15
click at [132, 167] on input "Quick Search" at bounding box center [241, 182] width 306 height 29
click at [132, 159] on label "Quick Search" at bounding box center [120, 156] width 64 height 15
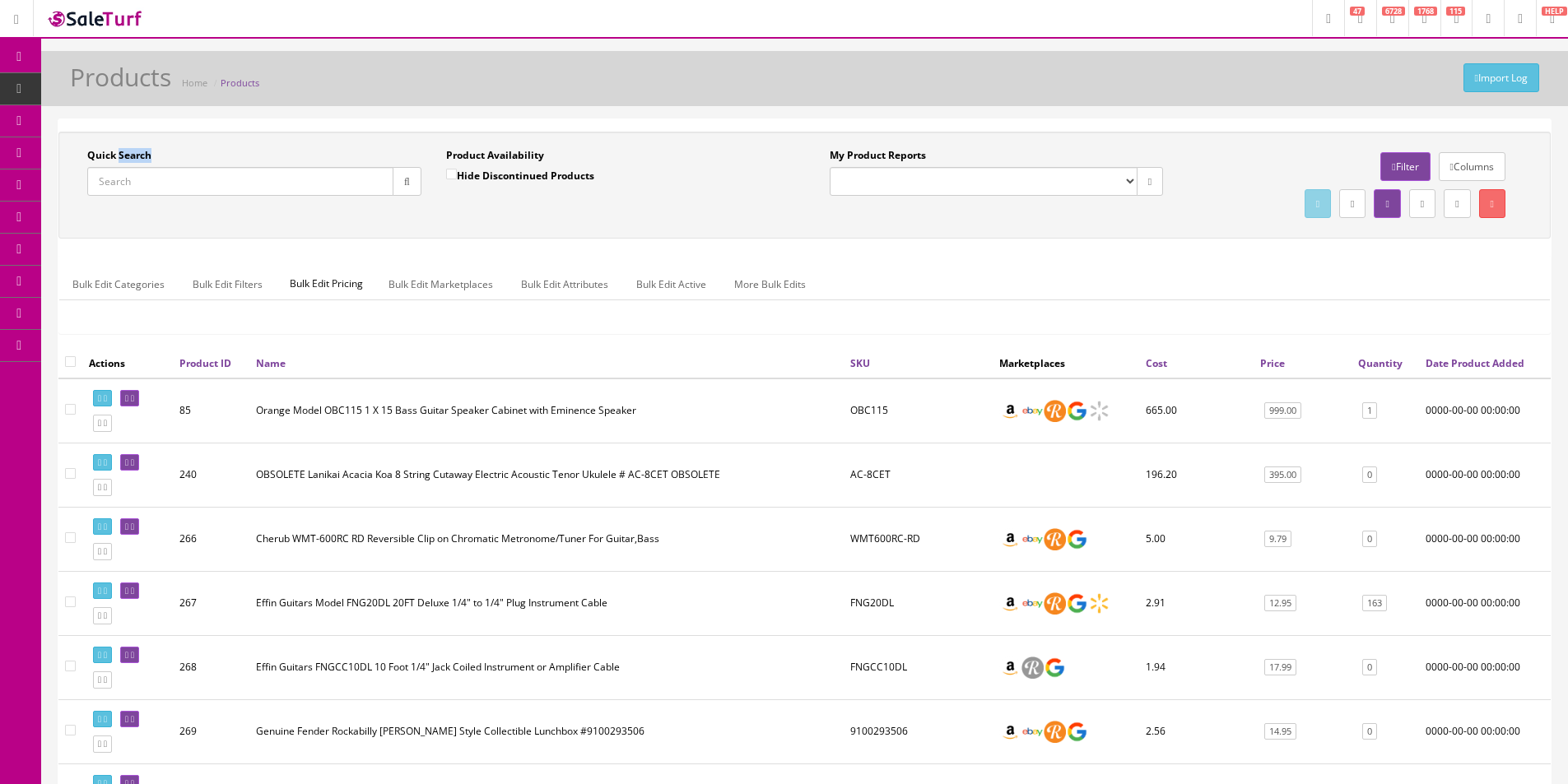
click at [132, 167] on input "Quick Search" at bounding box center [241, 182] width 306 height 29
click at [210, 161] on div "Quick Search" at bounding box center [254, 172] width 334 height 48
click at [114, 156] on label "Quick Search" at bounding box center [120, 156] width 64 height 15
click at [114, 167] on input "Quick Search" at bounding box center [241, 182] width 306 height 29
click at [114, 156] on label "Quick Search" at bounding box center [120, 156] width 64 height 15
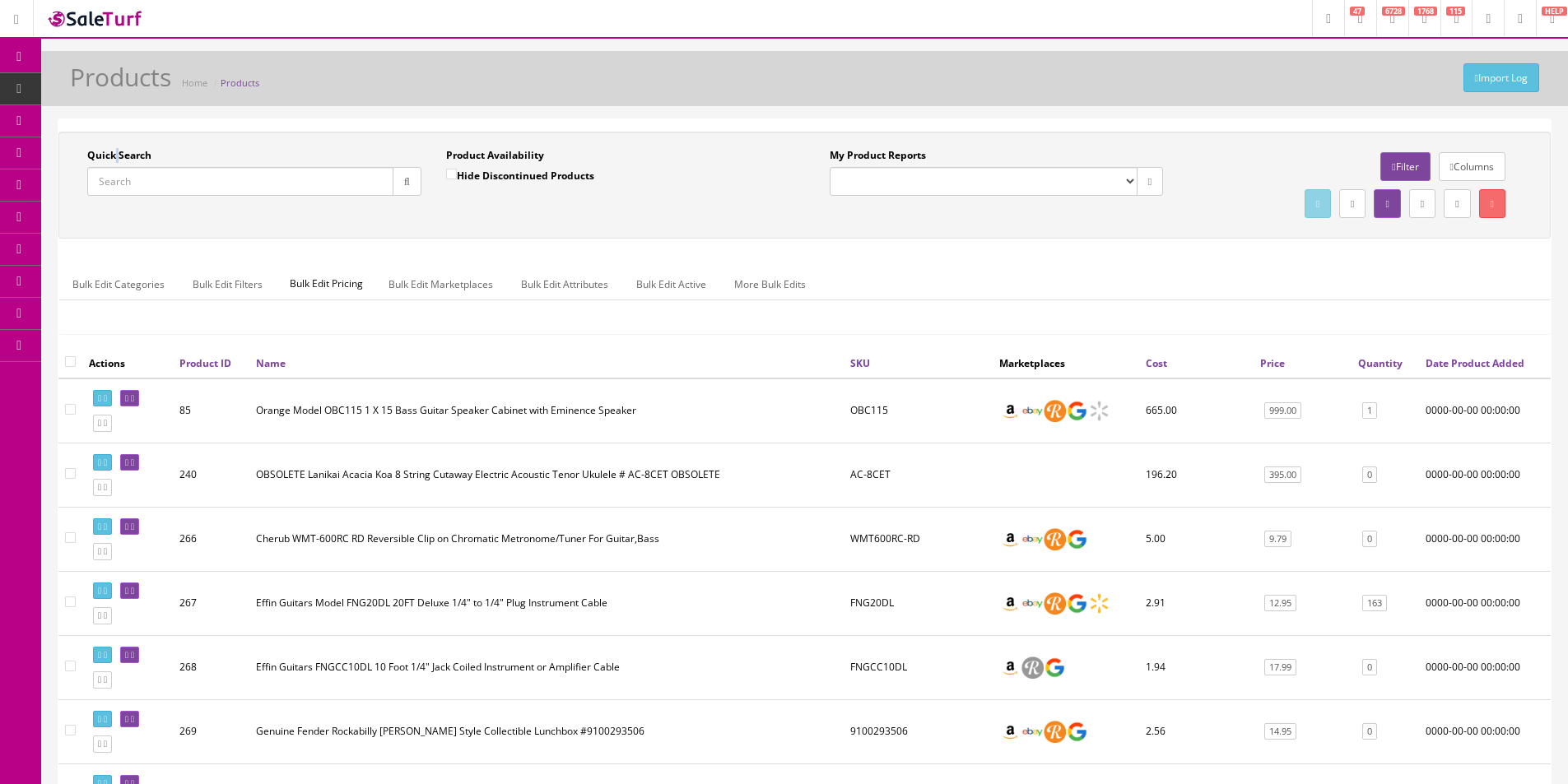
click at [114, 167] on input "Quick Search" at bounding box center [241, 182] width 306 height 29
click at [115, 157] on label "Quick Search" at bounding box center [120, 156] width 64 height 15
click at [115, 167] on input "Quick Search" at bounding box center [241, 182] width 306 height 29
click at [115, 157] on label "Quick Search" at bounding box center [120, 156] width 64 height 15
click at [115, 167] on input "Quick Search" at bounding box center [241, 182] width 306 height 29
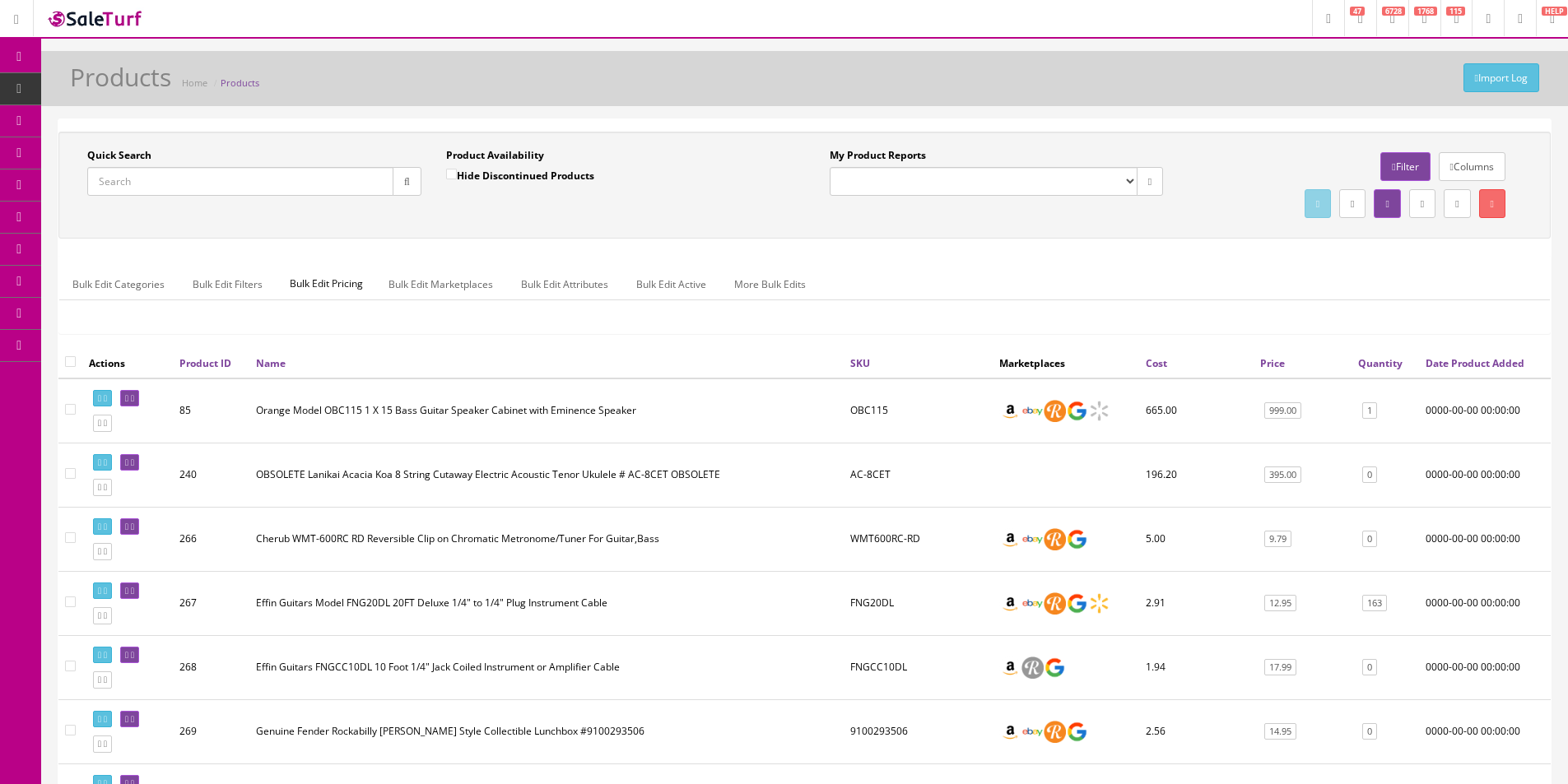
click at [98, 156] on label "Quick Search" at bounding box center [120, 156] width 64 height 15
click at [98, 167] on input "Quick Search" at bounding box center [241, 182] width 306 height 29
click at [98, 156] on label "Quick Search" at bounding box center [120, 156] width 64 height 15
click at [98, 167] on input "Quick Search" at bounding box center [241, 182] width 306 height 29
click at [138, 155] on label "Quick Search" at bounding box center [120, 156] width 64 height 15
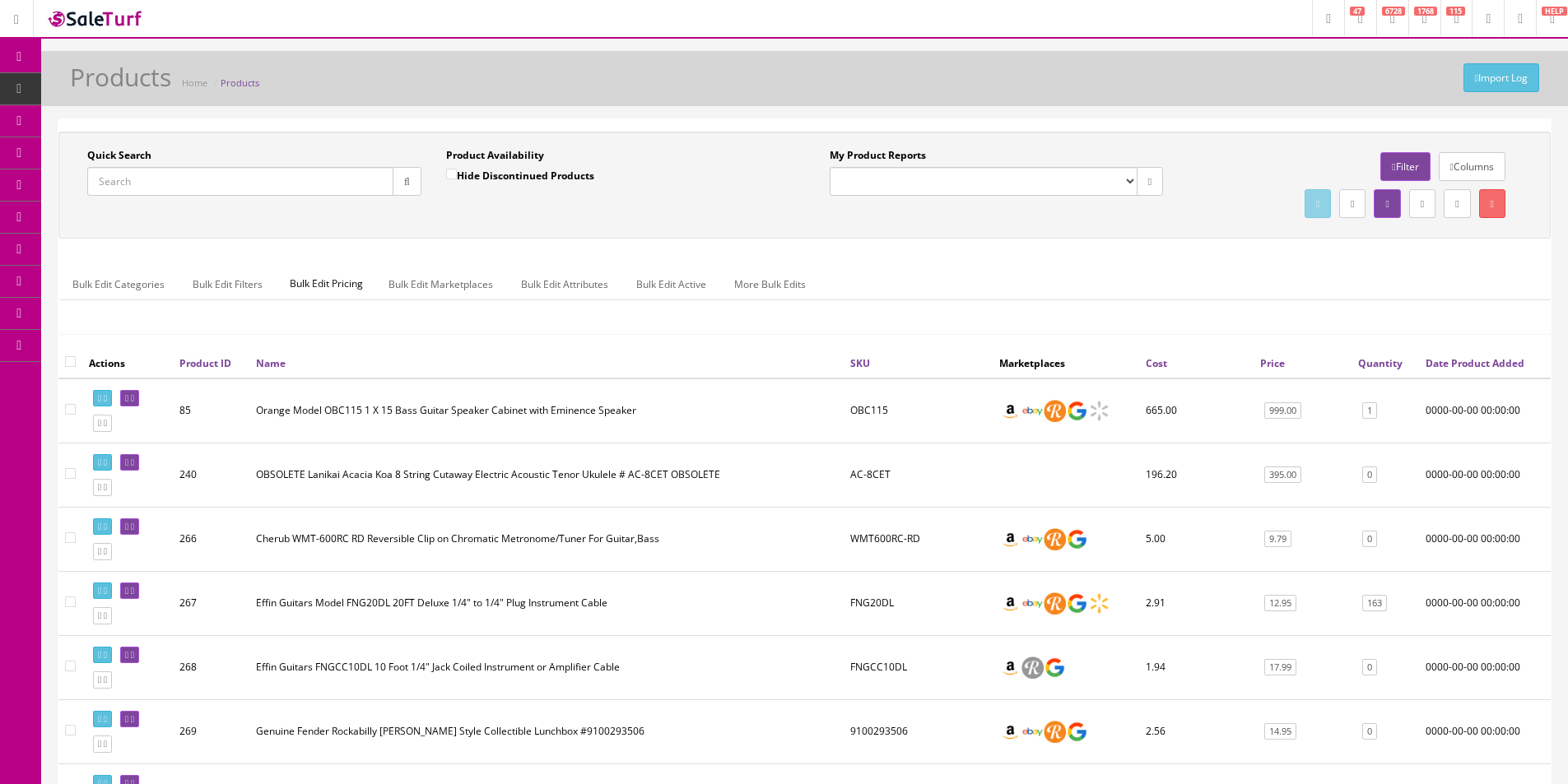
click at [138, 167] on input "Quick Search" at bounding box center [241, 182] width 306 height 29
click at [138, 155] on label "Quick Search" at bounding box center [120, 156] width 64 height 15
click at [138, 167] on input "Quick Search" at bounding box center [241, 182] width 306 height 29
click at [101, 156] on label "Quick Search" at bounding box center [120, 156] width 64 height 15
click at [101, 167] on input "Quick Search" at bounding box center [241, 182] width 306 height 29
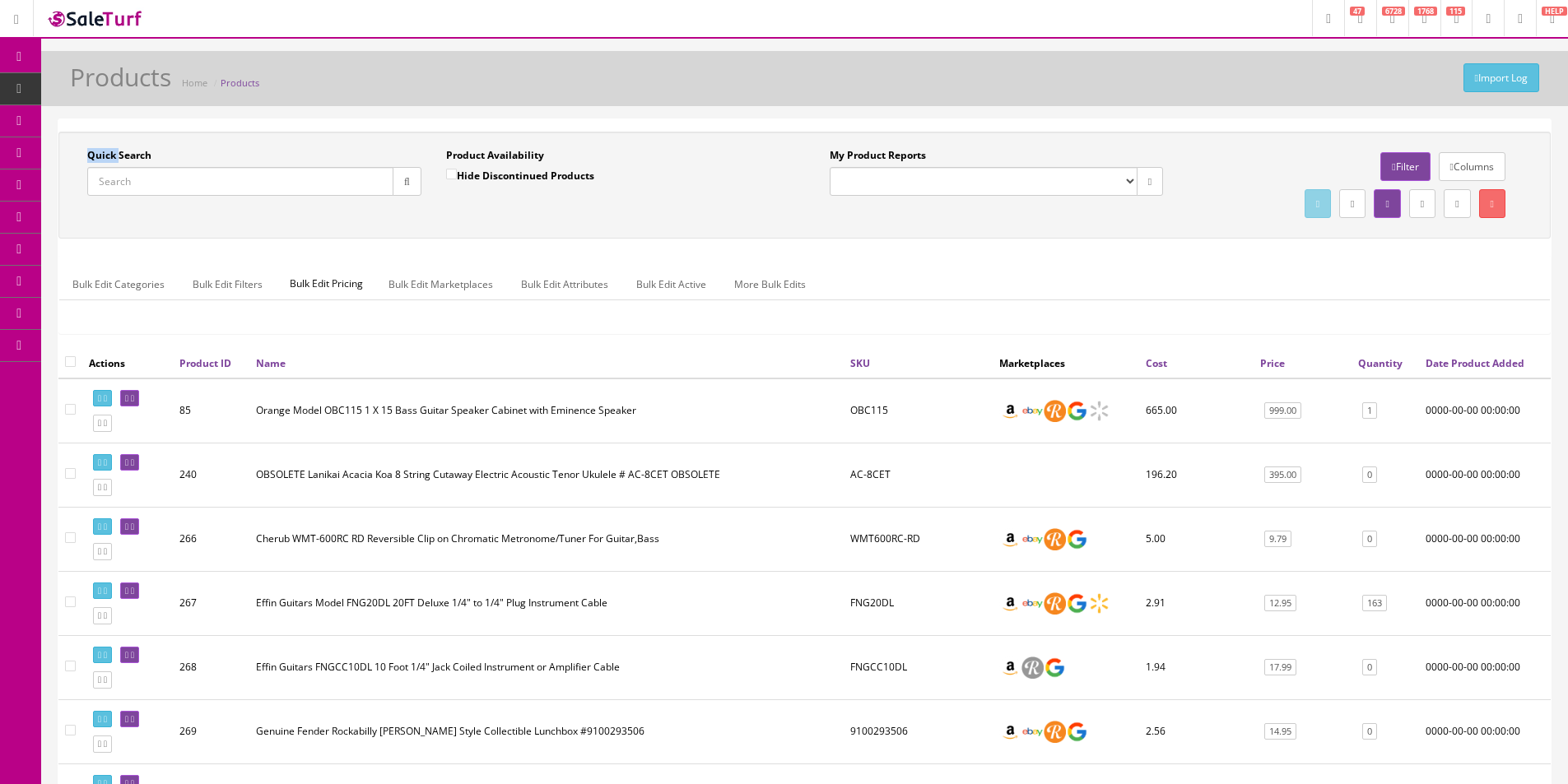
click at [101, 156] on label "Quick Search" at bounding box center [120, 156] width 64 height 15
click at [101, 167] on input "Quick Search" at bounding box center [241, 182] width 306 height 29
click at [111, 158] on label "Quick Search" at bounding box center [120, 156] width 64 height 15
click at [111, 167] on input "Quick Search" at bounding box center [241, 182] width 306 height 29
click at [111, 158] on label "Quick Search" at bounding box center [120, 156] width 64 height 15
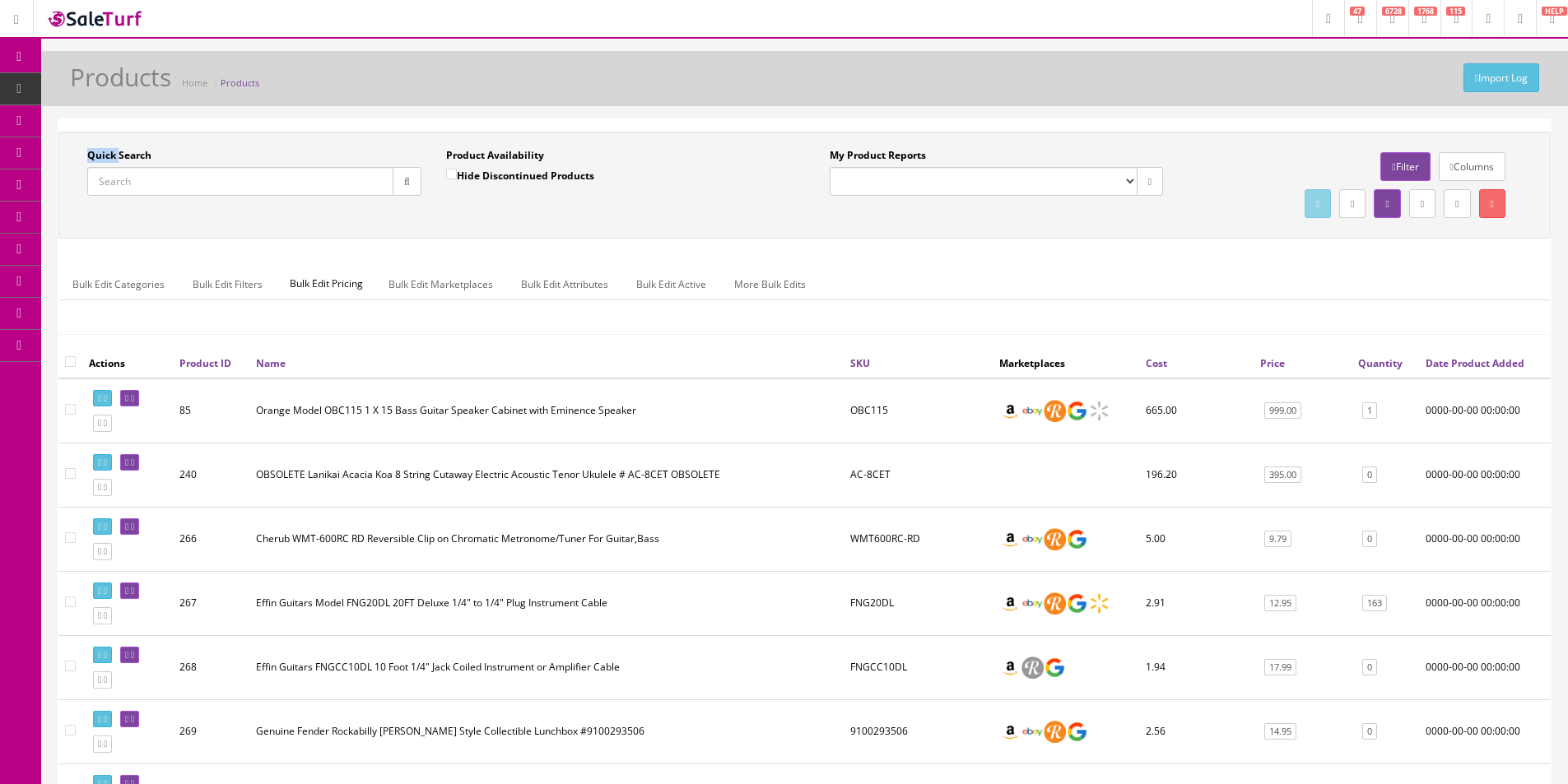
click at [111, 167] on input "Quick Search" at bounding box center [241, 182] width 306 height 29
click at [110, 158] on label "Quick Search" at bounding box center [120, 156] width 64 height 15
click at [110, 167] on input "Quick Search" at bounding box center [241, 182] width 306 height 29
click at [114, 156] on label "Quick Search" at bounding box center [120, 156] width 64 height 15
click at [114, 167] on input "Quick Search" at bounding box center [241, 182] width 306 height 29
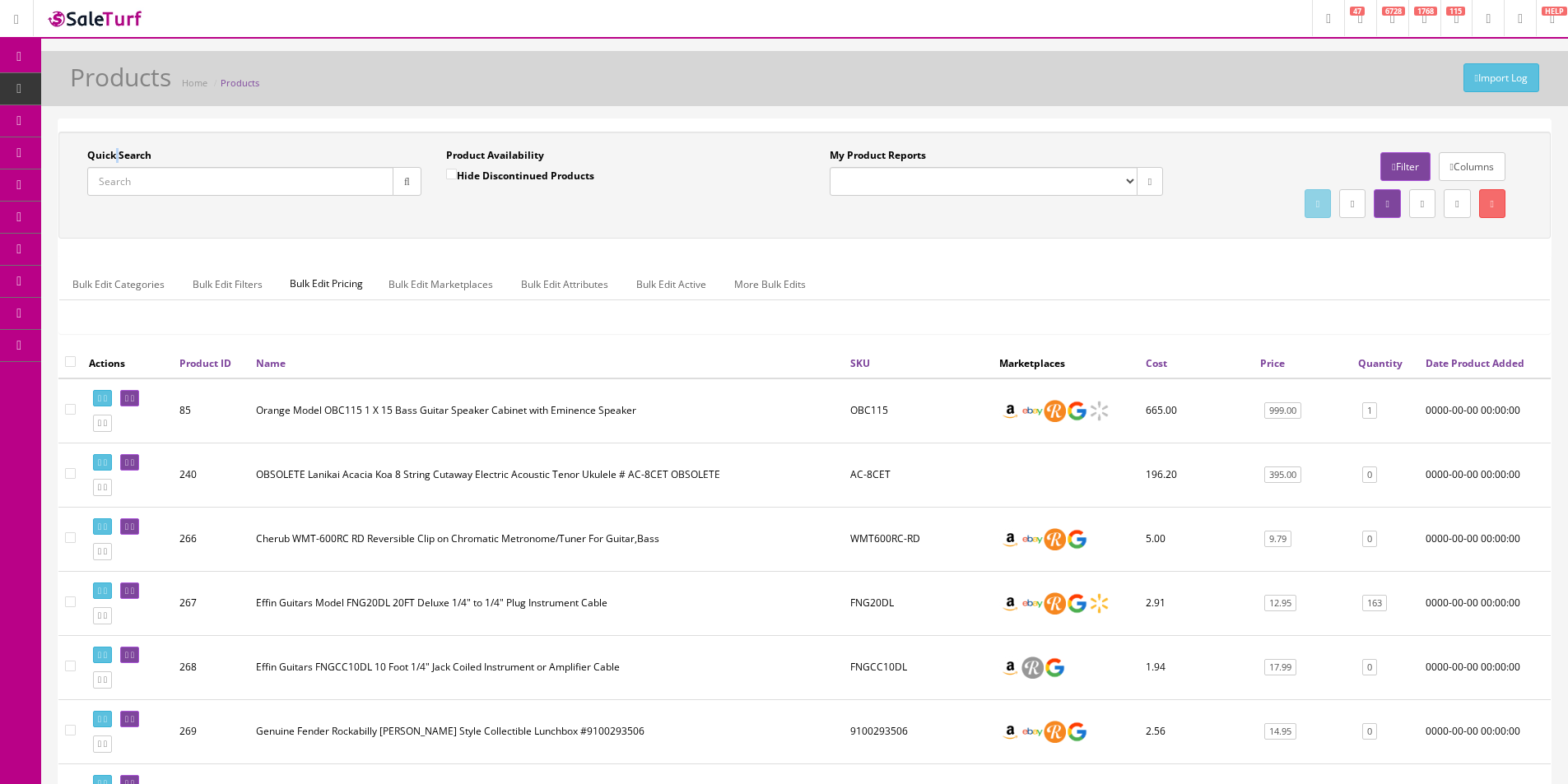
click at [114, 156] on label "Quick Search" at bounding box center [120, 156] width 64 height 15
click at [114, 167] on input "Quick Search" at bounding box center [241, 182] width 306 height 29
click at [124, 148] on label "Quick Search" at bounding box center [120, 156] width 64 height 15
click at [124, 167] on input "Quick Search" at bounding box center [241, 182] width 306 height 29
click at [124, 148] on label "Quick Search" at bounding box center [120, 156] width 64 height 15
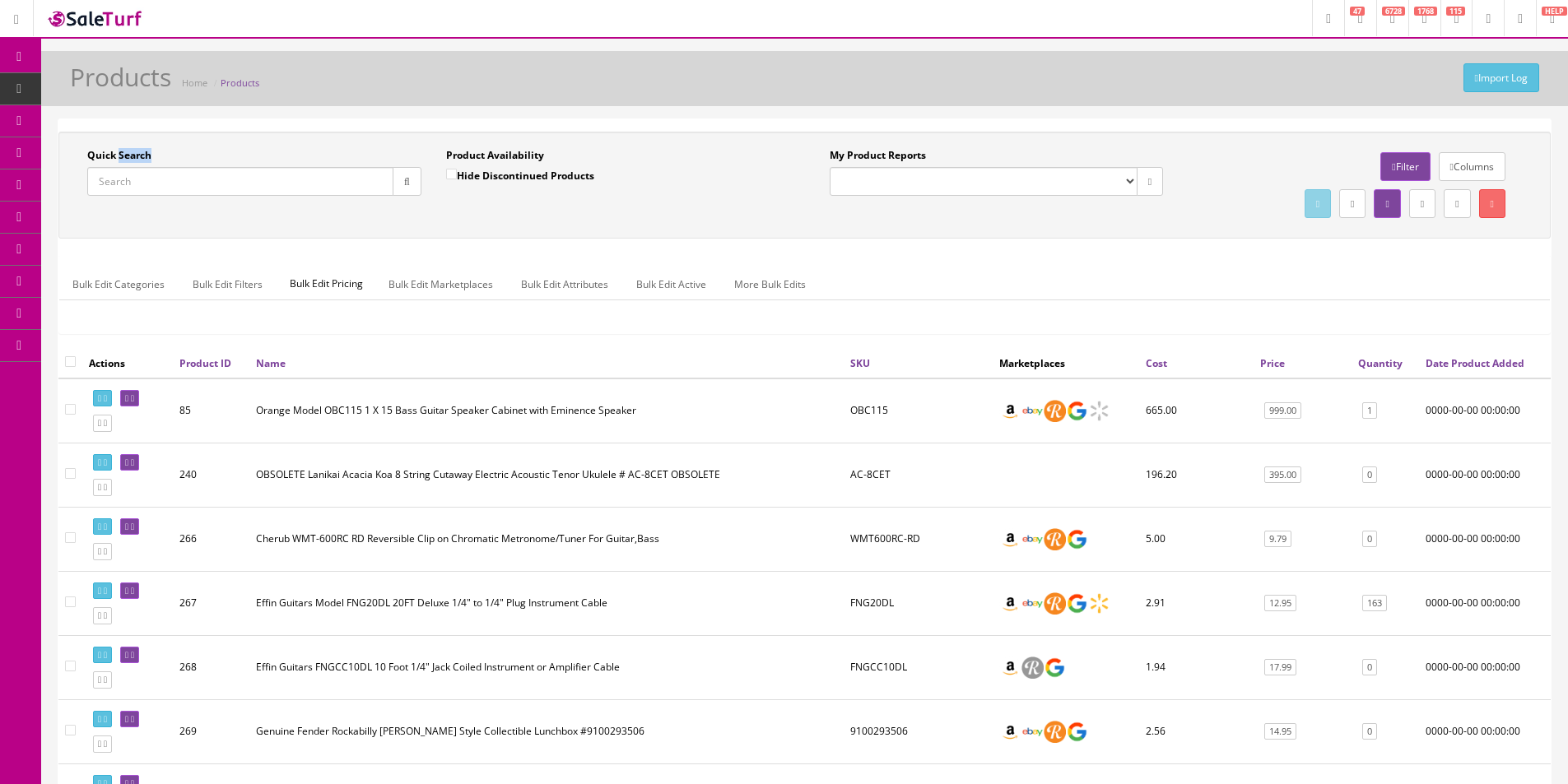
click at [124, 167] on input "Quick Search" at bounding box center [241, 182] width 306 height 29
click at [124, 148] on label "Quick Search" at bounding box center [120, 156] width 64 height 15
click at [124, 167] on input "Quick Search" at bounding box center [241, 182] width 306 height 29
click at [142, 146] on div "Quick Search Date From Product Availability Hide Discontinued Products Date To …" at bounding box center [804, 184] width 1492 height 107
click at [141, 145] on div "Quick Search Date From Product Availability Hide Discontinued Products Date To …" at bounding box center [804, 184] width 1492 height 107
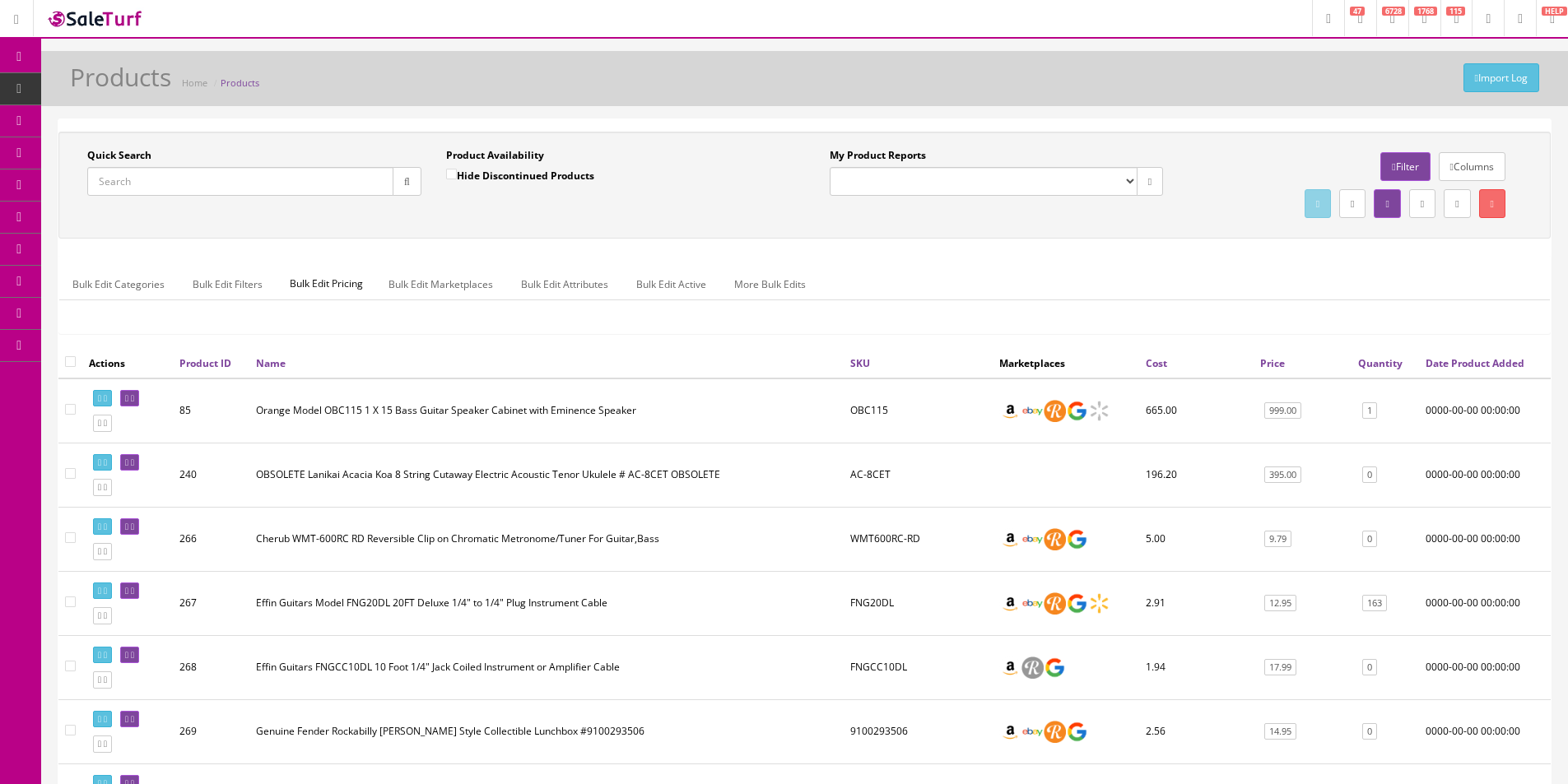
click at [691, 233] on div "Quick Search Date From Product Availability Hide Discontinued Products Date To …" at bounding box center [804, 184] width 1492 height 107
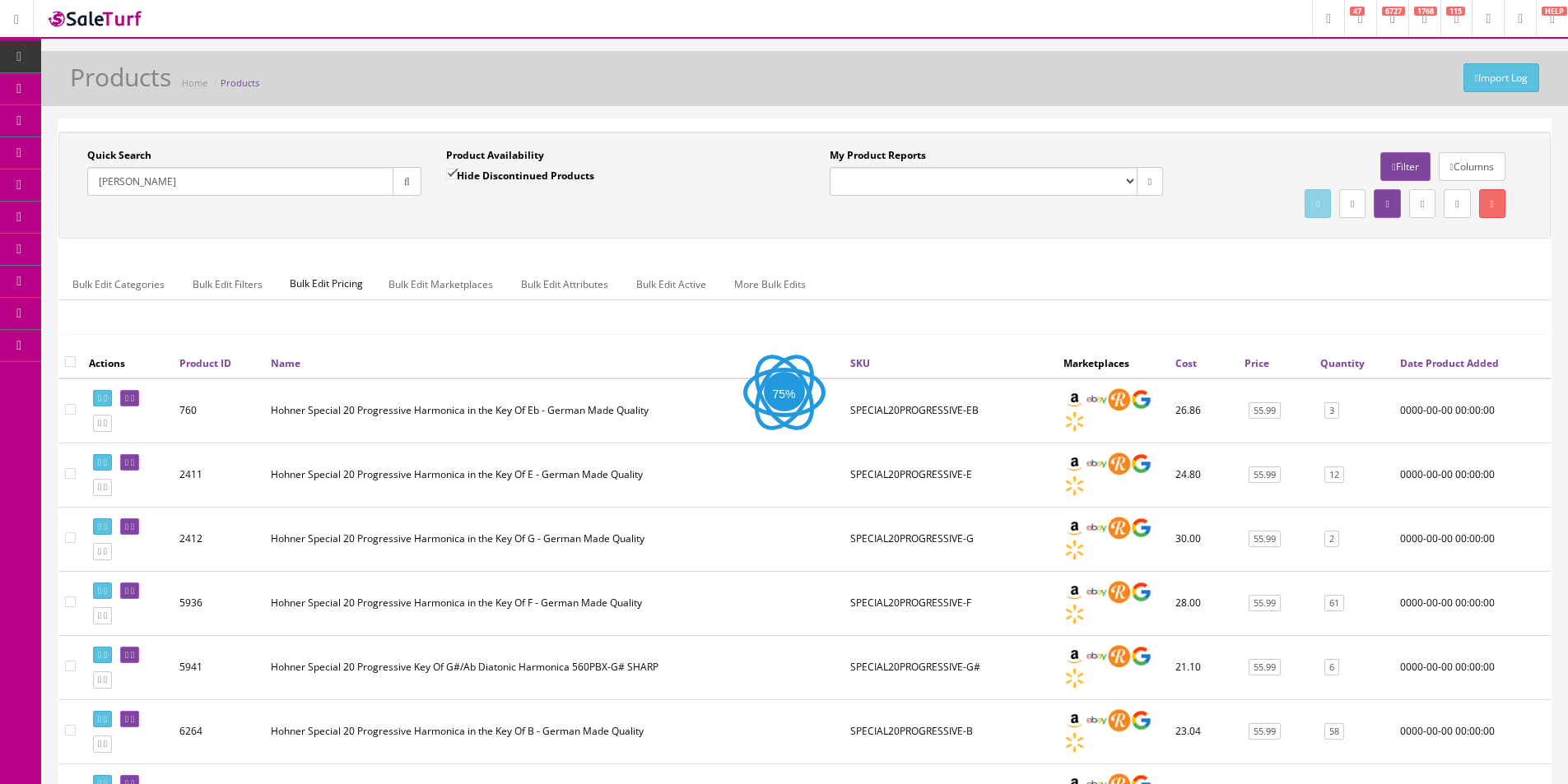
type input "[PERSON_NAME]"
click at [555, 175] on label "Hide Discontinued Products" at bounding box center [520, 176] width 148 height 17
click at [457, 175] on input "Hide Discontinued Products" at bounding box center [451, 173] width 11 height 11
checkbox input "false"
click at [468, 222] on div "Quick Search Roland Date From Product Availability Hide Discontinued Products D…" at bounding box center [804, 185] width 1484 height 74
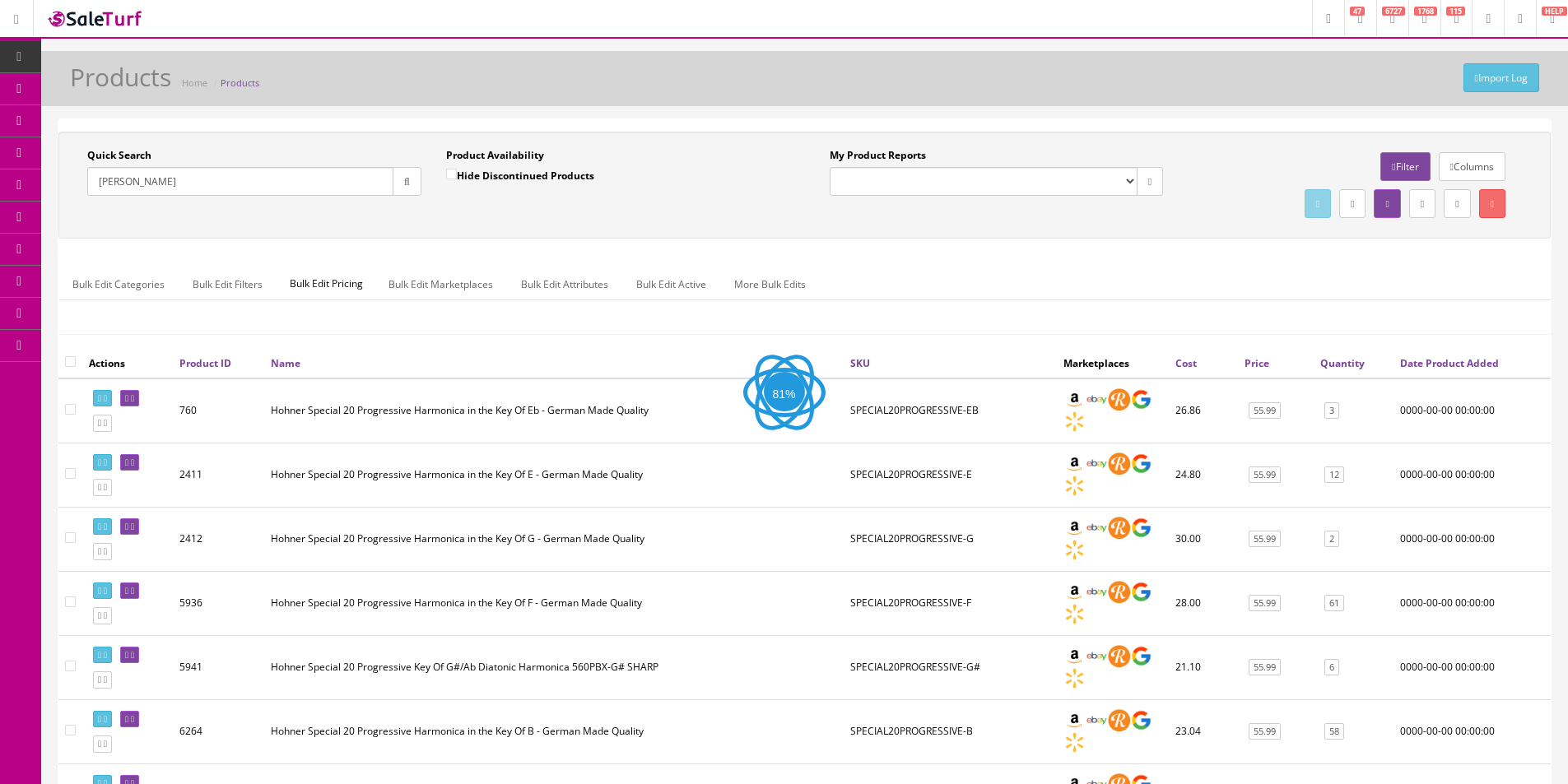
click at [417, 195] on button "button" at bounding box center [407, 182] width 29 height 29
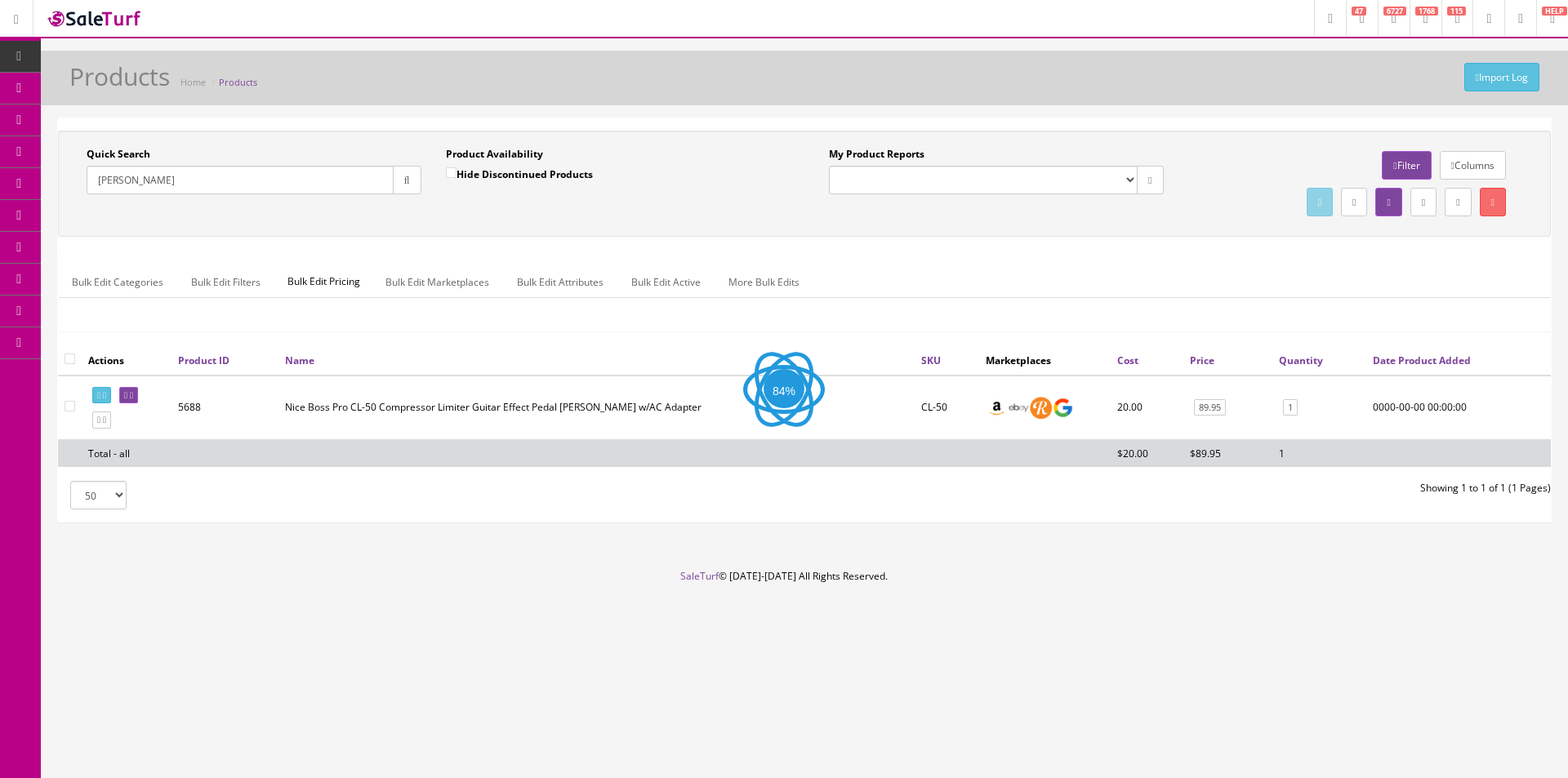
click at [445, 205] on div "Product Availability Hide Discontinued Products Date To" at bounding box center [613, 176] width 359 height 59
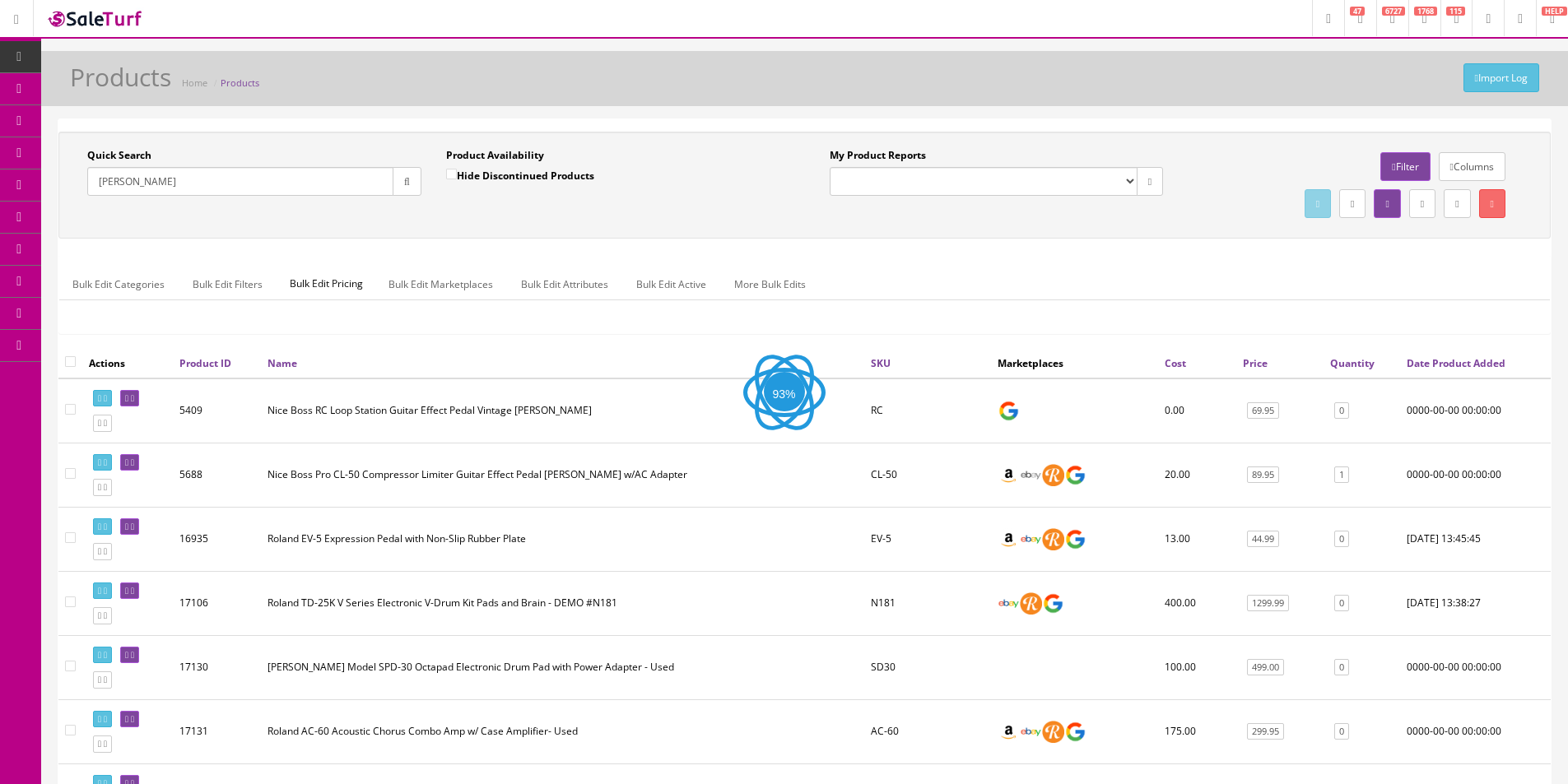
click at [620, 209] on div "Quick Search Roland Date From Product Availability Hide Discontinued Products D…" at bounding box center [804, 185] width 1484 height 74
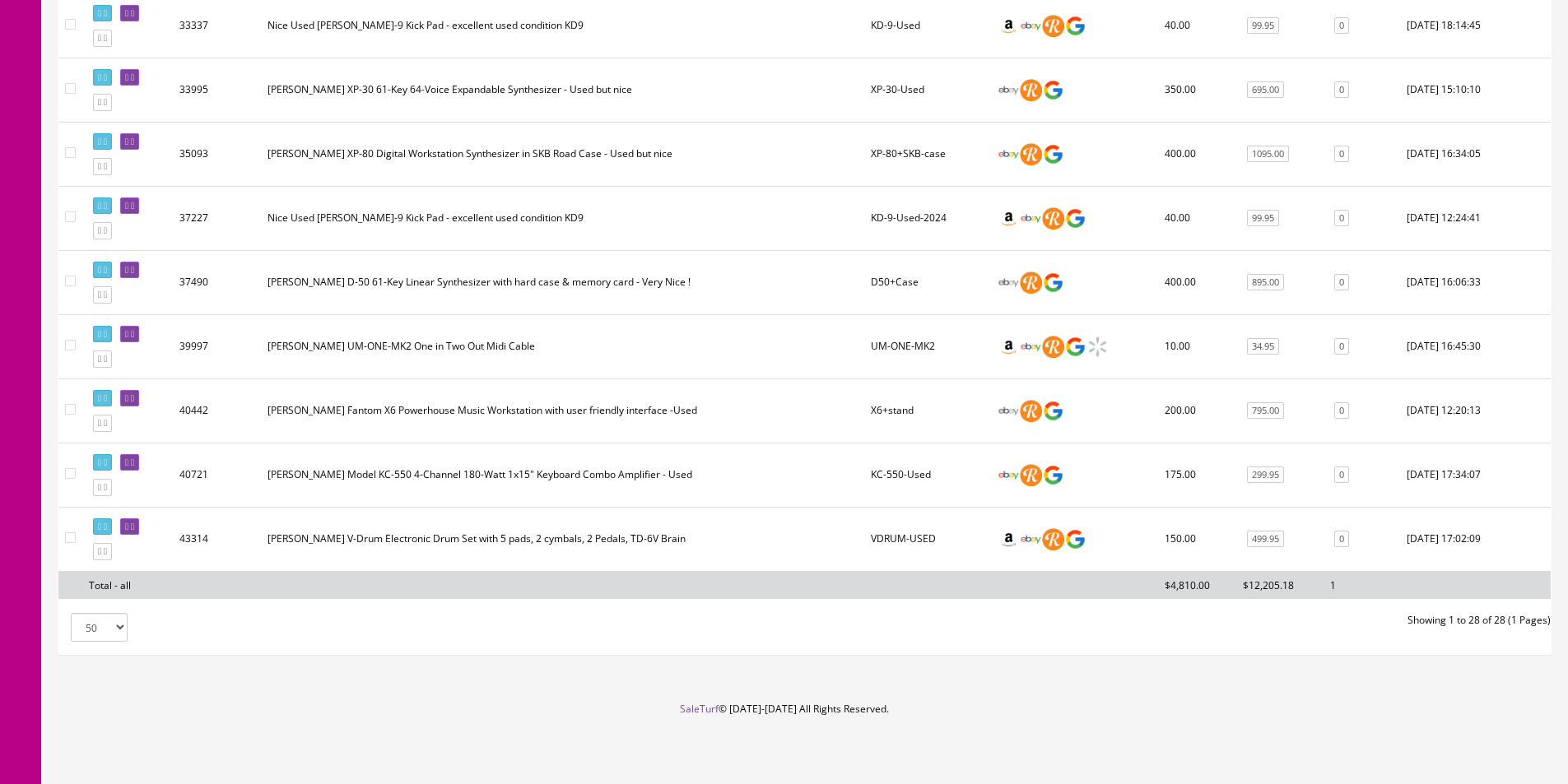
scroll to position [532, 0]
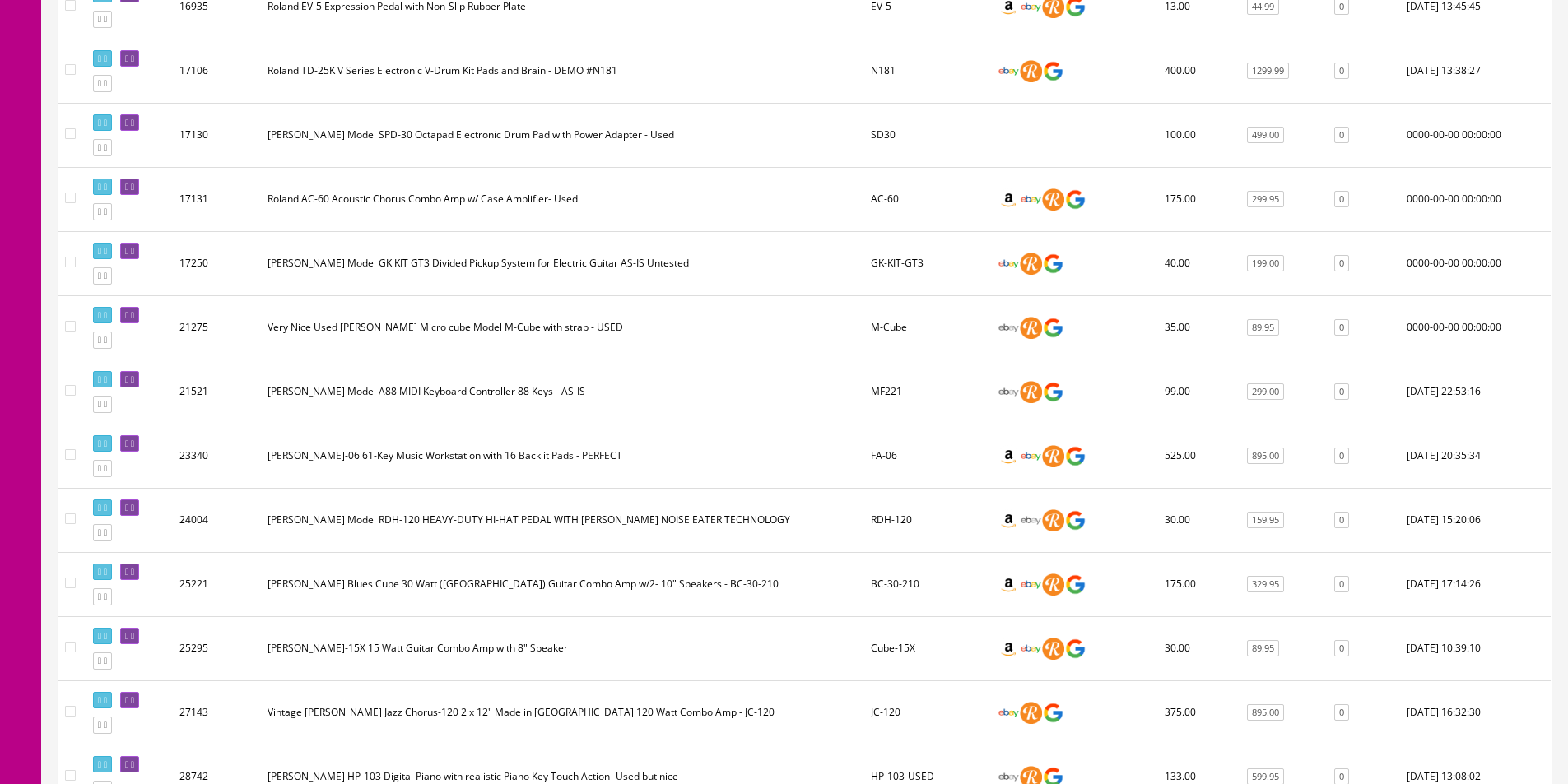
click at [331, 418] on td "[PERSON_NAME] Model A88 MIDI Keyboard Controller 88 Keys - AS-IS" at bounding box center [562, 391] width 603 height 64
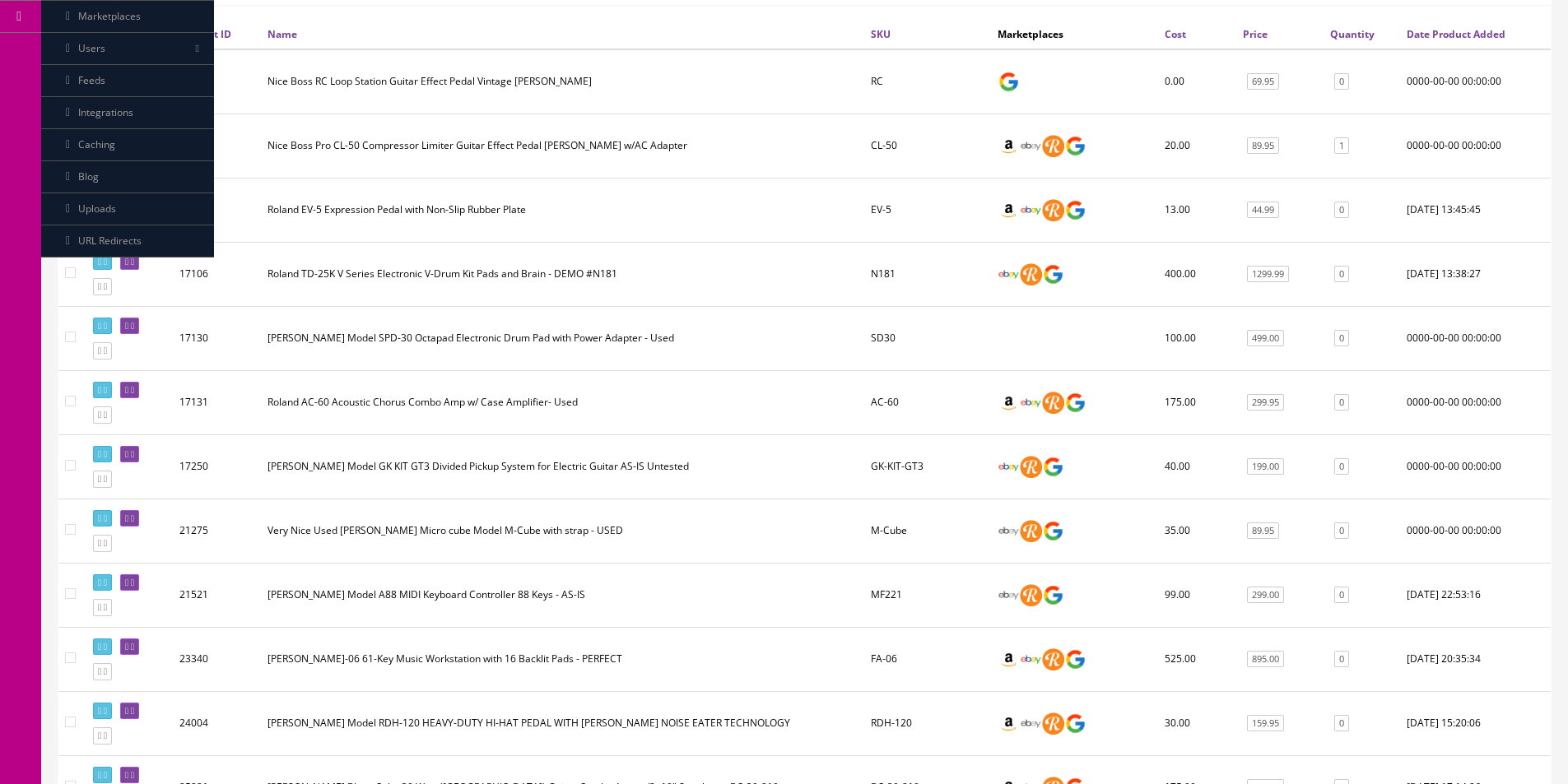
scroll to position [0, 0]
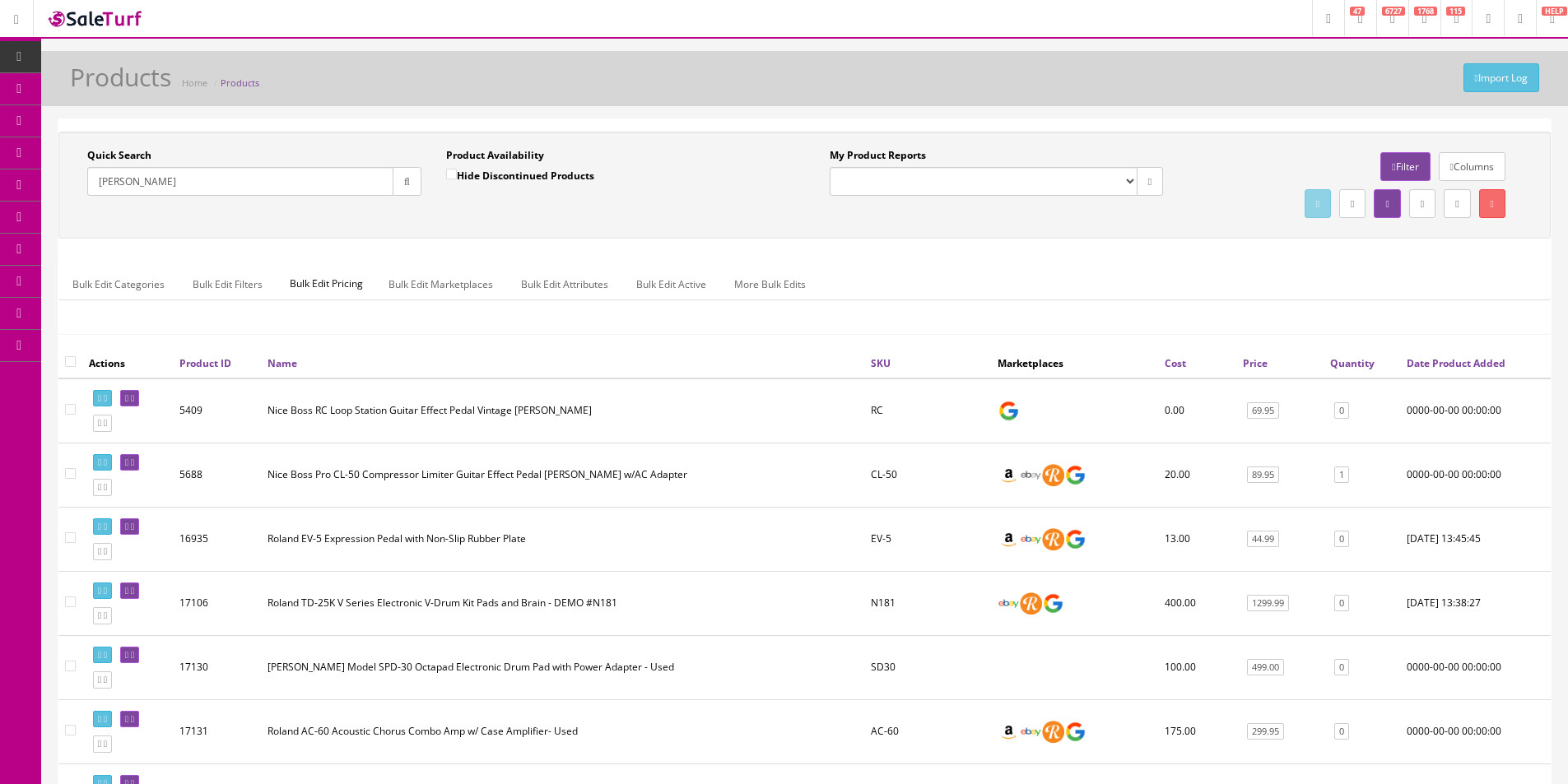
click at [440, 527] on td "Roland EV-5 Expression Pedal with Non-Slip Rubber Plate" at bounding box center [562, 538] width 603 height 64
click at [1045, 289] on ul "Bulk Edit Categories Bulk Edit Filters Bulk Edit Pricing Bulk Edit Marketplaces…" at bounding box center [804, 284] width 1491 height 32
click at [369, 190] on input "Roland" at bounding box center [241, 182] width 306 height 29
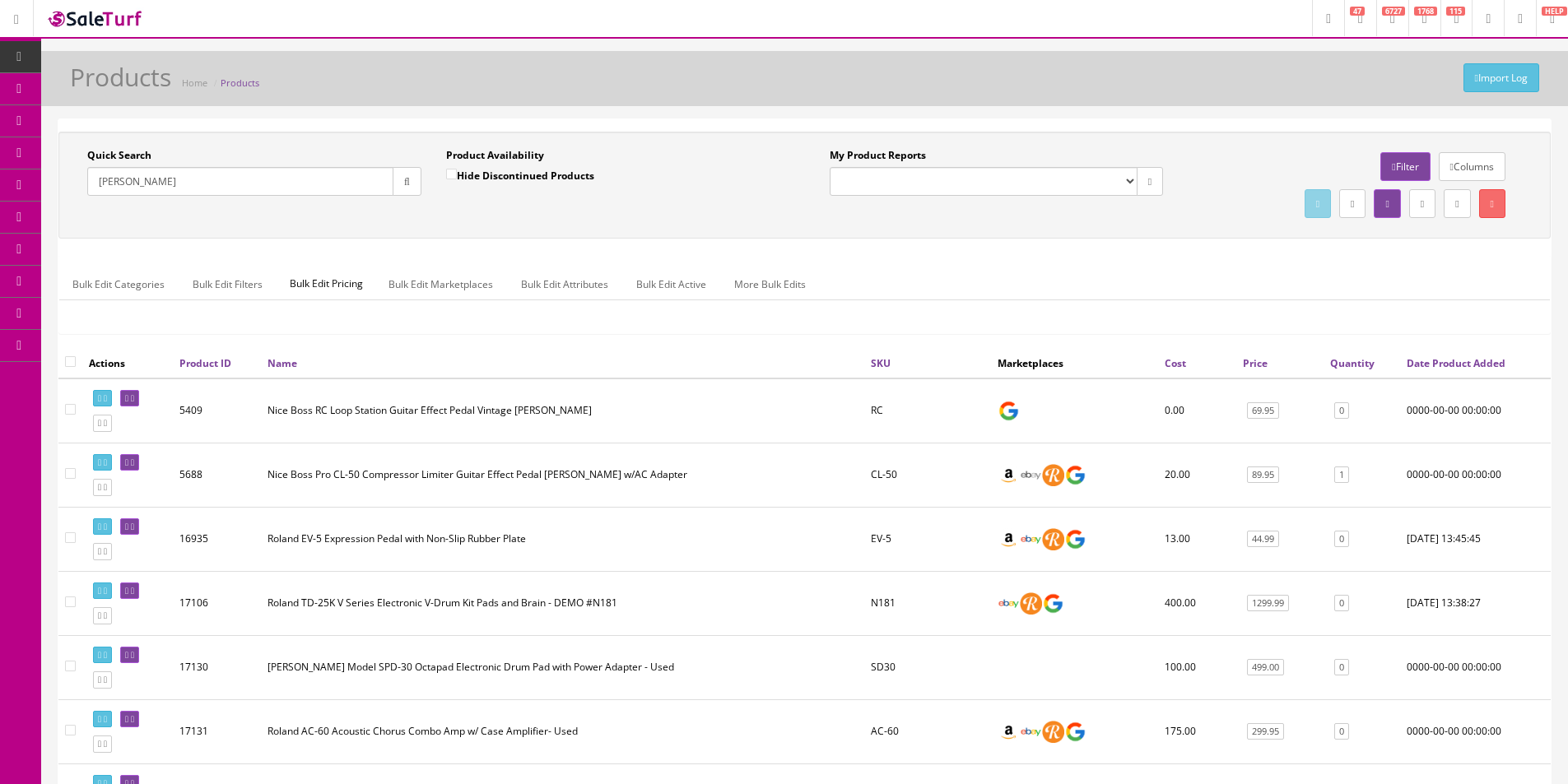
click at [369, 190] on input "Roland" at bounding box center [241, 182] width 306 height 29
paste input "A24020064"
drag, startPoint x: 405, startPoint y: 190, endPoint x: 411, endPoint y: 231, distance: 41.4
click at [407, 194] on button "button" at bounding box center [407, 182] width 29 height 29
click at [411, 232] on div "Quick Search A24020064 Date From Product Availability Hide Discontinued Product…" at bounding box center [804, 184] width 1492 height 107
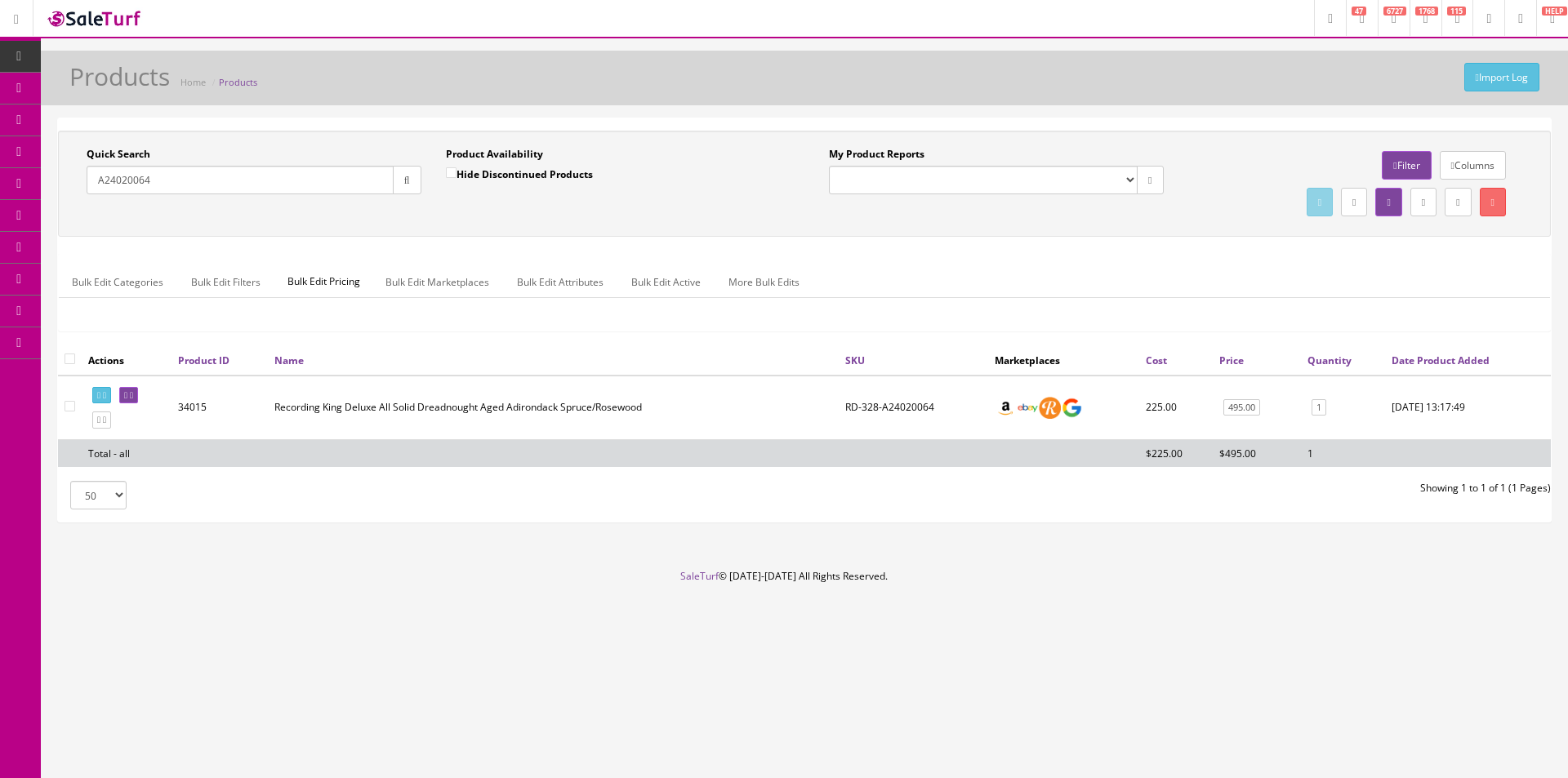
click at [275, 189] on input "A24020064" at bounding box center [240, 180] width 307 height 28
paste input "RD-328"
click at [395, 184] on button "button" at bounding box center [407, 180] width 28 height 28
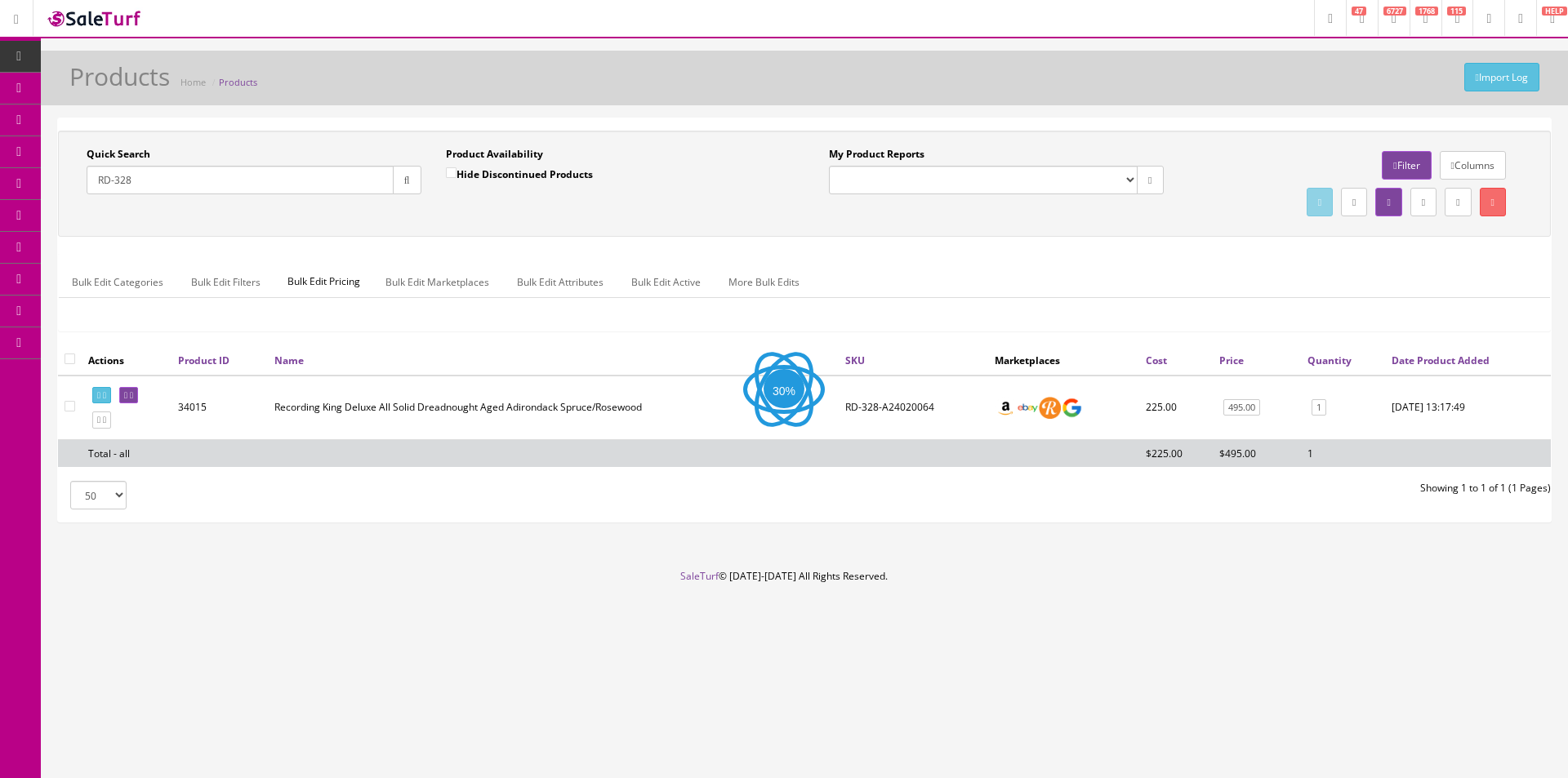
click at [1129, 285] on ul "Bulk Edit Categories Bulk Edit Filters Bulk Edit Pricing Bulk Edit Marketplaces…" at bounding box center [804, 282] width 1491 height 32
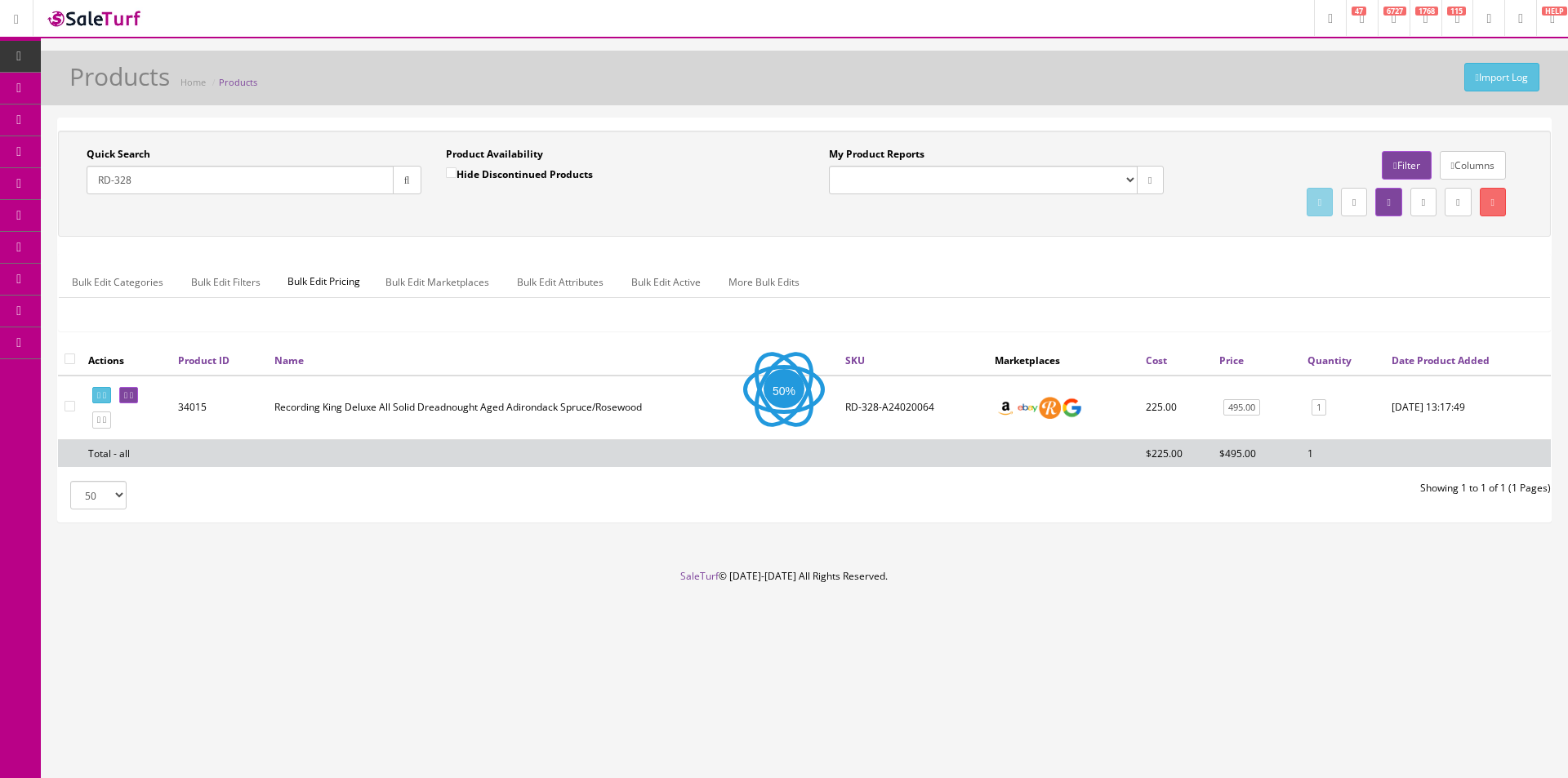
click at [1129, 285] on ul "Bulk Edit Categories Bulk Edit Filters Bulk Edit Pricing Bulk Edit Marketplaces…" at bounding box center [804, 282] width 1491 height 32
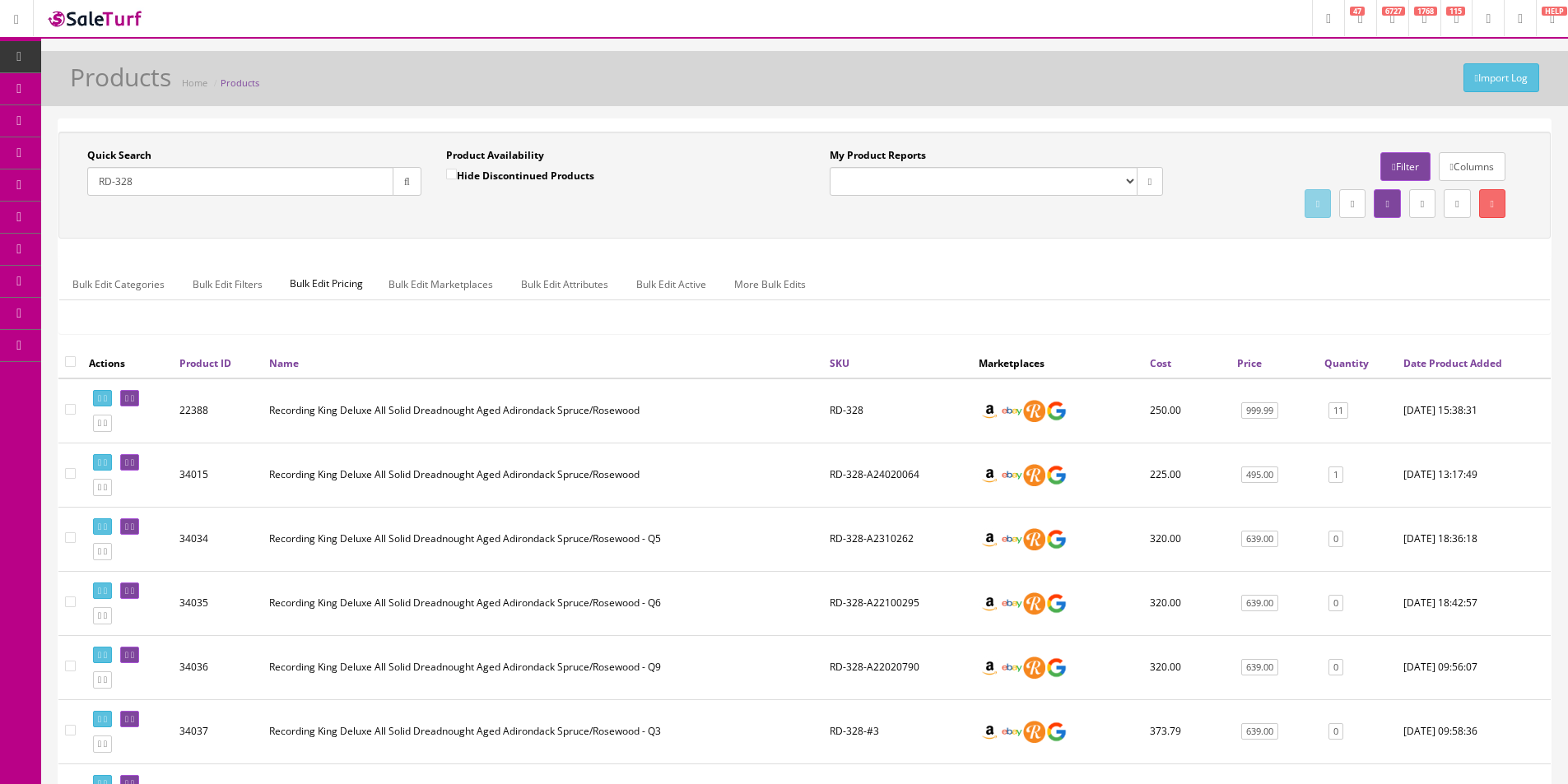
click at [1262, 421] on td "999.99" at bounding box center [1274, 411] width 88 height 65
click at [1264, 413] on link "999.99" at bounding box center [1260, 411] width 37 height 18
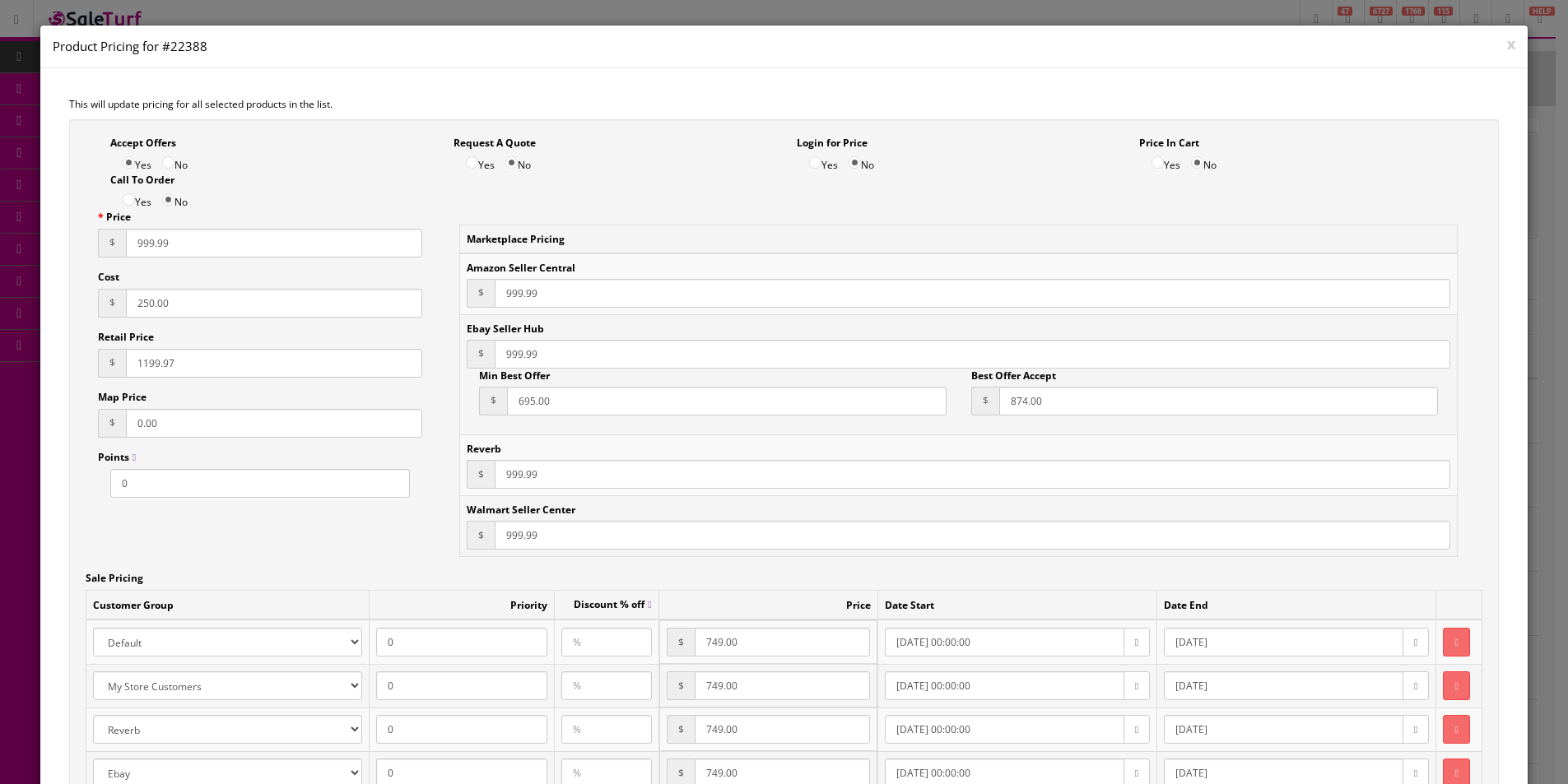
click at [1507, 45] on button "x" at bounding box center [1512, 44] width 8 height 15
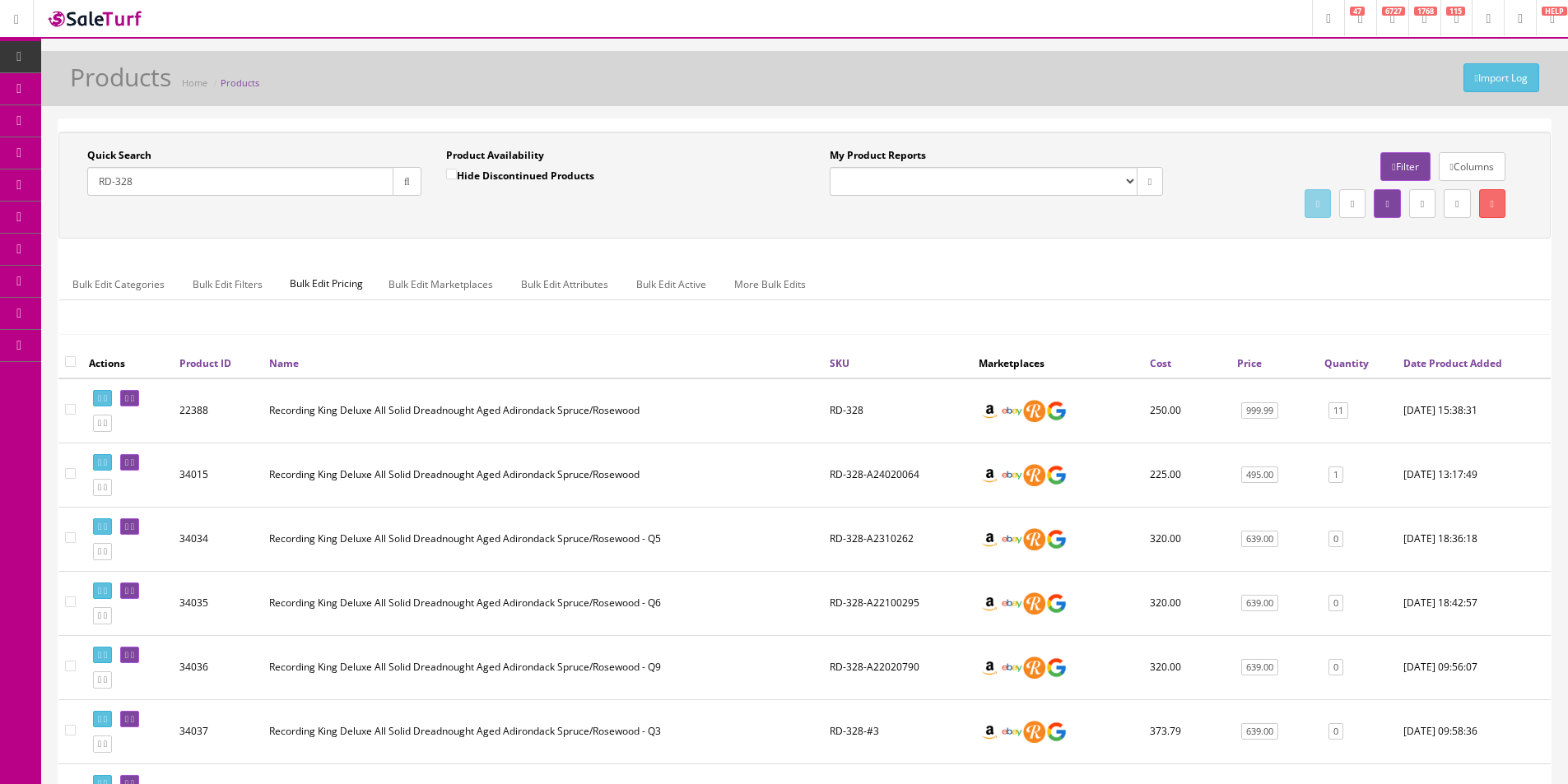
click at [860, 281] on ul "Bulk Edit Categories Bulk Edit Filters Bulk Edit Pricing Bulk Edit Marketplaces…" at bounding box center [804, 284] width 1491 height 32
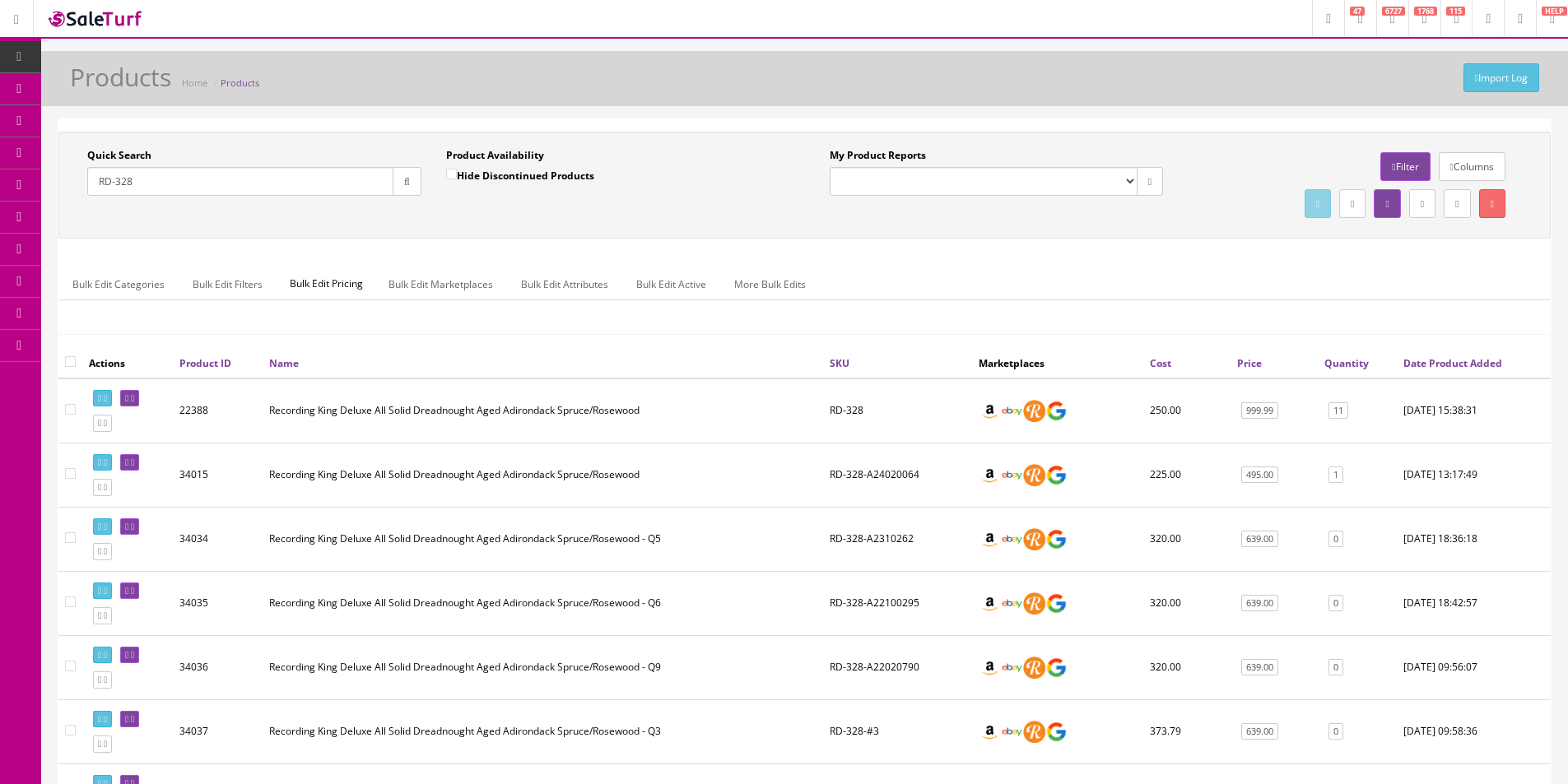
click at [860, 281] on ul "Bulk Edit Categories Bulk Edit Filters Bulk Edit Pricing Bulk Edit Marketplaces…" at bounding box center [804, 284] width 1491 height 32
click at [271, 189] on input "RD-328" at bounding box center [241, 182] width 306 height 29
type input "Keyboard"
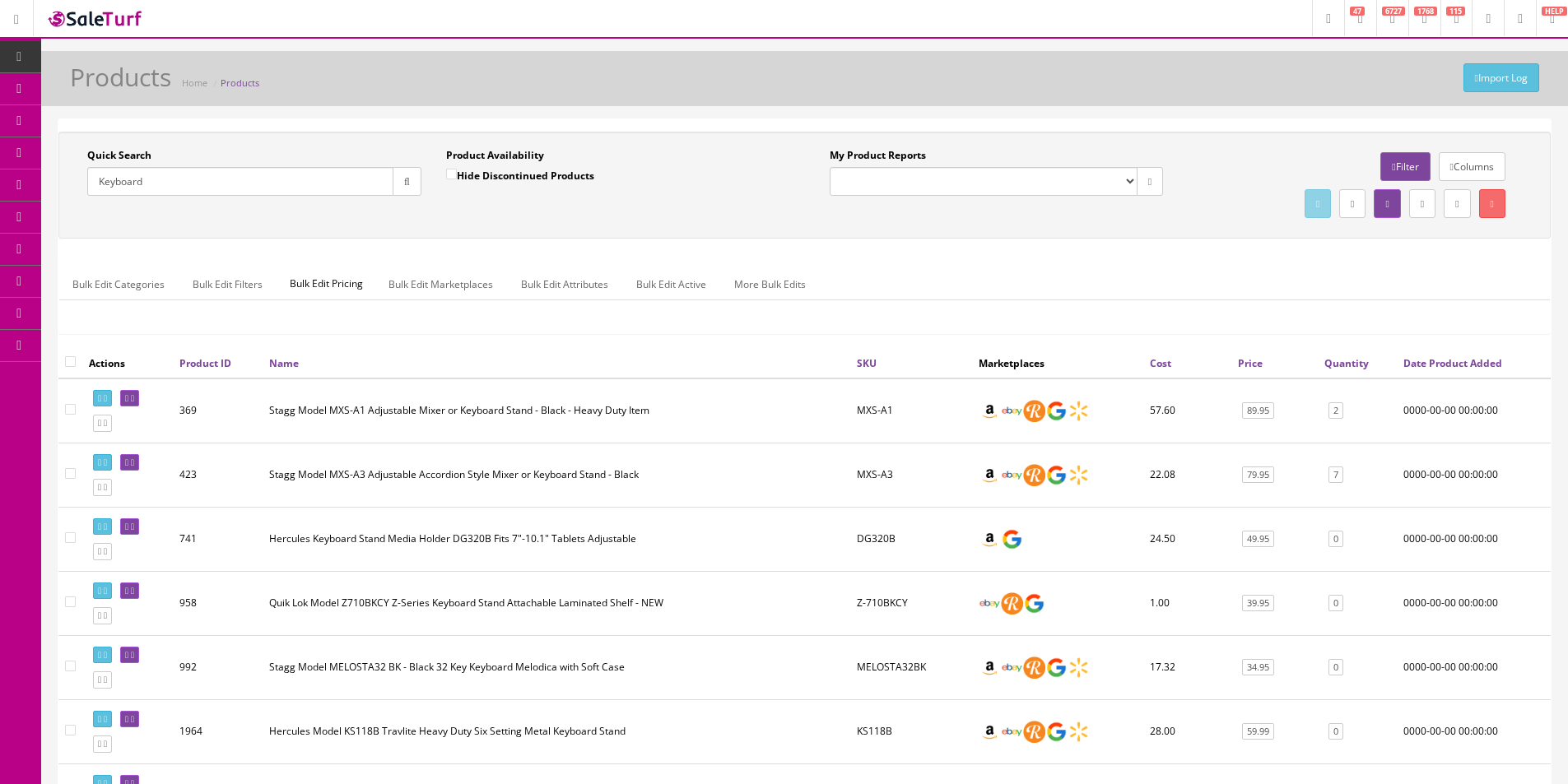
click at [534, 177] on label "Hide Discontinued Products" at bounding box center [520, 176] width 148 height 17
click at [457, 177] on input "Hide Discontinued Products" at bounding box center [451, 173] width 11 height 11
checkbox input "true"
click at [550, 208] on div "Quick Search Keyboard Date From Product Availability Hide Discontinued Products…" at bounding box center [433, 177] width 742 height 60
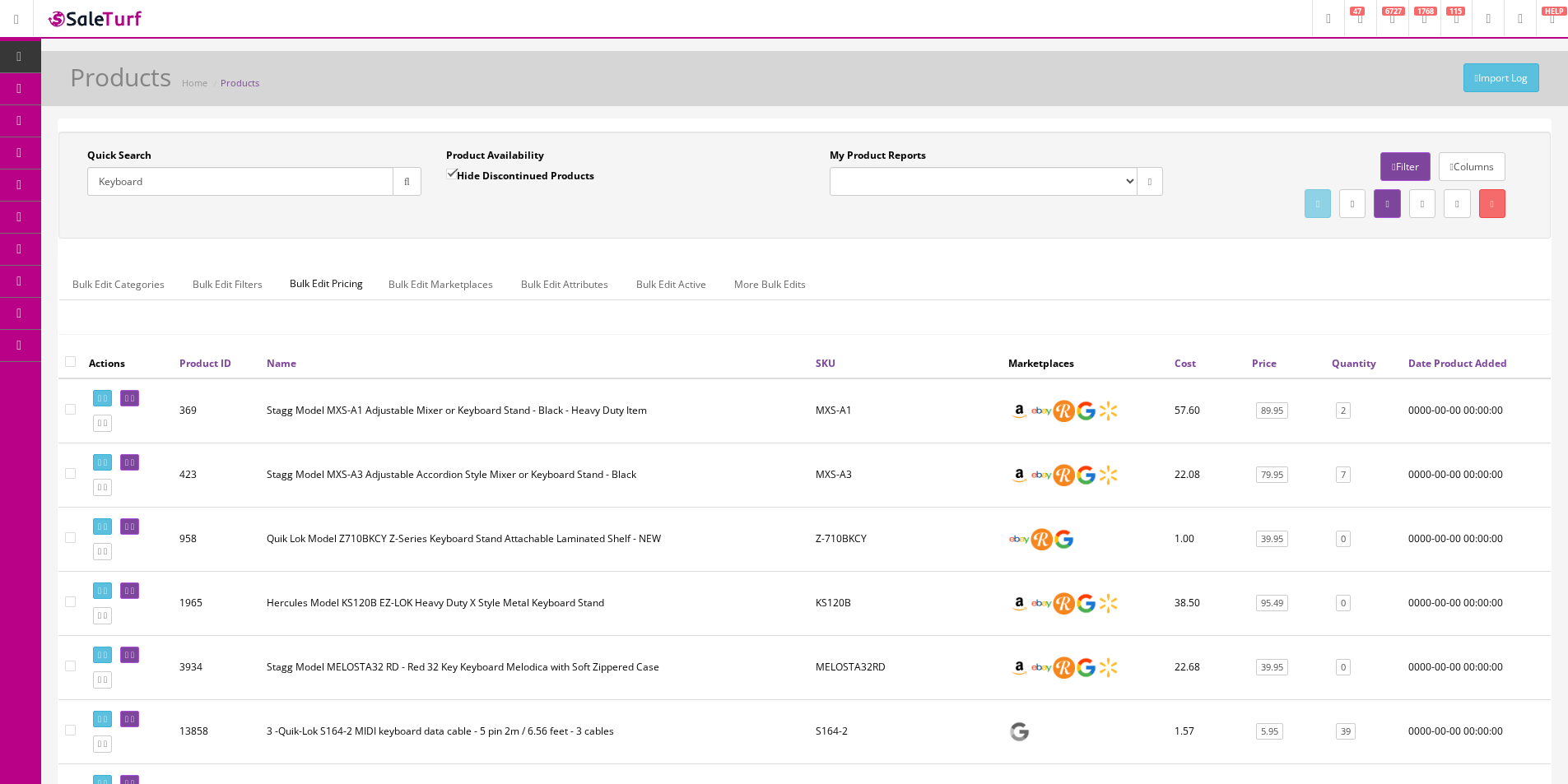
click at [199, 183] on input "Keyboard" at bounding box center [241, 182] width 306 height 29
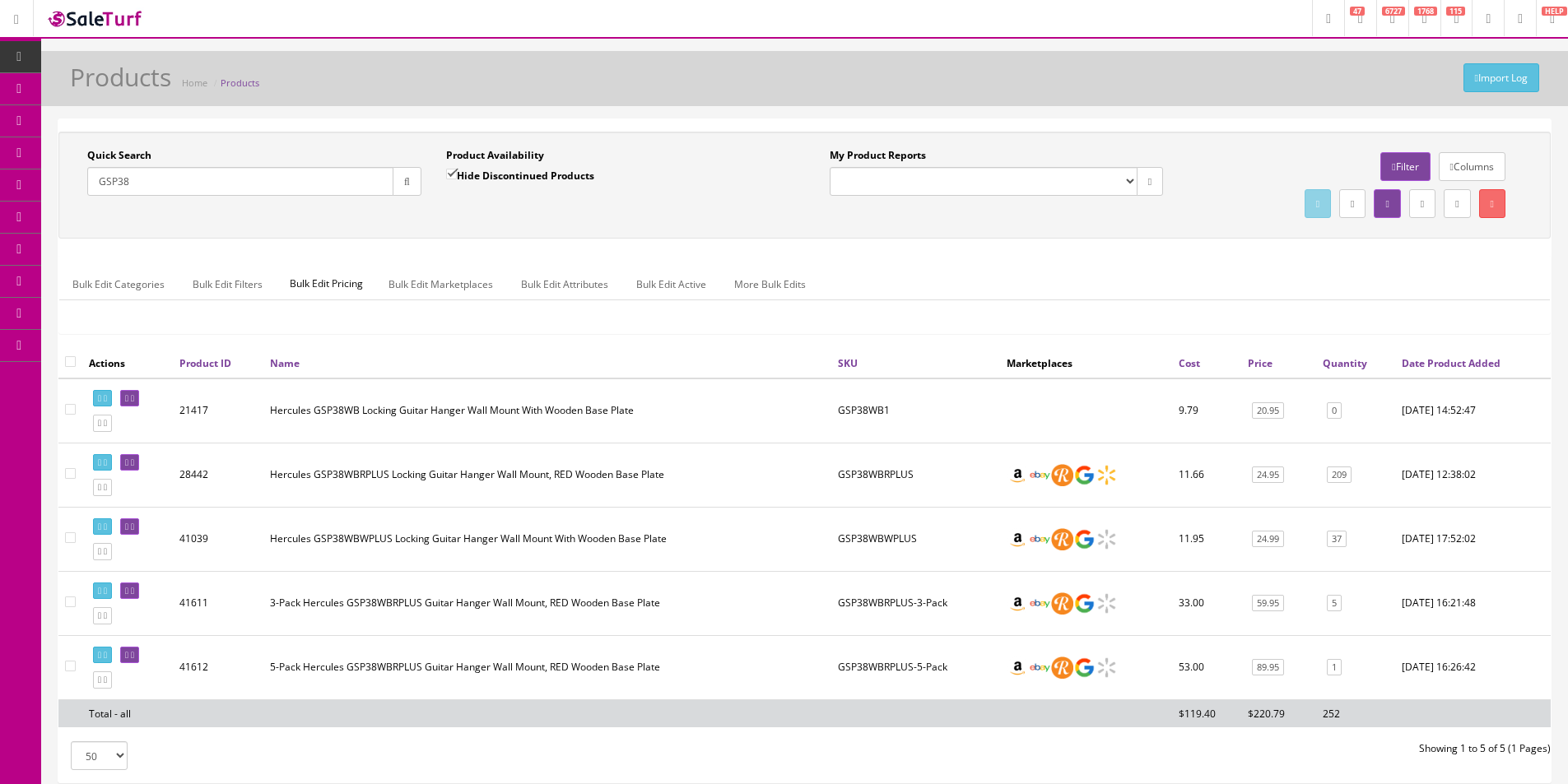
click at [950, 270] on ul "Bulk Edit Categories Bulk Edit Filters Bulk Edit Pricing Bulk Edit Marketplaces…" at bounding box center [804, 284] width 1491 height 32
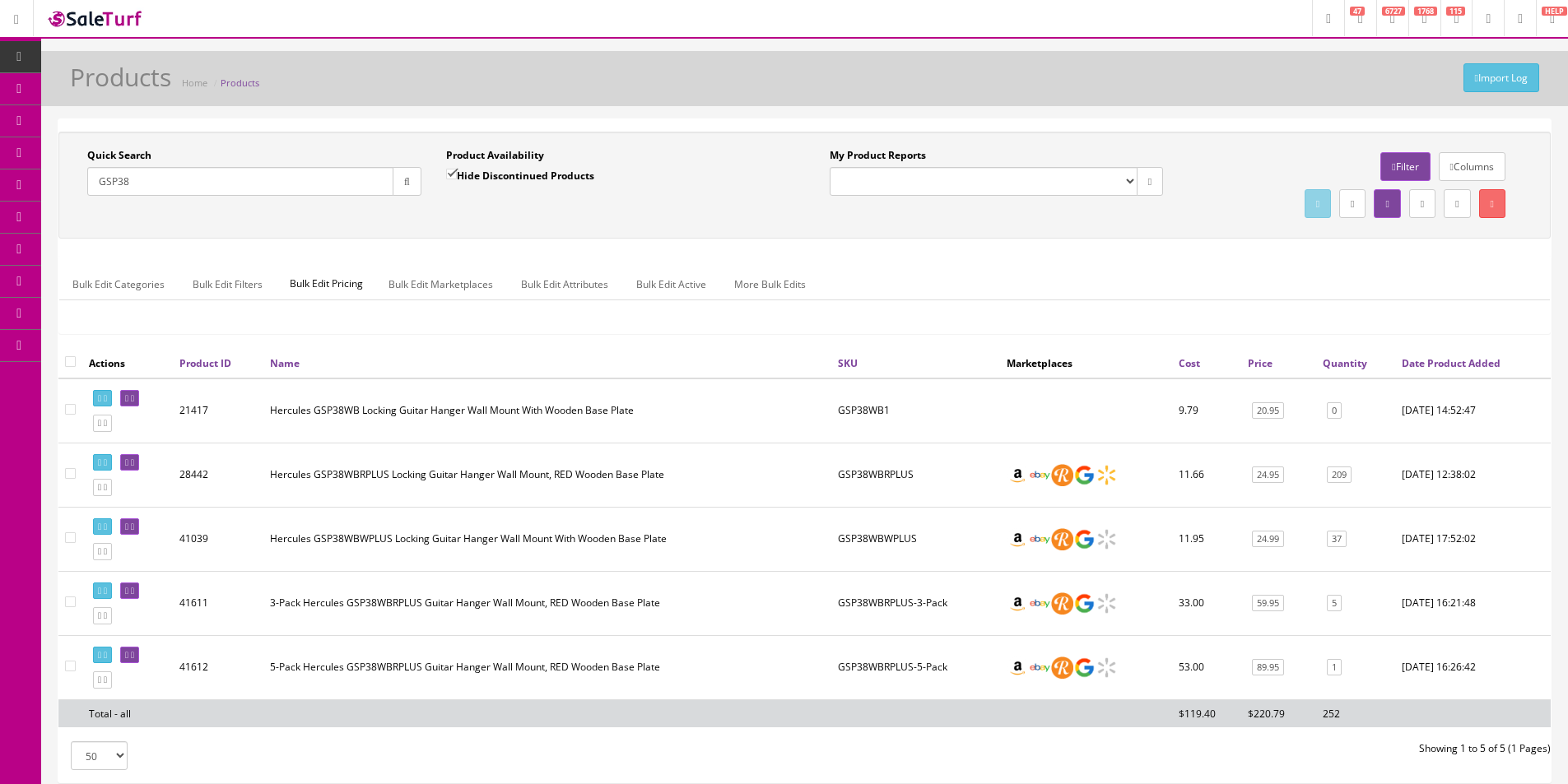
click at [950, 269] on ul "Bulk Edit Categories Bulk Edit Filters Bulk Edit Pricing Bulk Edit Marketplaces…" at bounding box center [804, 284] width 1491 height 32
click at [821, 636] on td "5-Pack Hercules GSP38WBRPLUS Guitar Hanger Wall Mount, RED Wooden Base Plate" at bounding box center [547, 667] width 568 height 64
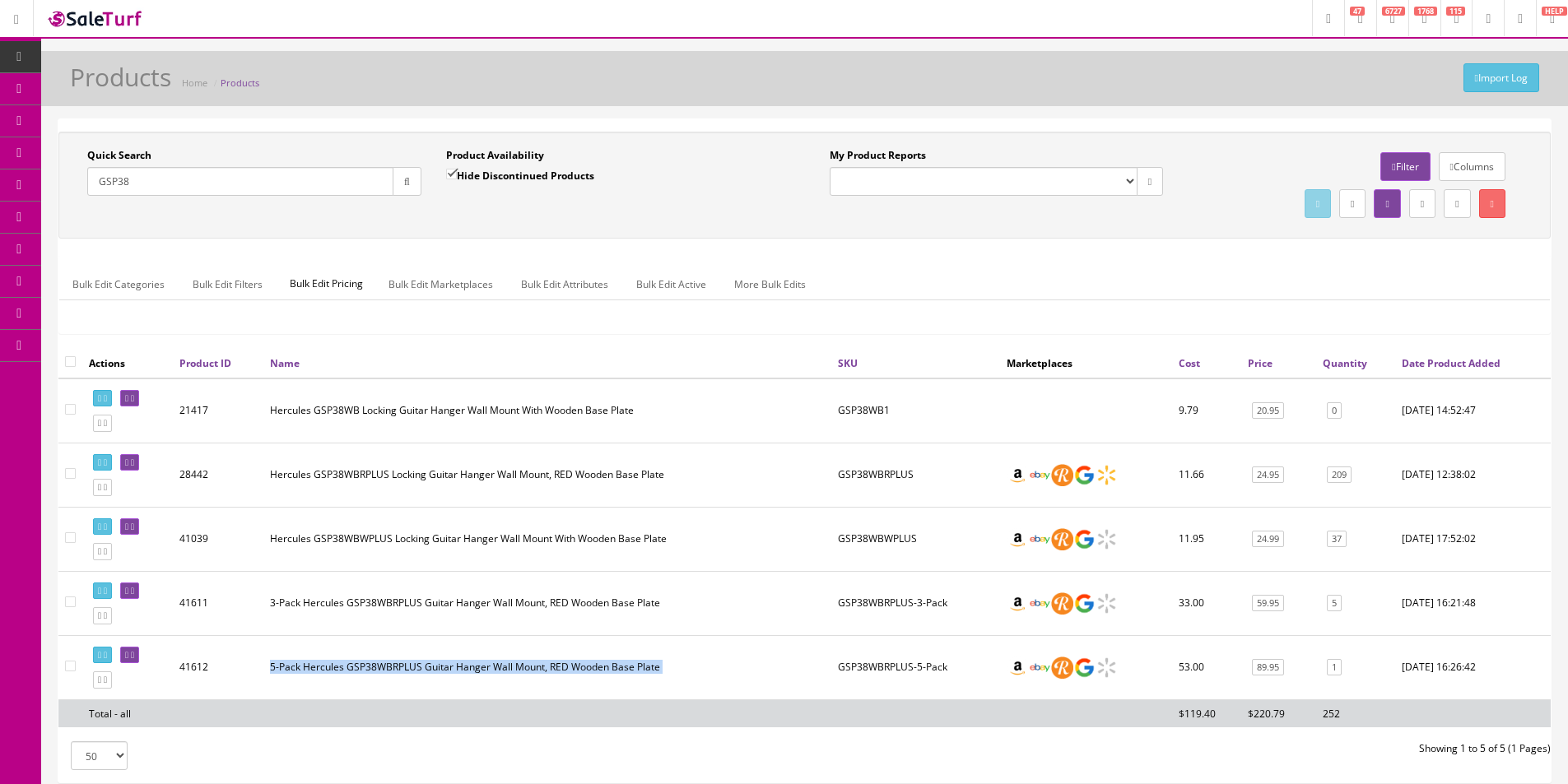
click at [821, 636] on td "5-Pack Hercules GSP38WBRPLUS Guitar Hanger Wall Mount, RED Wooden Base Plate" at bounding box center [547, 667] width 568 height 64
click at [238, 185] on input "GSP38" at bounding box center [241, 182] width 306 height 29
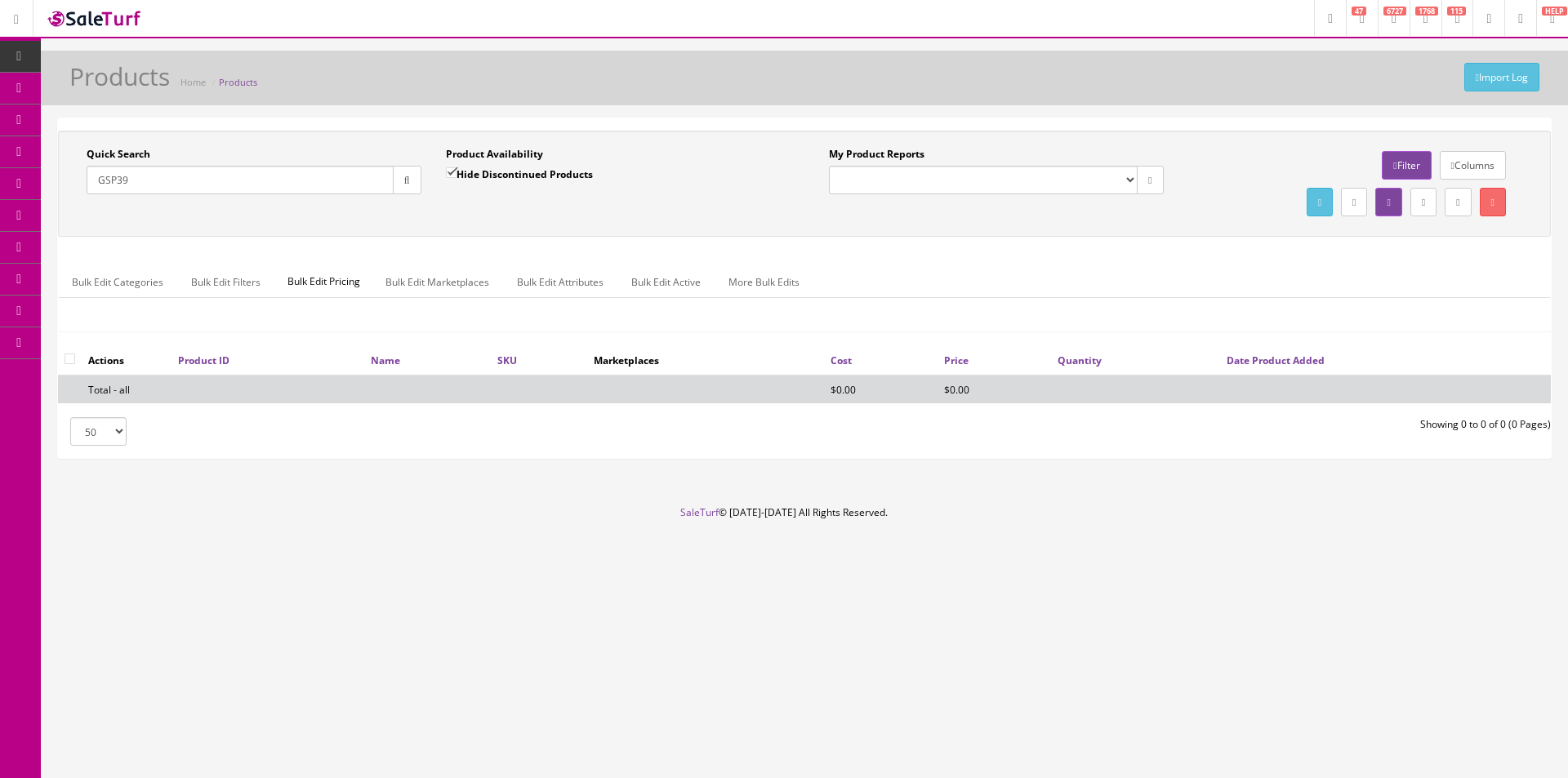
type input "GSP39"
click at [475, 164] on div "Product Availability Hide Discontinued Products" at bounding box center [613, 170] width 335 height 48
click at [470, 173] on label "Hide Discontinued Products" at bounding box center [519, 174] width 147 height 17
click at [457, 173] on input "Hide Discontinued Products" at bounding box center [451, 172] width 11 height 11
checkbox input "false"
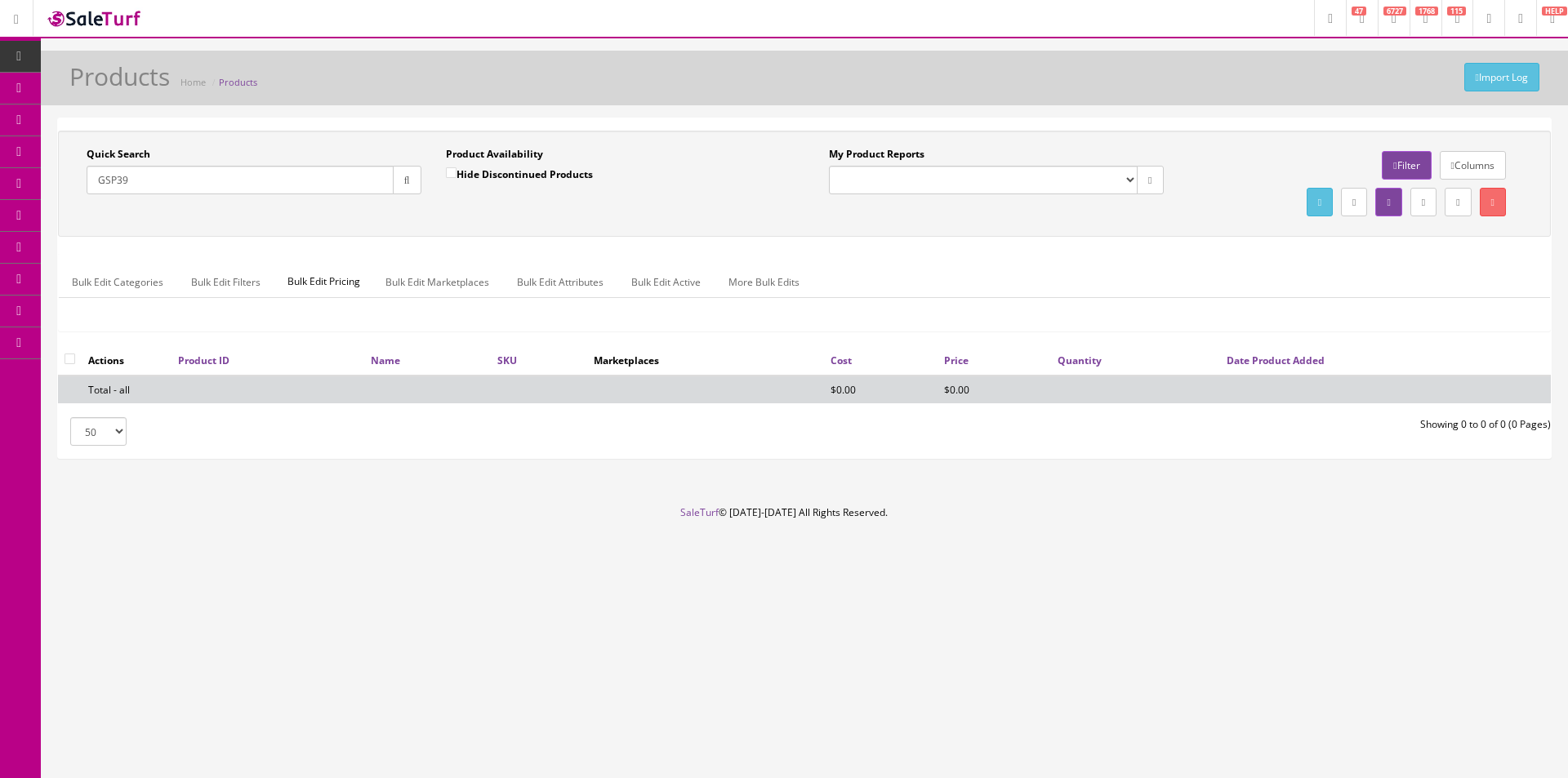
click at [532, 215] on div "Quick Search GSP39 Date From Product Availability Hide Discontinued Products Da…" at bounding box center [804, 184] width 1485 height 73
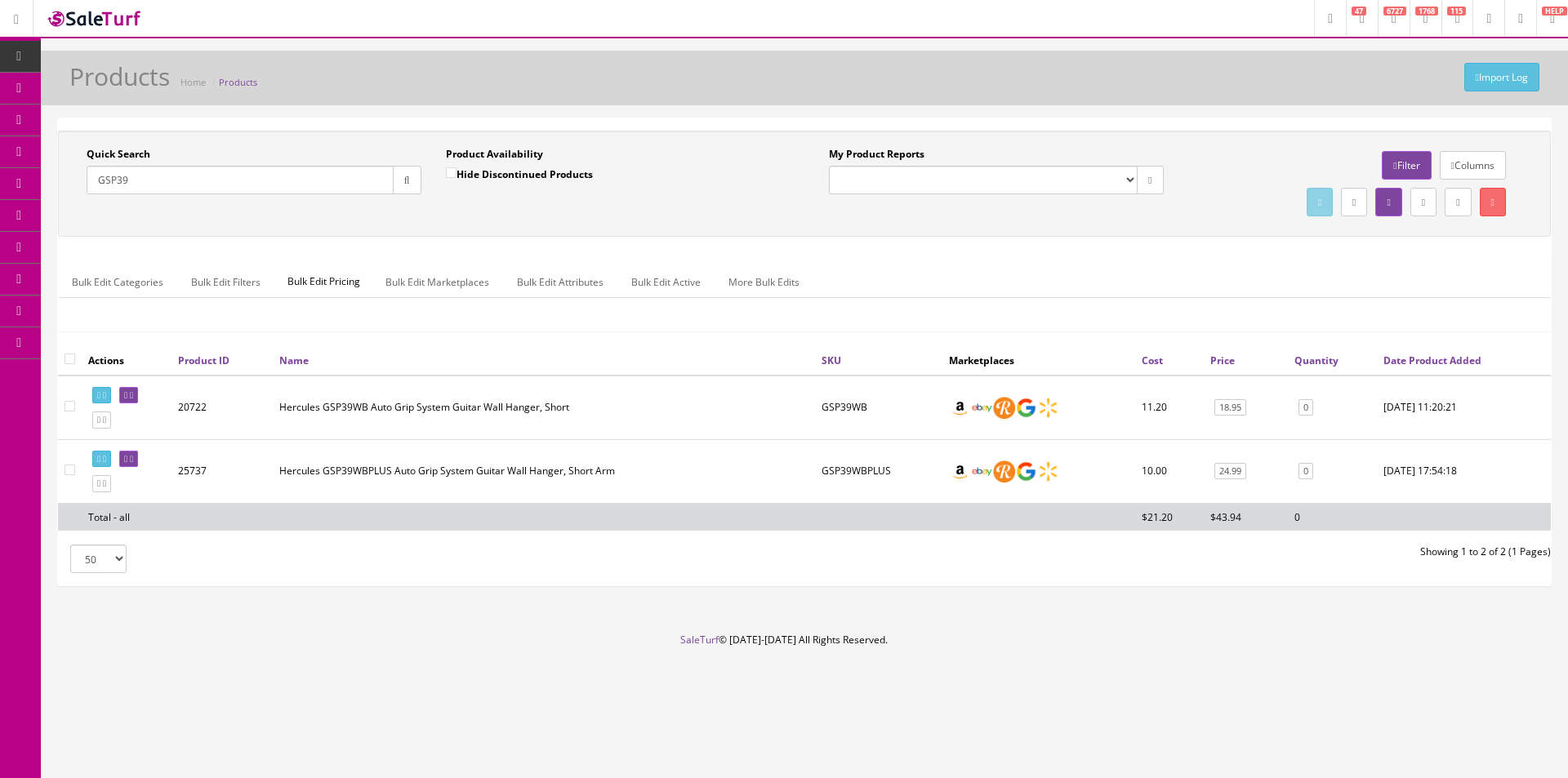
click at [164, 172] on input "GSP39" at bounding box center [240, 180] width 307 height 28
click at [164, 173] on input "GSP39" at bounding box center [240, 180] width 307 height 28
type input "archtop bridge"
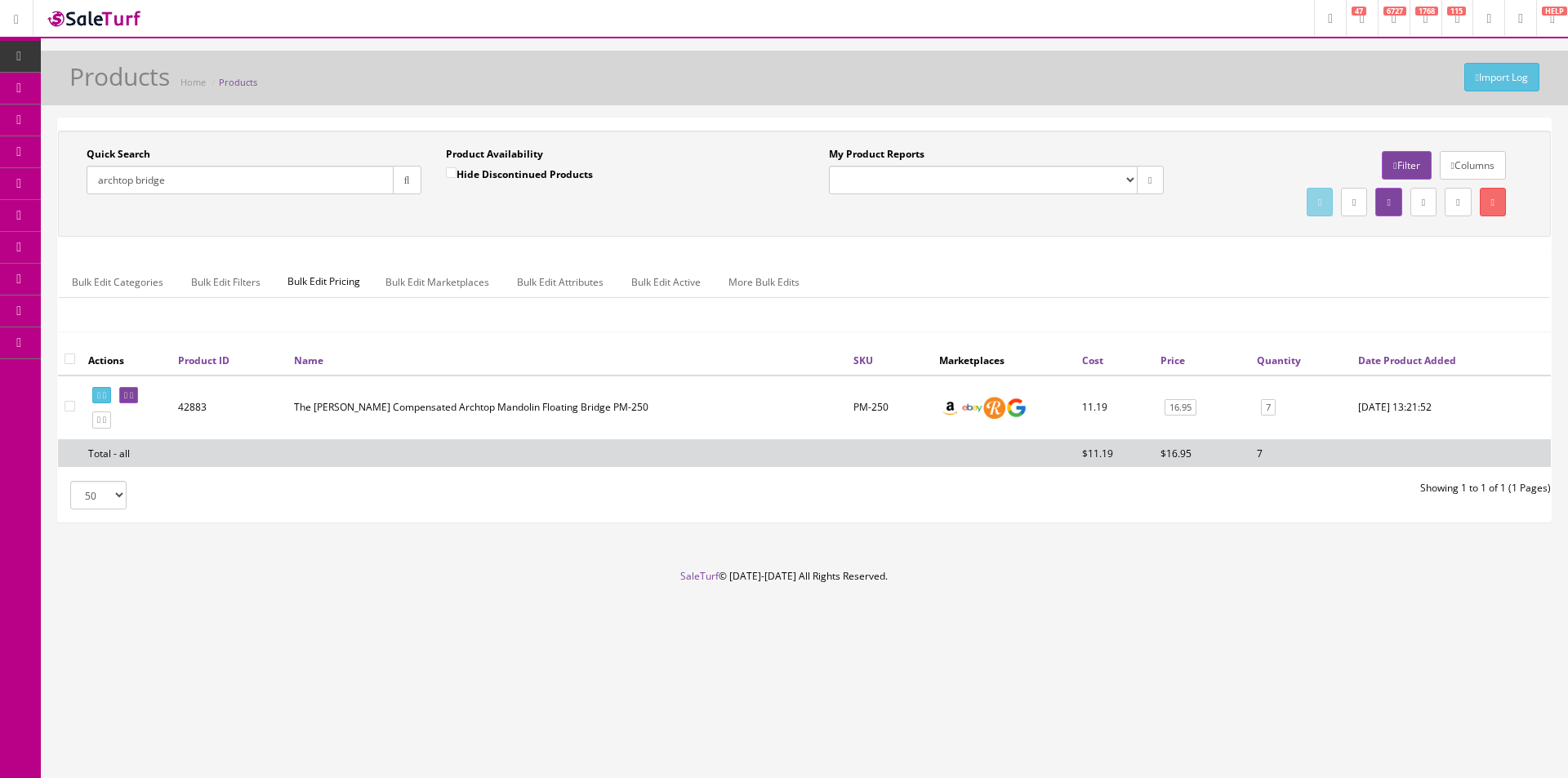
click at [1224, 518] on div "Quick Search archtop bridge Date From Product Availability Hide Discontinued Pr…" at bounding box center [804, 320] width 1493 height 403
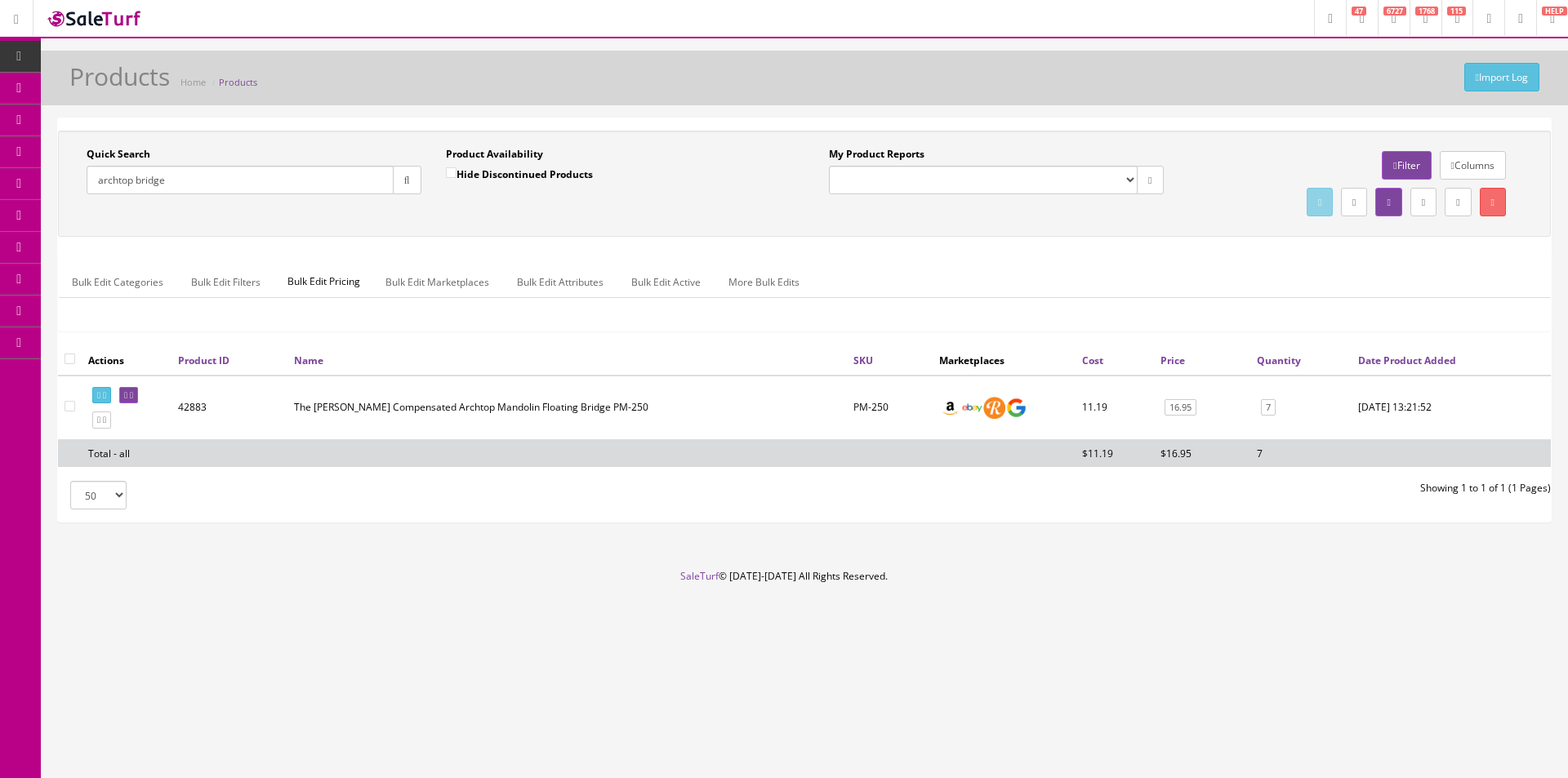
click at [1224, 518] on div "Quick Search archtop bridge Date From Product Availability Hide Discontinued Pr…" at bounding box center [804, 320] width 1493 height 403
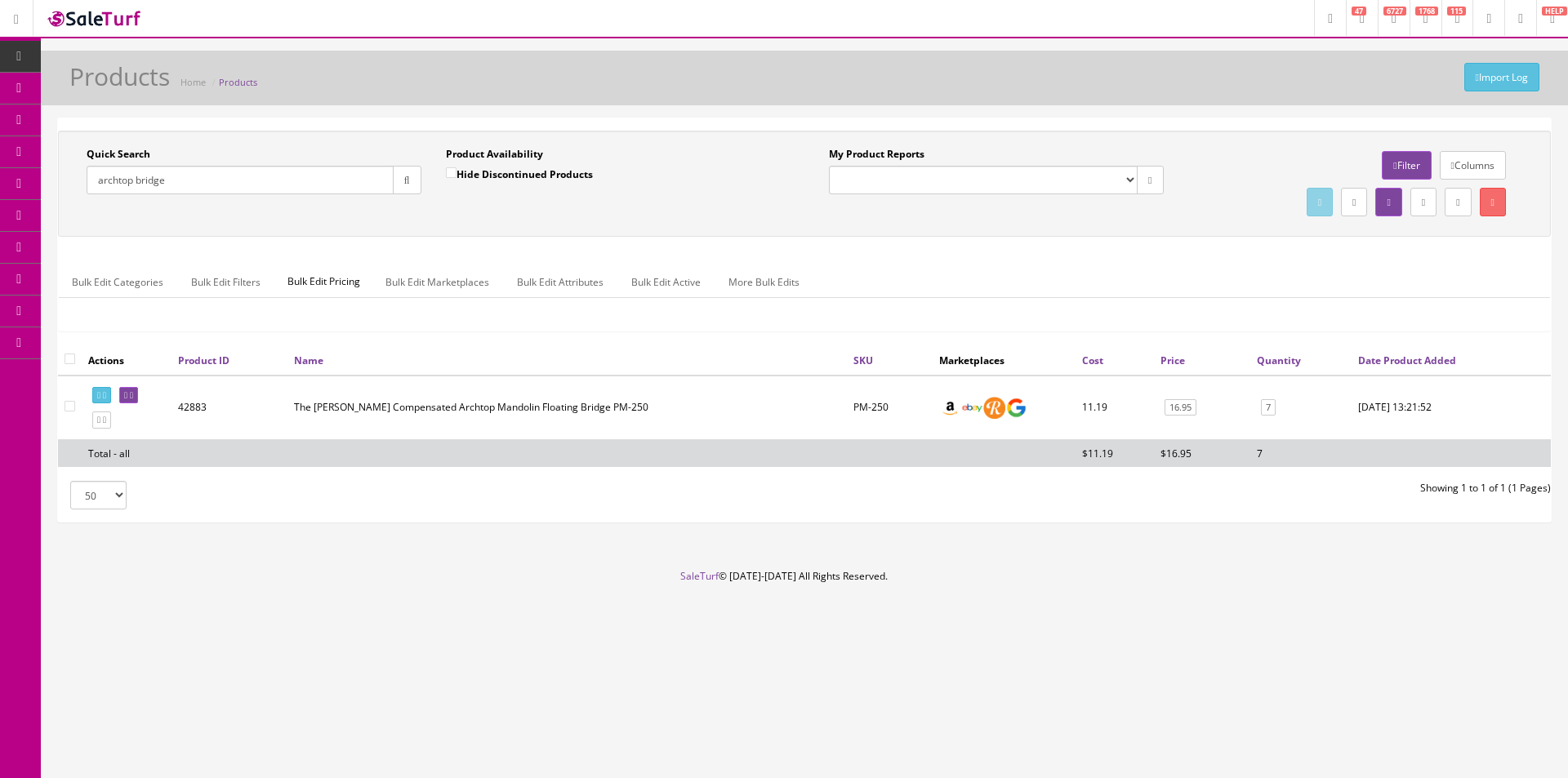
click at [1224, 518] on div "Quick Search archtop bridge Date From Product Availability Hide Discontinued Pr…" at bounding box center [804, 320] width 1493 height 403
click at [1224, 518] on div "Quick Search archtop bridge Date From Product Availability Hide Discontinued Pr…" at bounding box center [804, 320] width 1493 height 403
click at [1222, 517] on div "Quick Search archtop bridge Date From Product Availability Hide Discontinued Pr…" at bounding box center [804, 320] width 1493 height 403
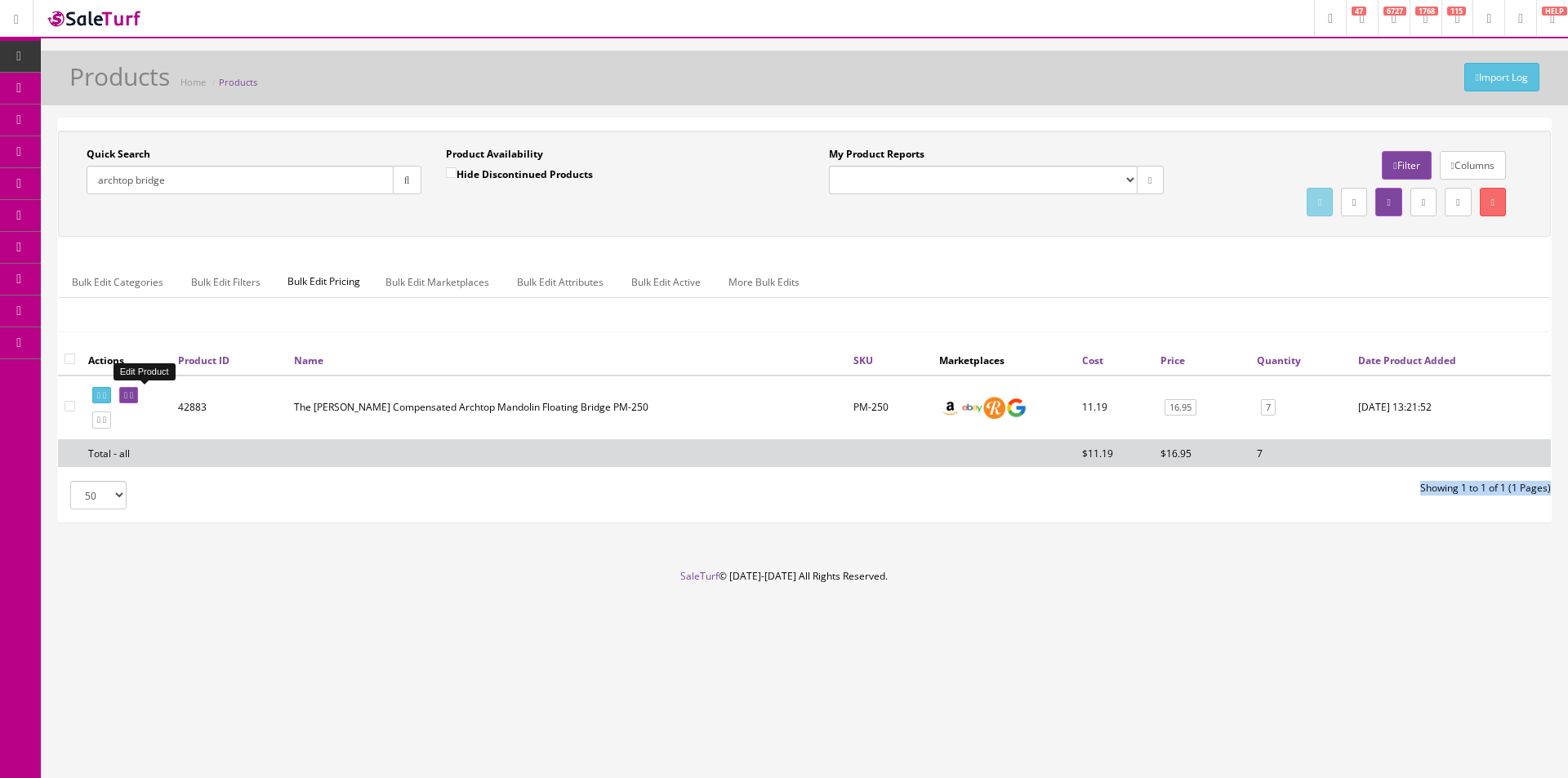
click at [133, 391] on icon at bounding box center [132, 395] width 3 height 9
